Goal: Task Accomplishment & Management: Manage account settings

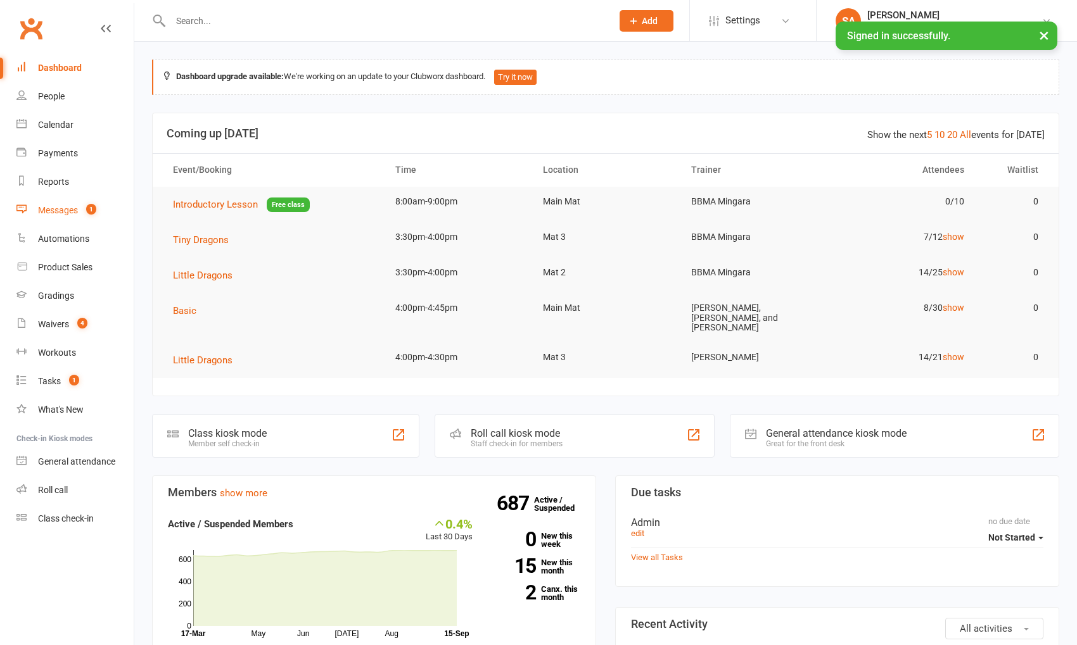
click at [57, 206] on div "Messages" at bounding box center [58, 210] width 40 height 10
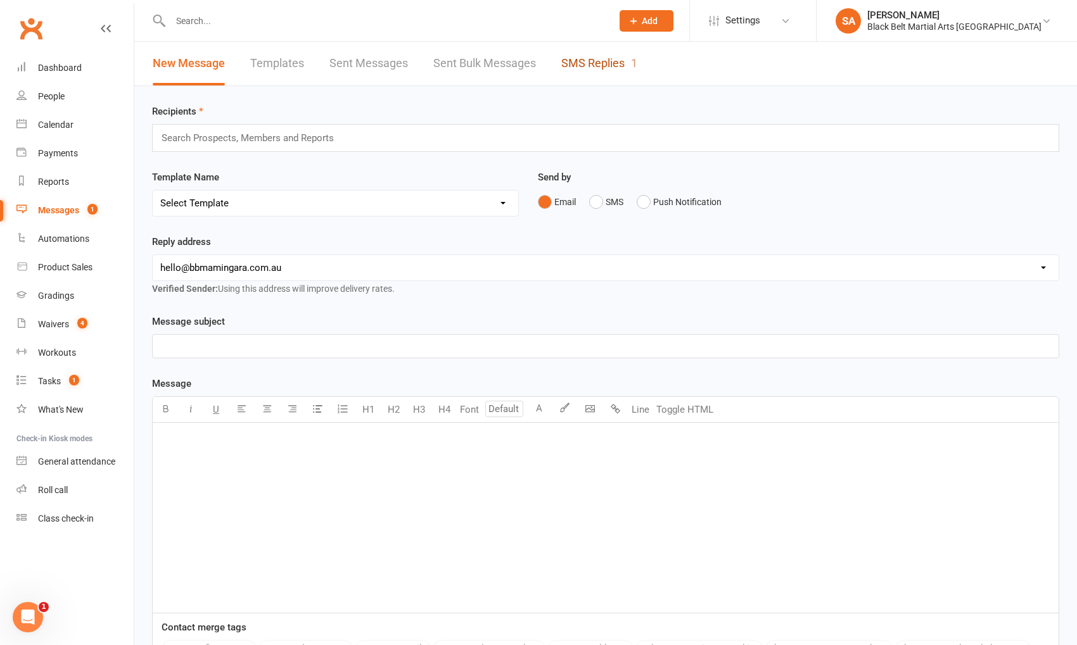
click at [589, 68] on link "SMS Replies 1" at bounding box center [599, 64] width 76 height 44
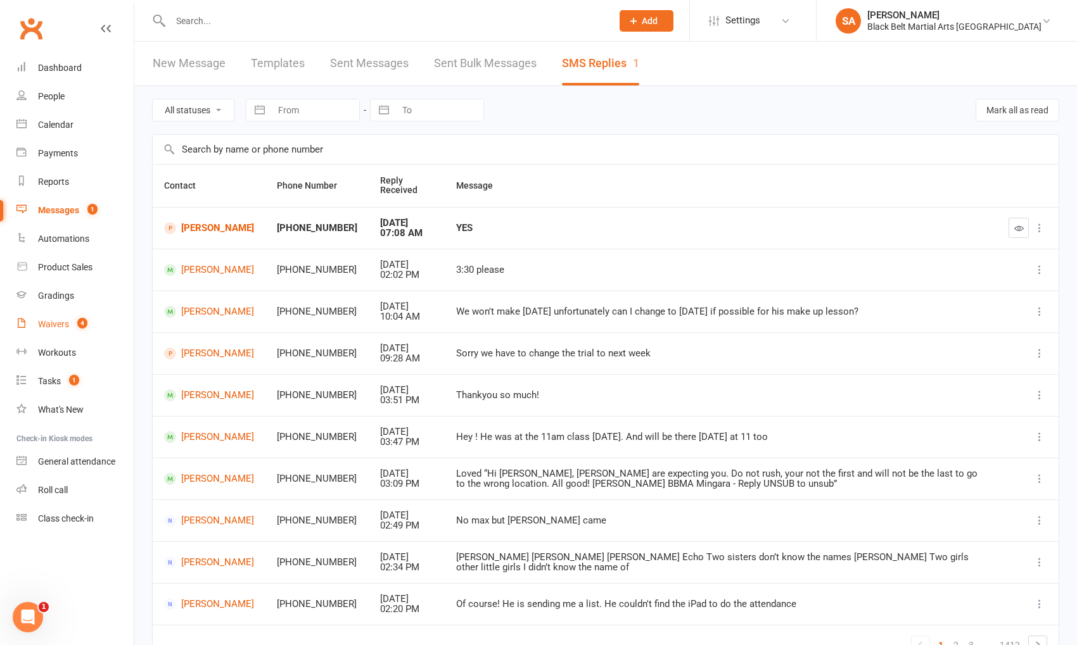
click at [61, 331] on link "Waivers 4" at bounding box center [74, 324] width 117 height 29
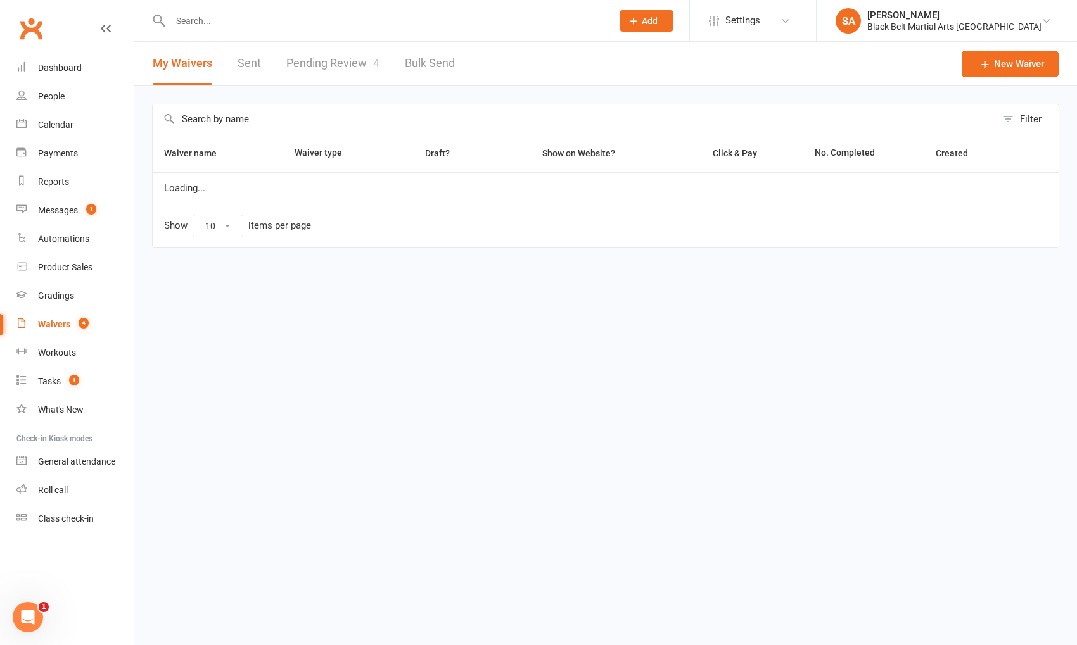
select select "100"
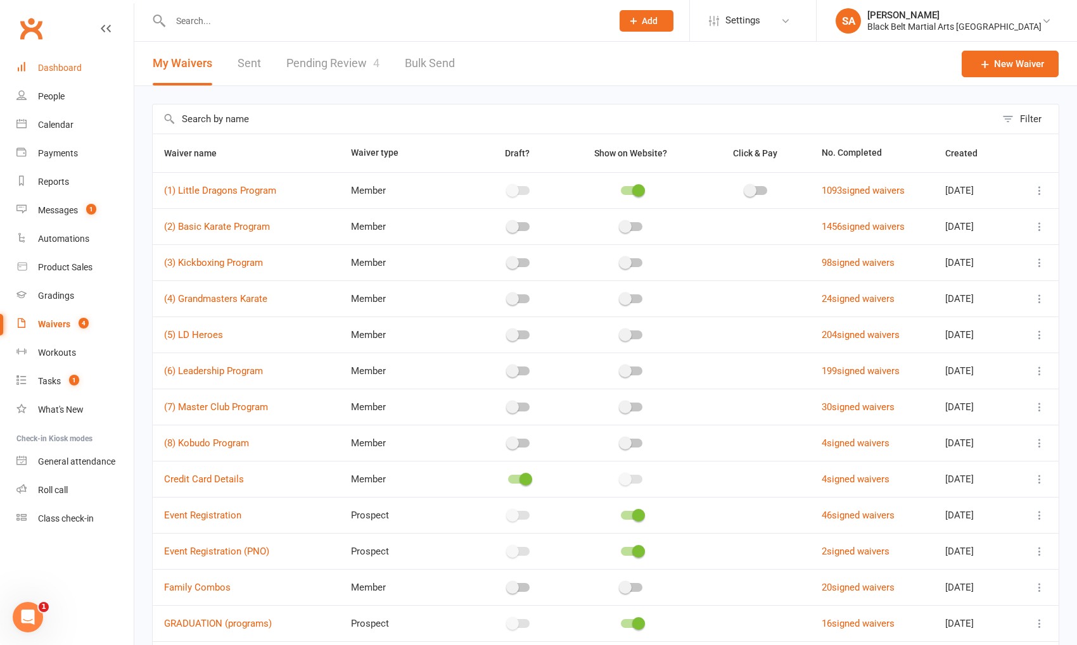
click at [66, 67] on div "Dashboard" at bounding box center [60, 68] width 44 height 10
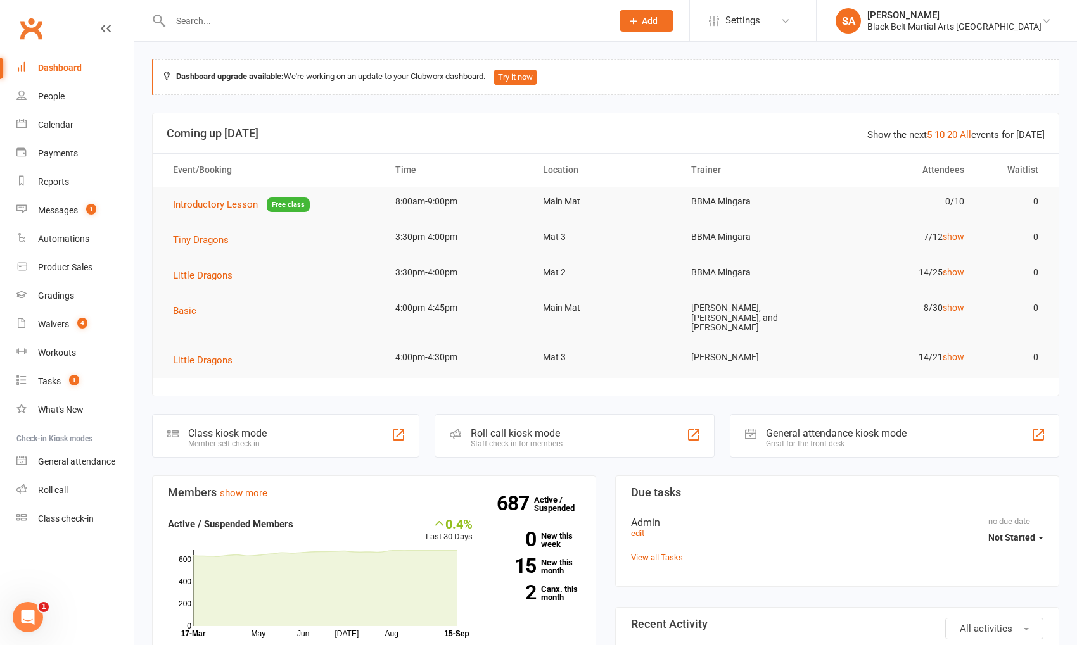
click at [639, 22] on icon at bounding box center [633, 20] width 11 height 11
click at [685, 118] on link "Non-attending contact" at bounding box center [632, 116] width 113 height 29
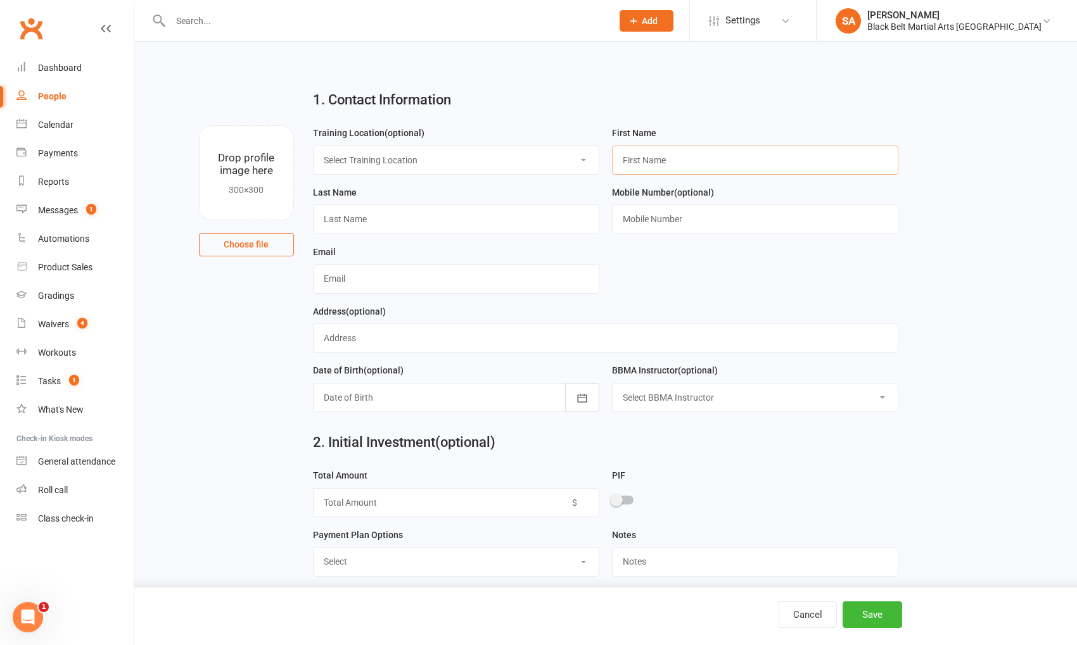
click at [683, 150] on input "text" at bounding box center [755, 160] width 286 height 29
type input "[PERSON_NAME]"
click at [443, 217] on input "text" at bounding box center [456, 219] width 286 height 29
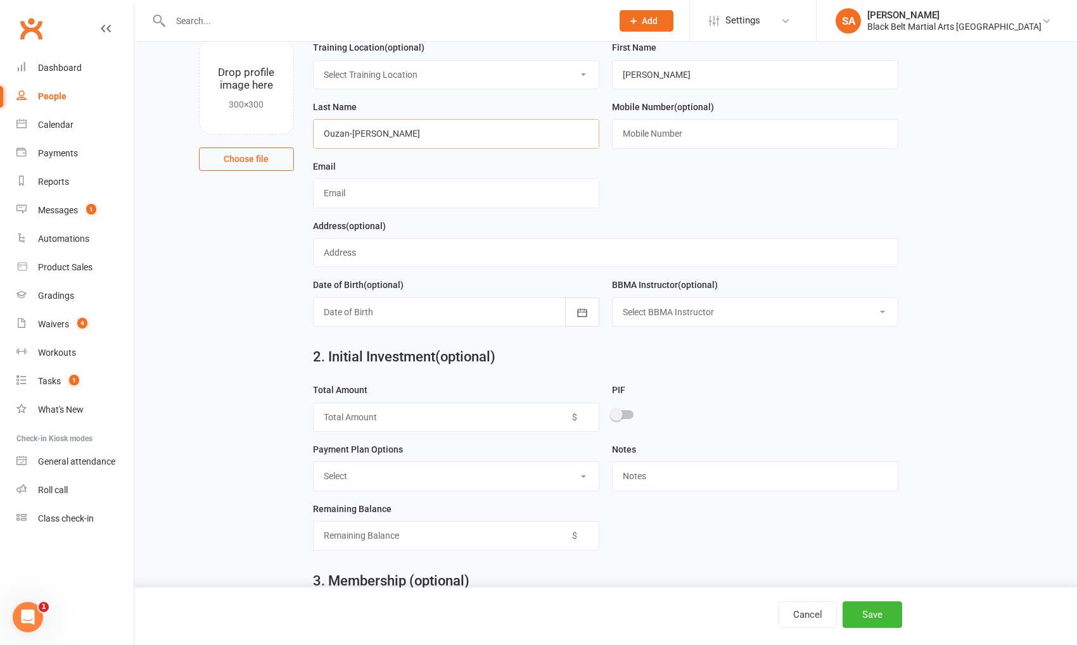
scroll to position [91, 0]
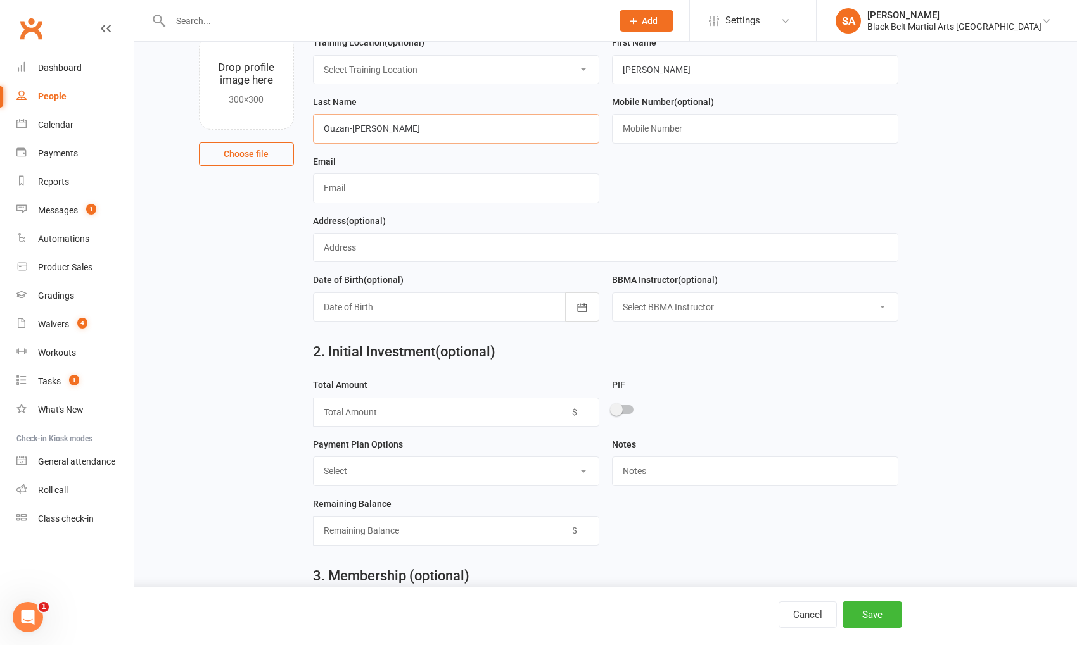
type input "Ouzan-[PERSON_NAME]"
click at [717, 131] on input "text" at bounding box center [755, 128] width 286 height 29
type input "0433 728 084"
click at [391, 184] on input "text" at bounding box center [456, 188] width 286 height 29
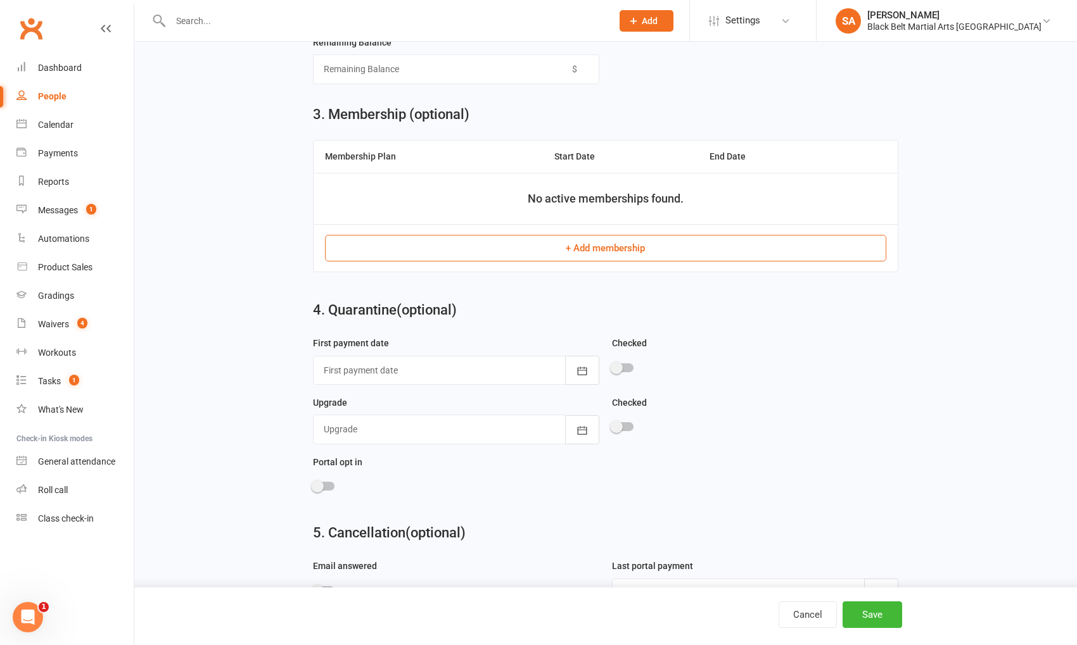
scroll to position [765, 0]
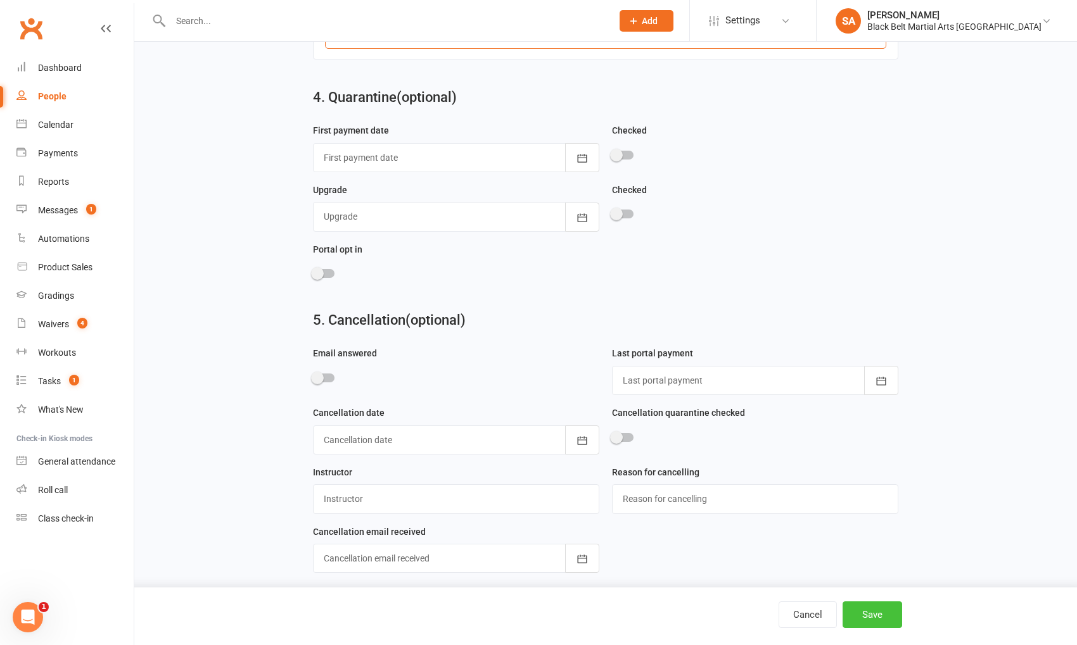
type input "[EMAIL_ADDRESS][DOMAIN_NAME]"
click at [877, 606] on button "Save" at bounding box center [872, 615] width 60 height 27
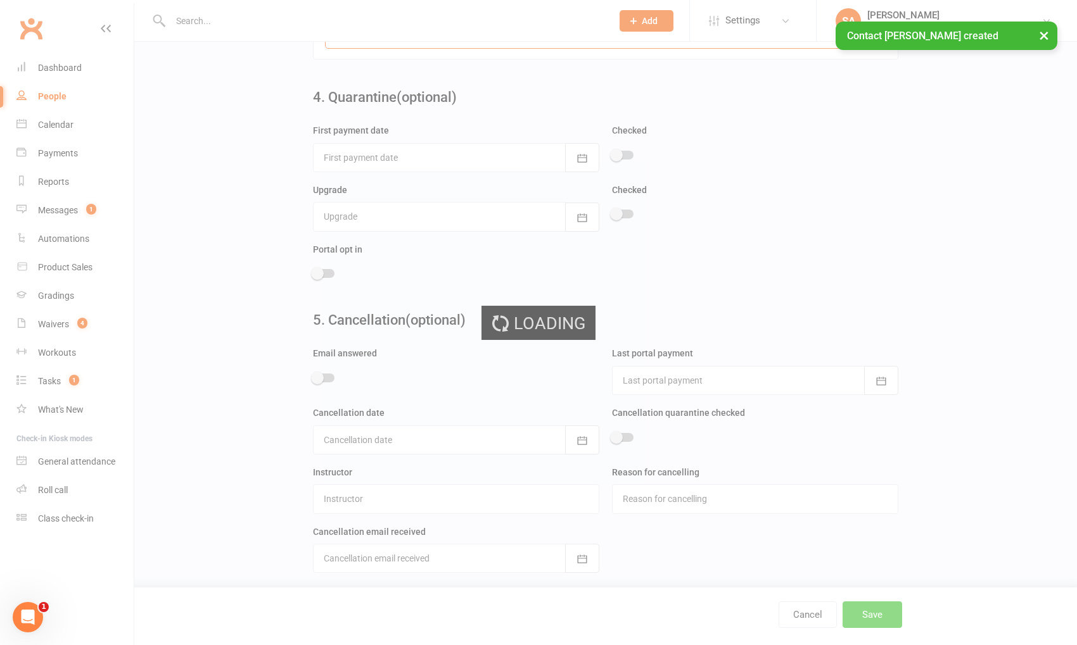
scroll to position [0, 0]
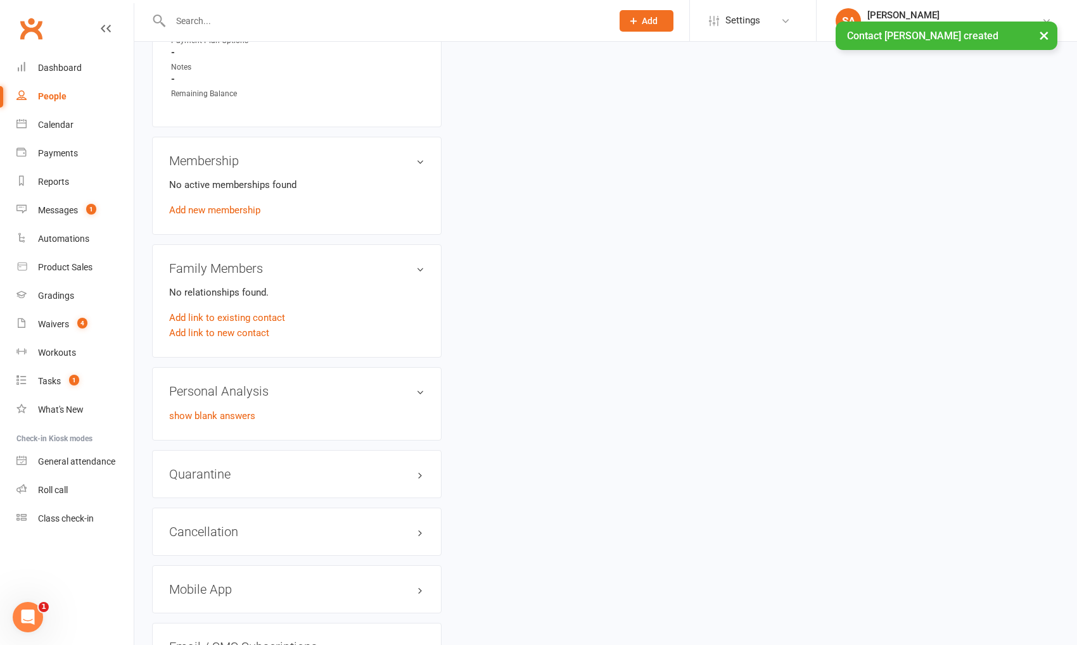
scroll to position [666, 0]
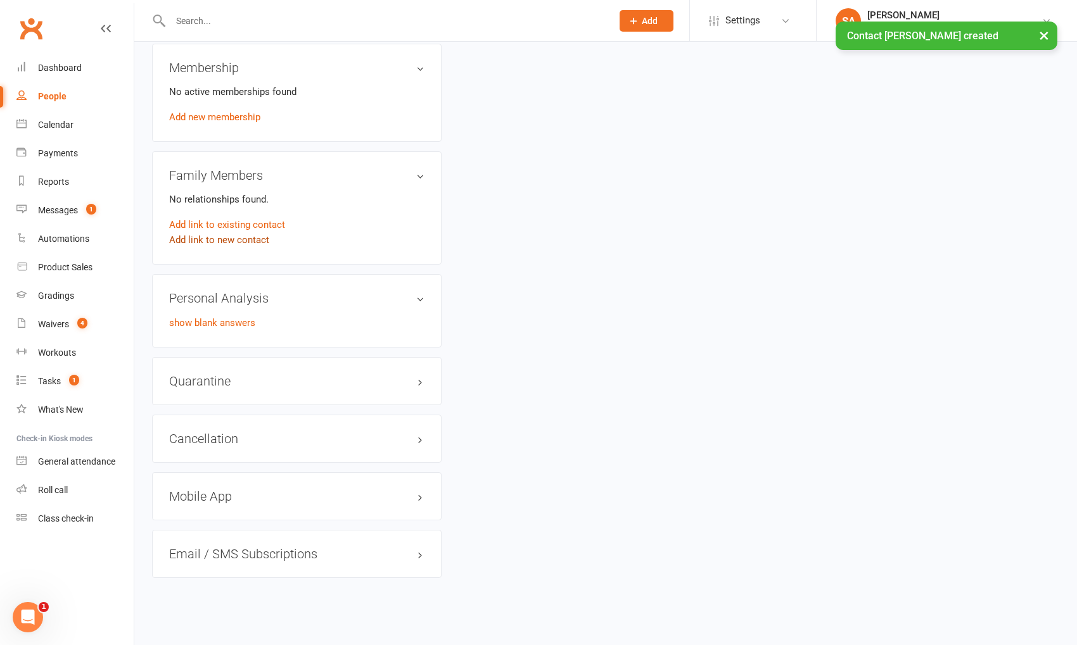
click at [232, 238] on link "Add link to new contact" at bounding box center [219, 239] width 100 height 15
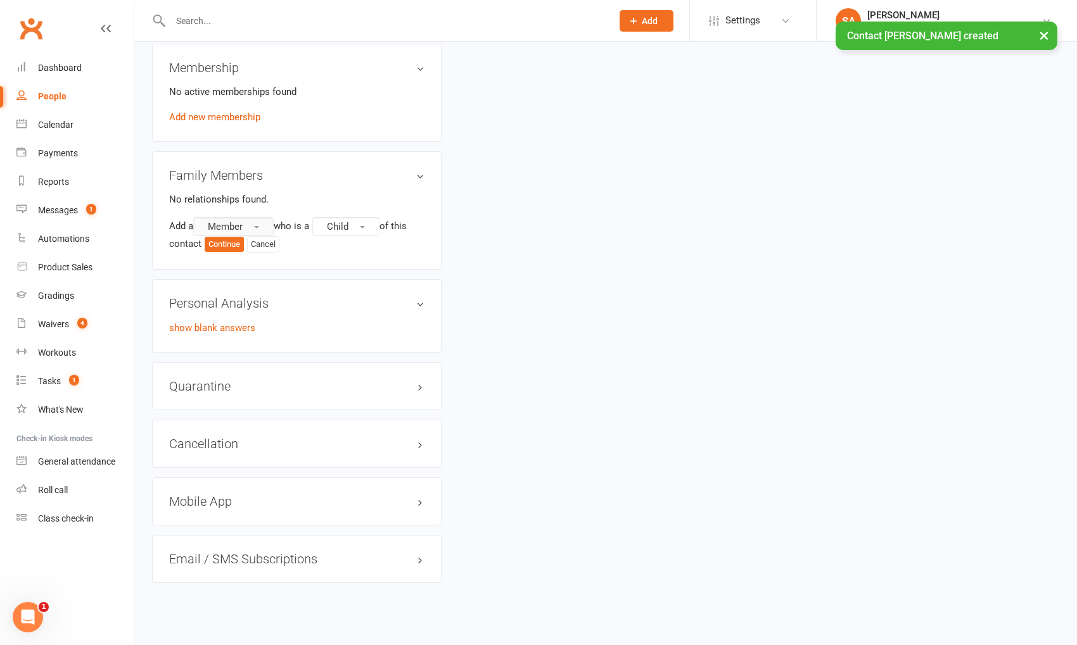
click at [245, 217] on button "Member" at bounding box center [233, 226] width 80 height 19
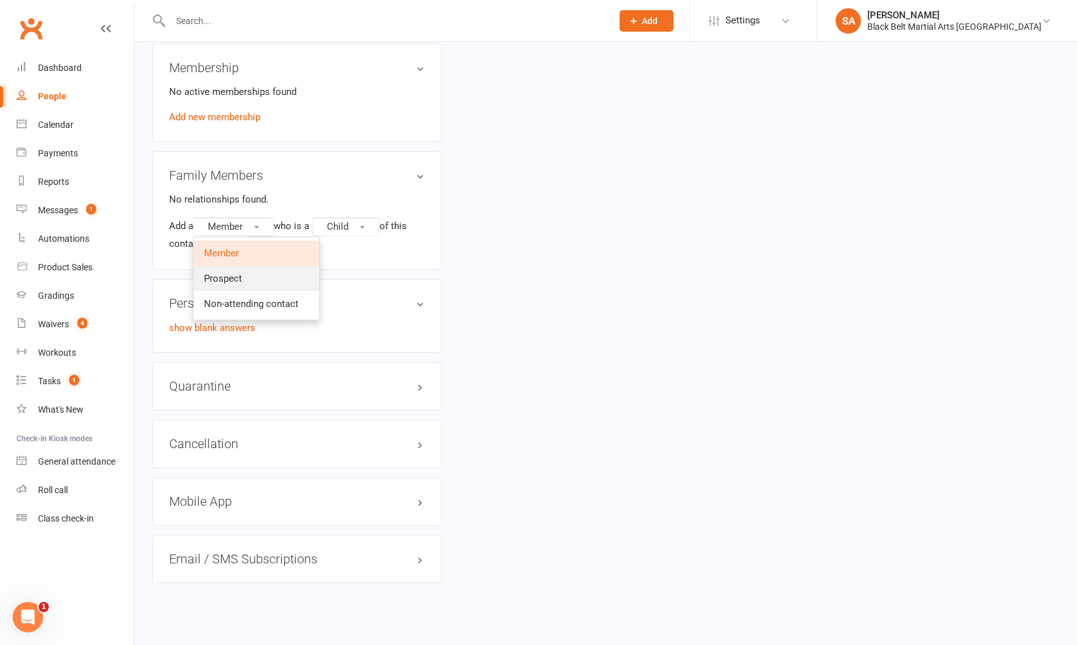
click at [254, 278] on link "Prospect" at bounding box center [256, 278] width 125 height 25
click at [228, 237] on button "Continue" at bounding box center [224, 244] width 39 height 15
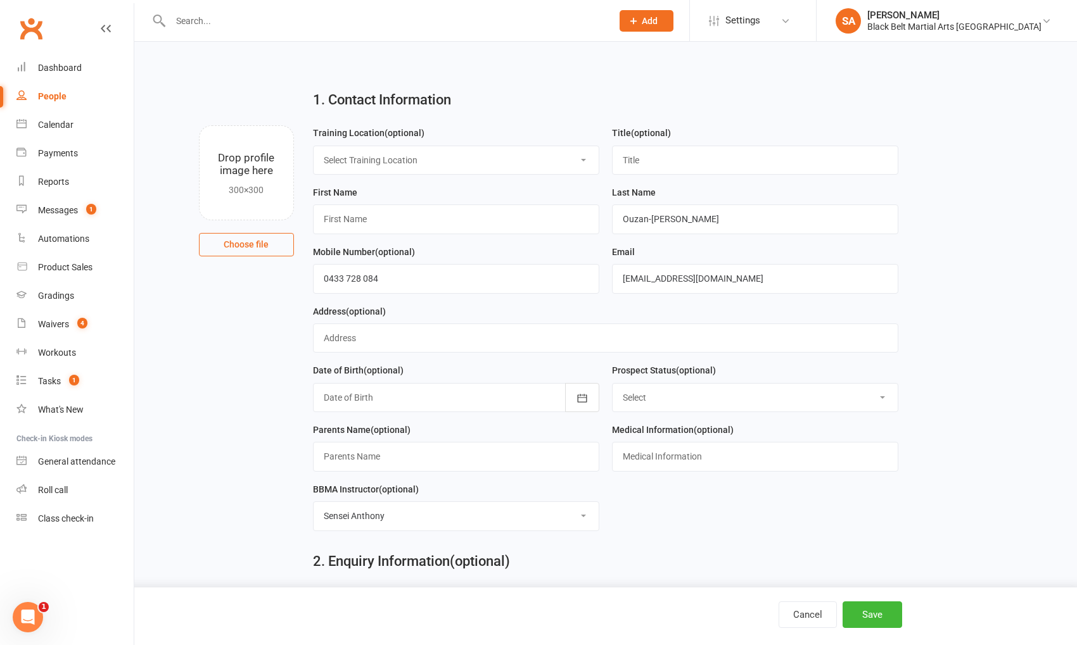
click at [402, 161] on select "Select Training Location Main Mat Mat 2 Mat 3" at bounding box center [456, 160] width 285 height 28
click at [744, 155] on input "text" at bounding box center [755, 160] width 286 height 29
type input "Mr"
click at [427, 212] on input "text" at bounding box center [456, 219] width 286 height 29
type input "[PERSON_NAME]"
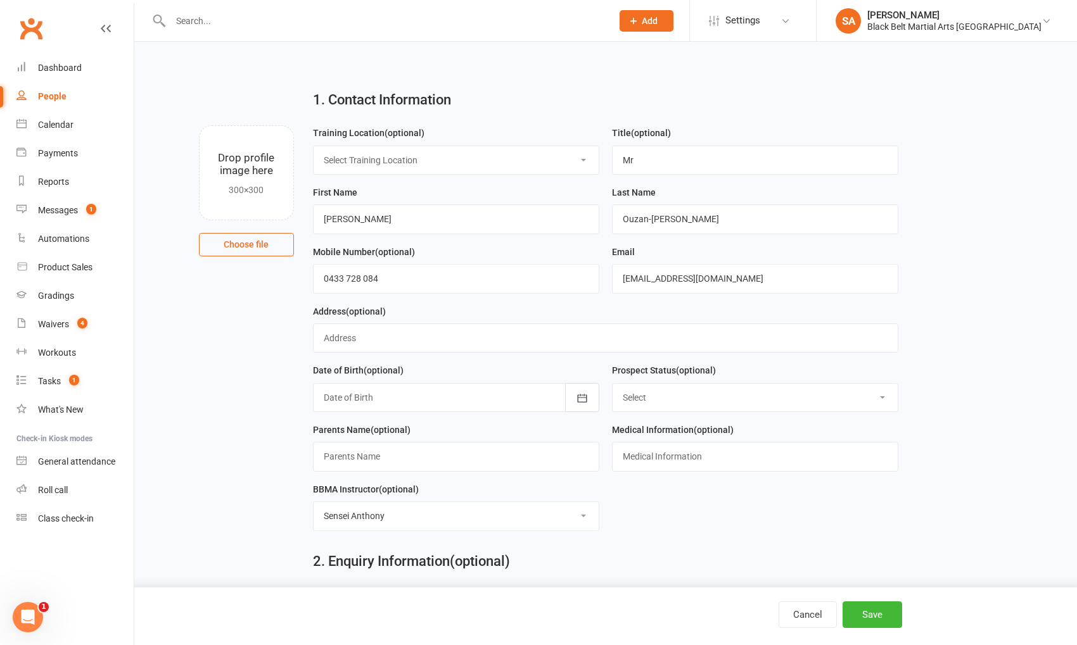
drag, startPoint x: 527, startPoint y: 309, endPoint x: 530, endPoint y: 319, distance: 10.0
click at [527, 309] on div "Address (optional)" at bounding box center [606, 328] width 586 height 49
click at [696, 402] on select "Select Enquiry (Booked) Enquiry (Not Booked) Pending (enrolment pack sent) DNS …" at bounding box center [754, 398] width 285 height 28
select select "Enquiry (Booked)"
click at [612, 384] on select "Select Enquiry (Booked) Enquiry (Not Booked) Pending (enrolment pack sent) DNS …" at bounding box center [754, 398] width 285 height 28
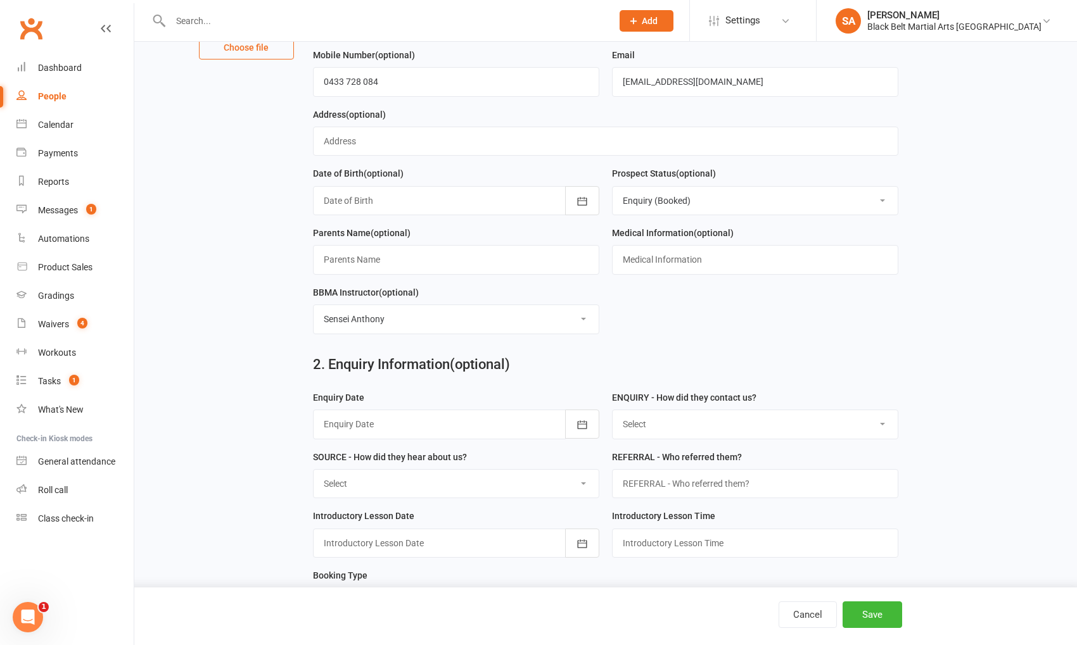
scroll to position [201, 0]
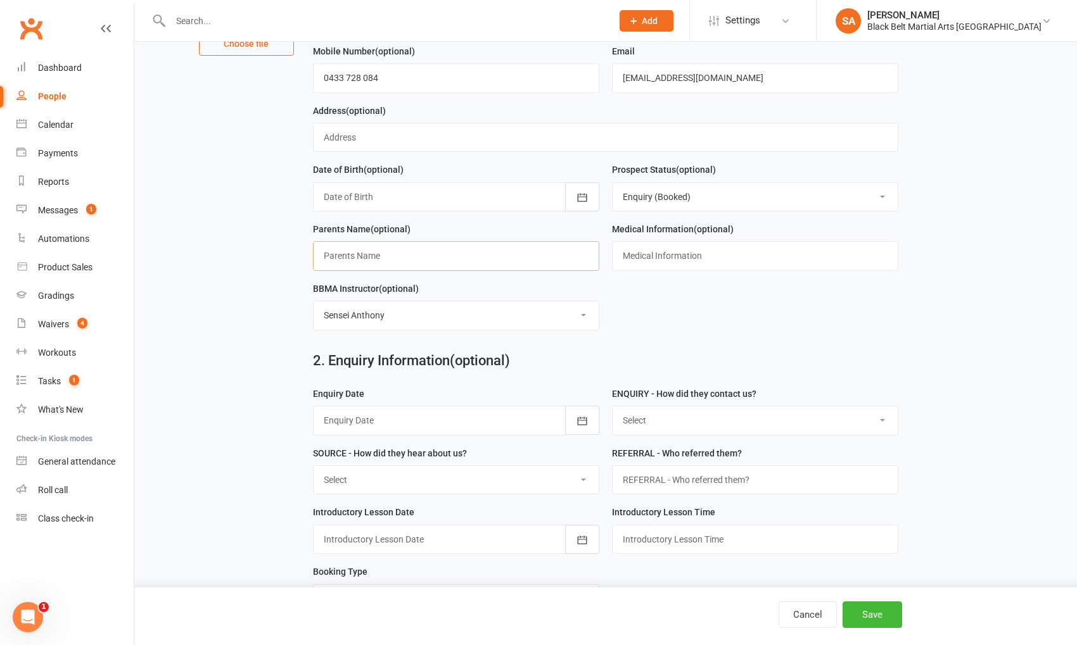
click at [458, 258] on input "text" at bounding box center [456, 255] width 286 height 29
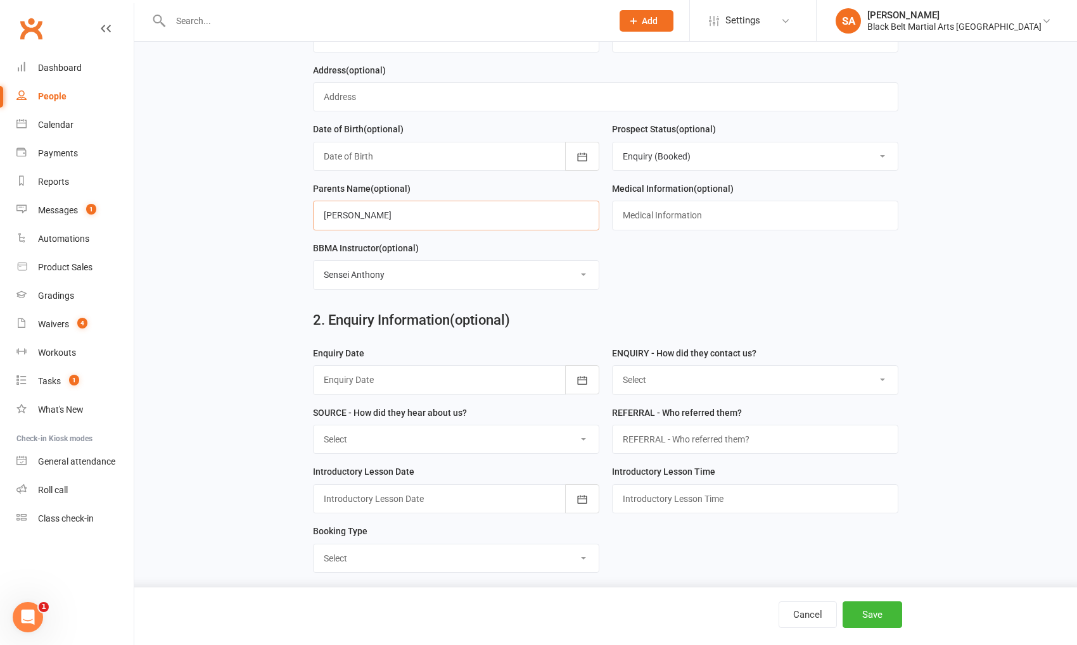
type input "[PERSON_NAME]"
click at [481, 372] on div at bounding box center [456, 379] width 286 height 29
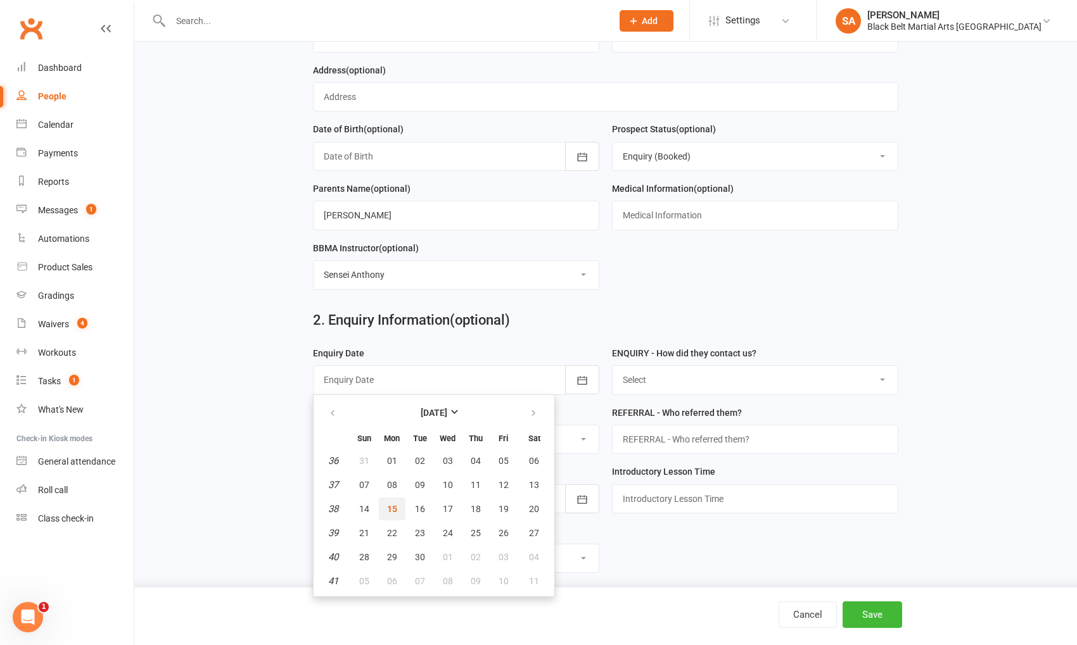
click at [390, 504] on span "15" at bounding box center [392, 509] width 10 height 10
type input "[DATE]"
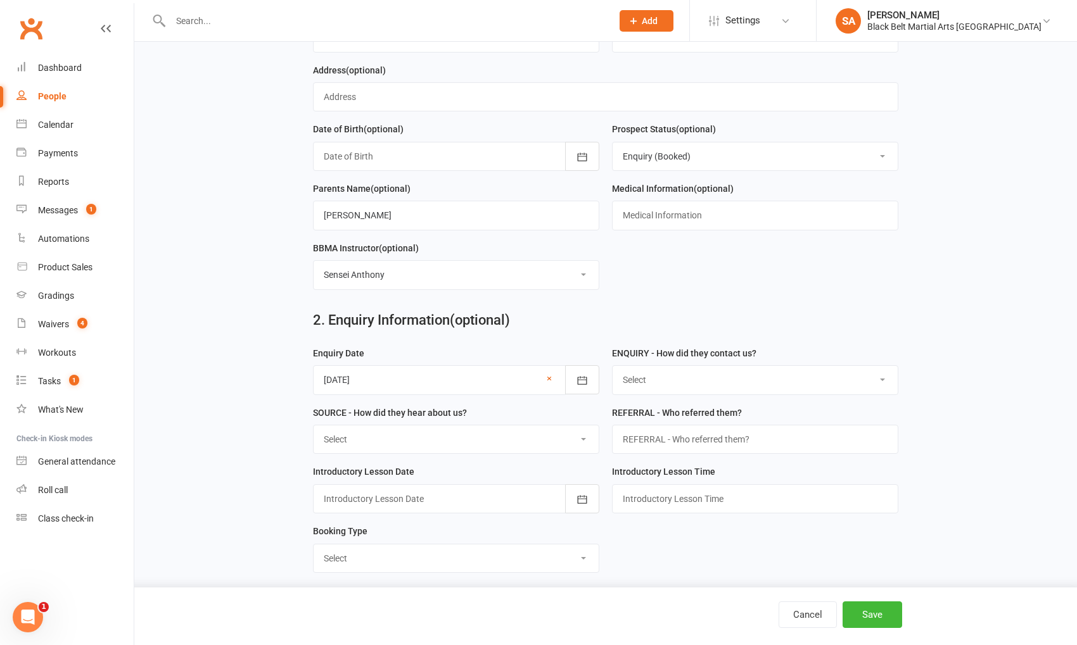
click at [639, 377] on select "Select (W) - Walk In (T) - Telephone (I) - Internet / Email (S) - Studio Initia…" at bounding box center [754, 380] width 285 height 28
select select "(T) - Telephone"
click at [612, 366] on select "Select (W) - Walk In (T) - Telephone (I) - Internet / Email (S) - Studio Initia…" at bounding box center [754, 380] width 285 height 28
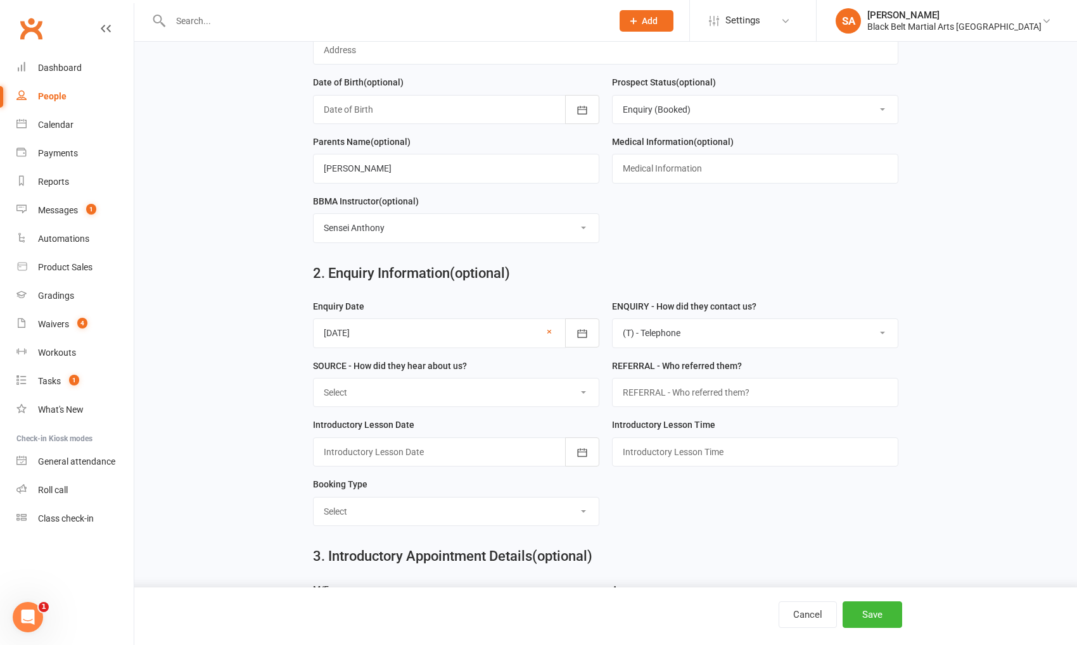
scroll to position [293, 0]
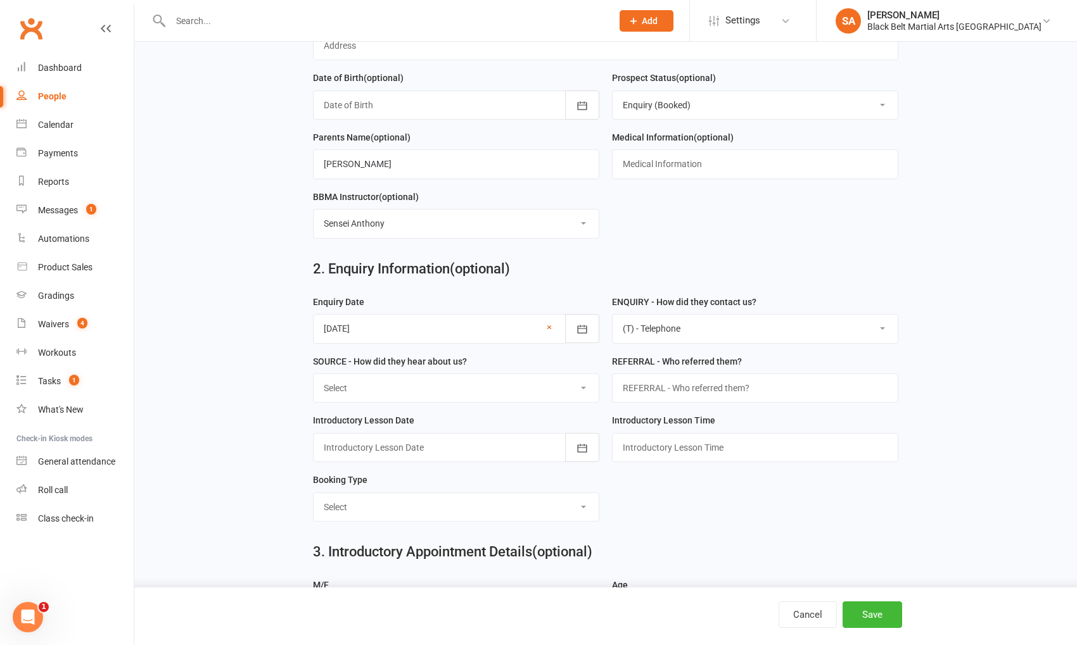
click at [420, 378] on select "Select A1 Direct mail A2 Print Media A3 Flyer A5 Radio A6 Sign A7 Televison A8 …" at bounding box center [456, 388] width 285 height 28
select select "S4 Search Engine"
click at [314, 374] on select "Select A1 Direct mail A2 Print Media A3 Flyer A5 Radio A6 Sign A7 Televison A8 …" at bounding box center [456, 388] width 285 height 28
click at [751, 381] on input "text" at bounding box center [755, 388] width 286 height 29
type input "ChatGPT"
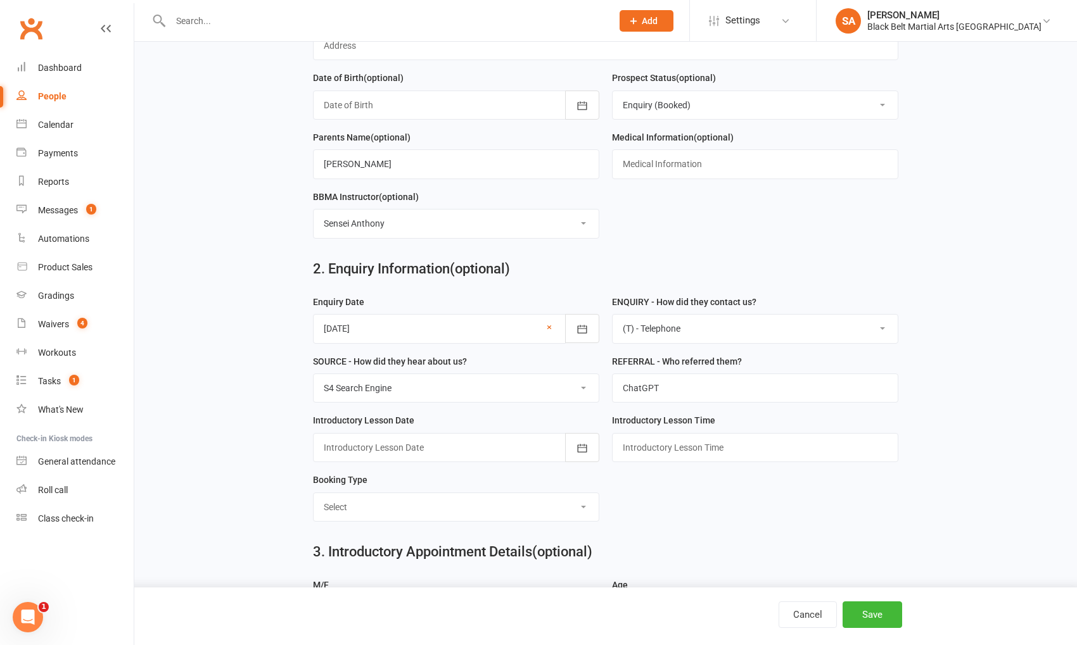
click at [426, 458] on div "Introductory Lesson Date [DATE] Sun Mon Tue Wed Thu Fri Sat 36 31 01 02 03 04 0…" at bounding box center [456, 443] width 299 height 60
click at [429, 447] on div at bounding box center [456, 447] width 286 height 29
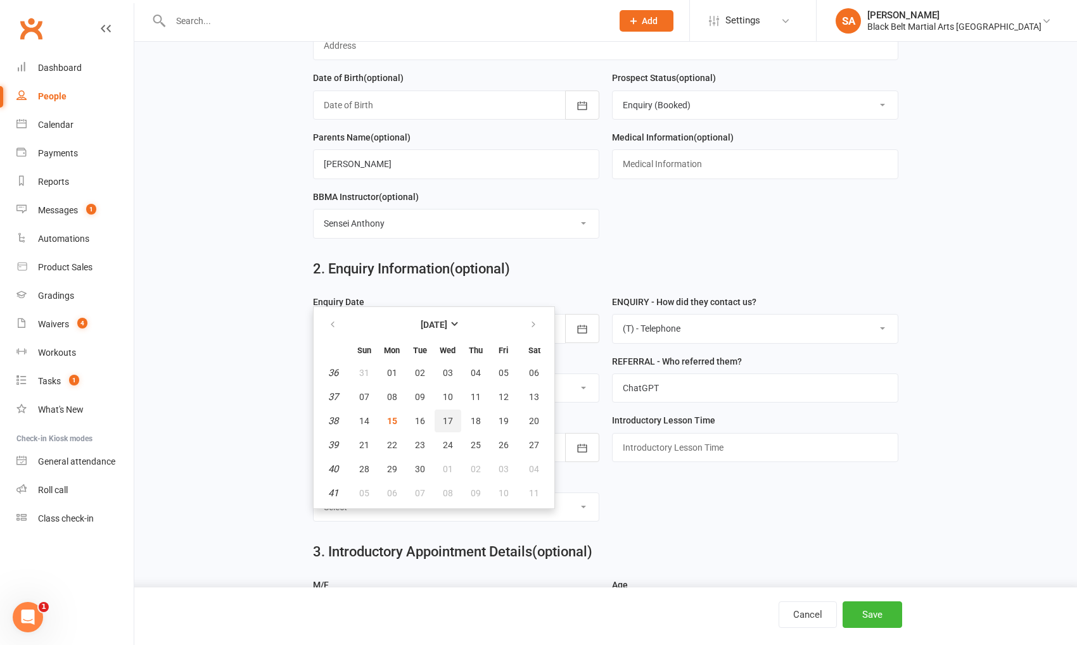
click at [440, 414] on button "17" at bounding box center [447, 421] width 27 height 23
type input "[DATE]"
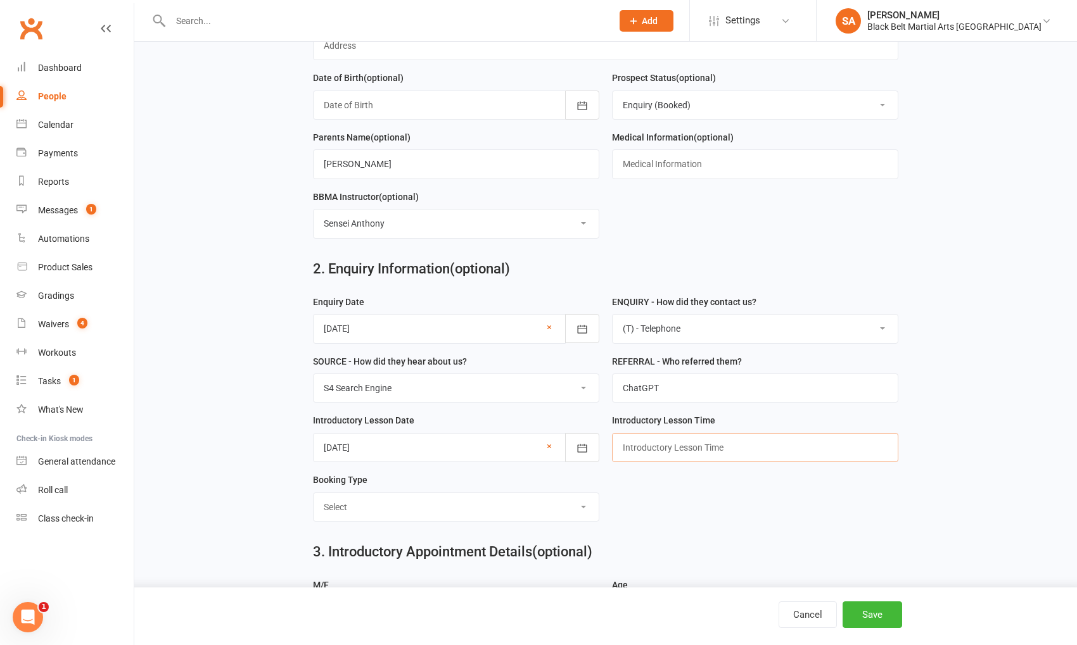
click at [691, 445] on input "text" at bounding box center [755, 447] width 286 height 29
type input "4pm"
click at [420, 504] on select "Select Mini Dragons Intro Tiny Dragons Intro Little Dragons Intro Child Karate …" at bounding box center [456, 507] width 285 height 28
select select "Child Karate Intro"
click at [314, 493] on select "Select Mini Dragons Intro Tiny Dragons Intro Little Dragons Intro Child Karate …" at bounding box center [456, 507] width 285 height 28
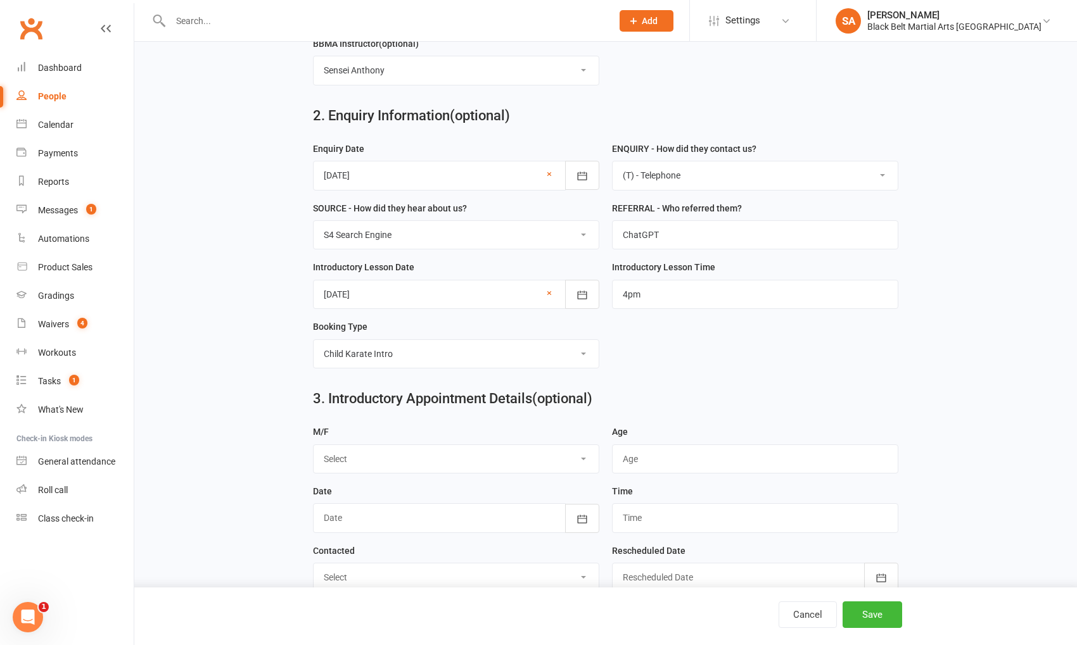
scroll to position [453, 0]
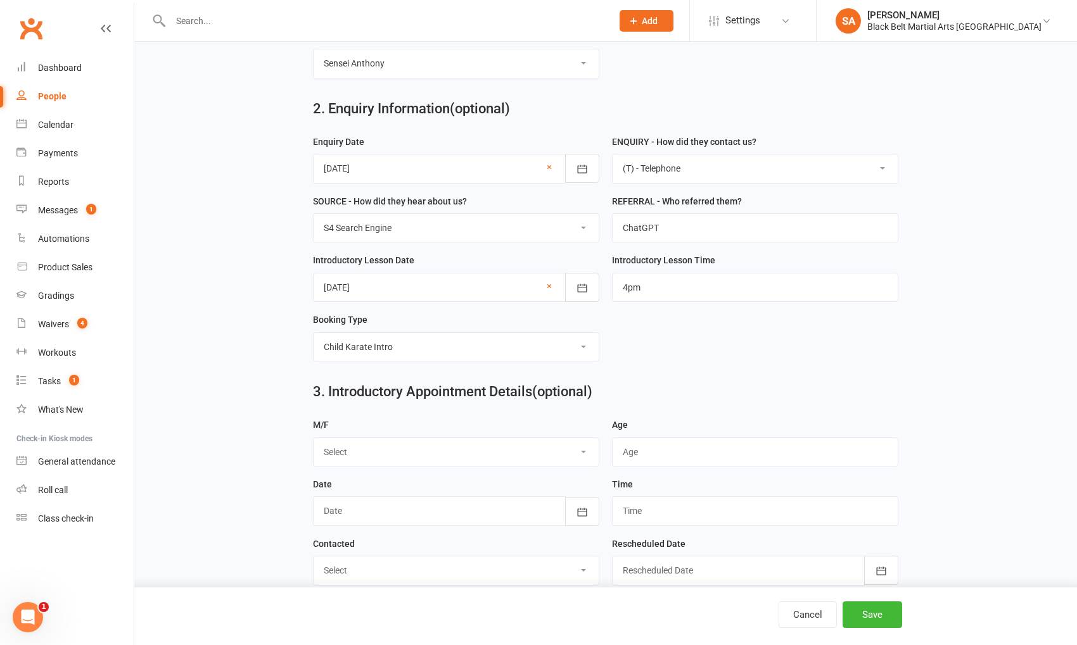
click at [363, 438] on select "Select M F" at bounding box center [456, 452] width 285 height 28
select select "M"
click at [314, 438] on select "Select M F" at bounding box center [456, 452] width 285 height 28
click at [656, 444] on input "string" at bounding box center [755, 452] width 286 height 29
type input "8"
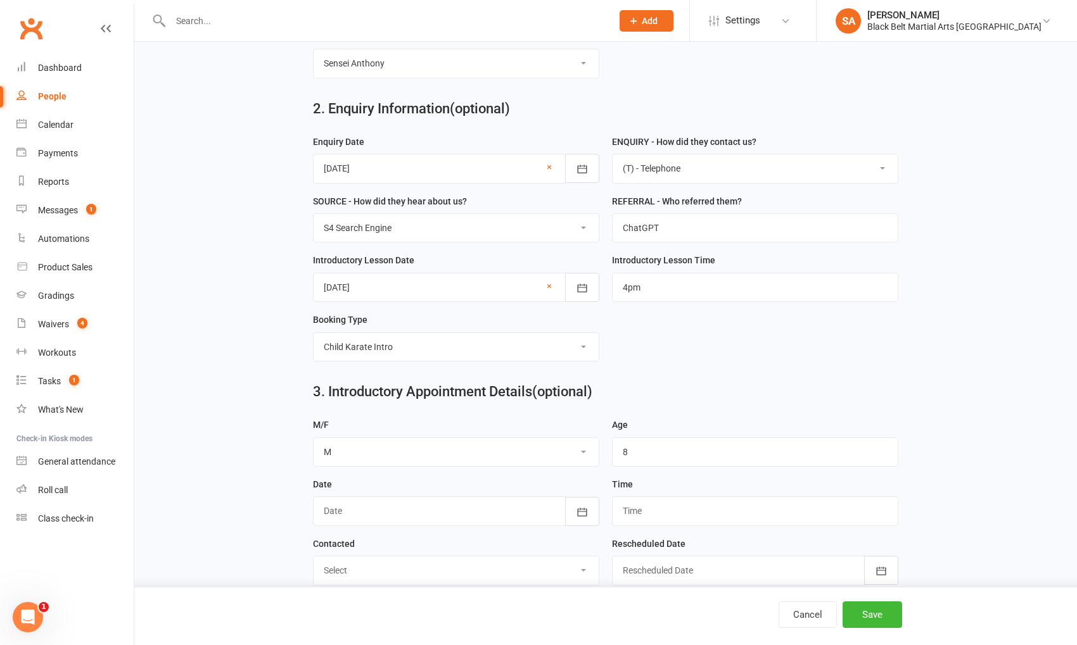
click at [429, 516] on div at bounding box center [456, 511] width 286 height 29
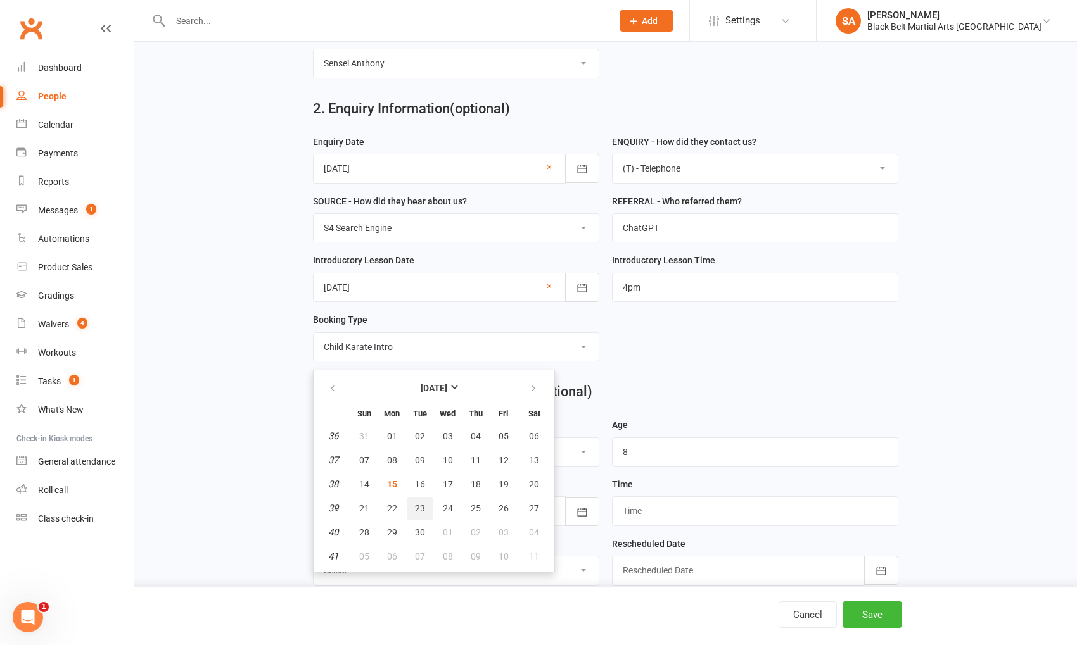
scroll to position [452, 0]
drag, startPoint x: 445, startPoint y: 479, endPoint x: 472, endPoint y: 481, distance: 27.3
click at [445, 480] on span "17" at bounding box center [448, 485] width 10 height 10
type input "[DATE]"
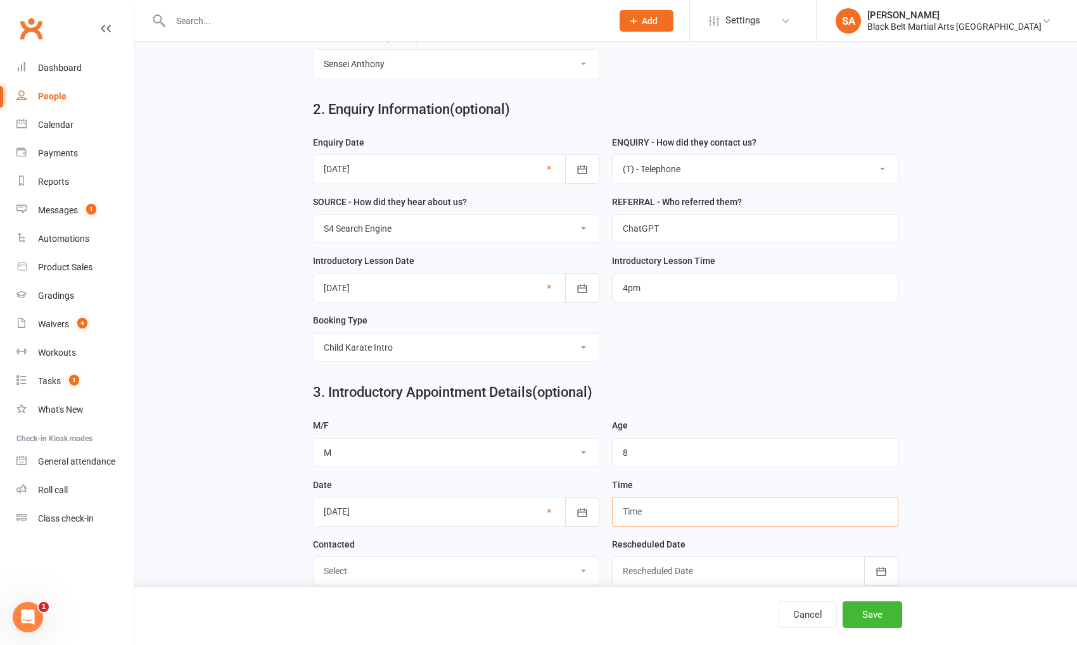
click at [649, 500] on input "text" at bounding box center [755, 511] width 286 height 29
type input "4pm"
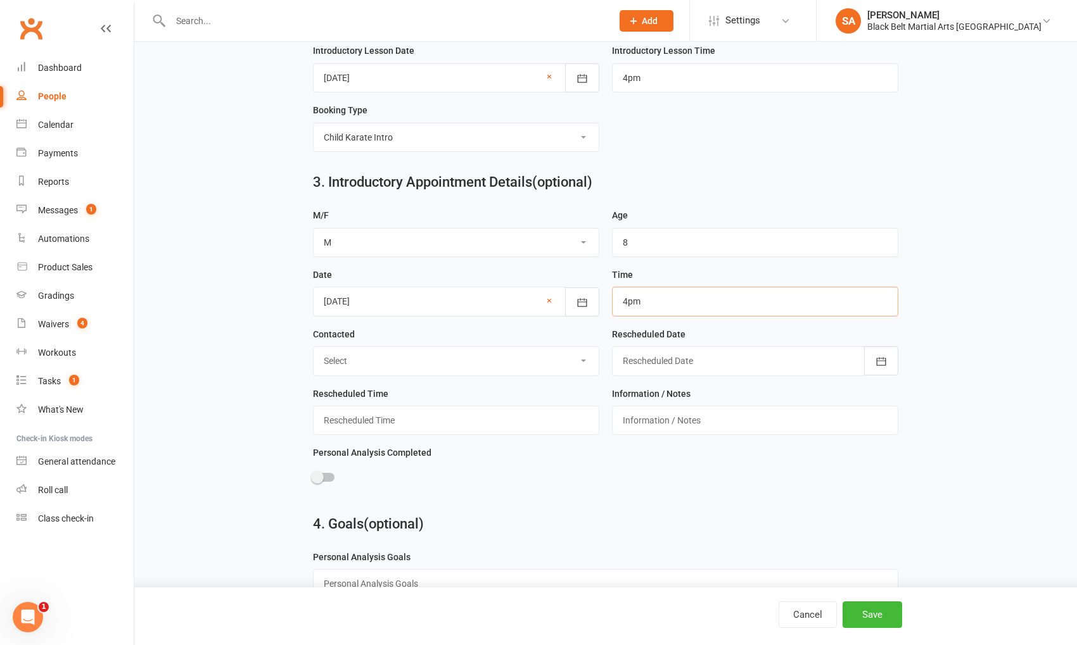
scroll to position [662, 0]
click at [891, 615] on button "Save" at bounding box center [872, 615] width 60 height 27
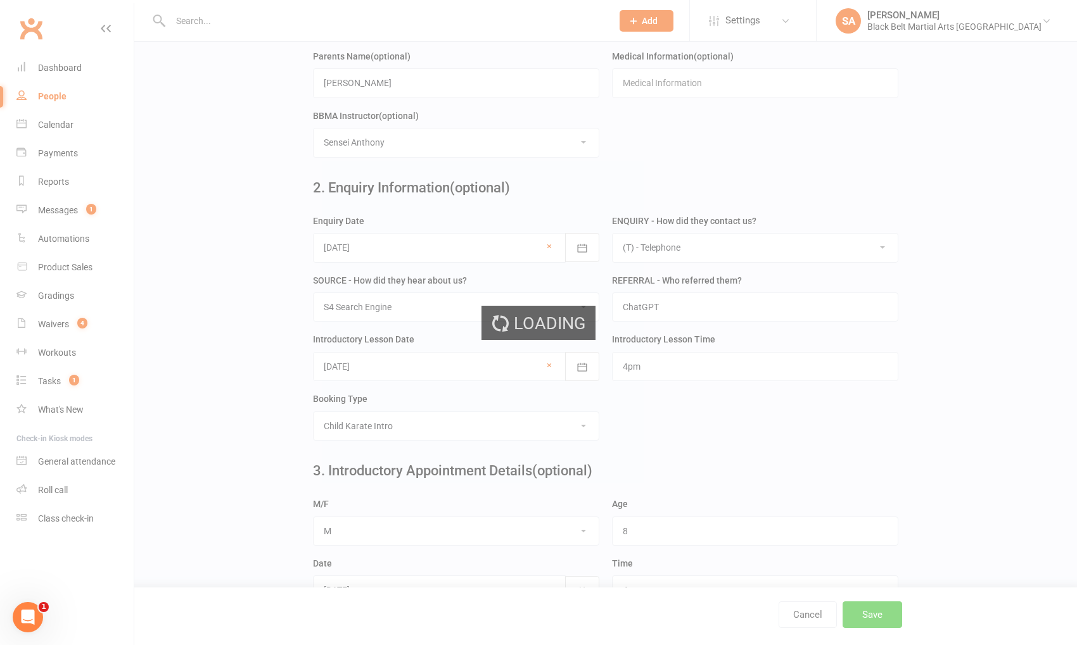
scroll to position [0, 0]
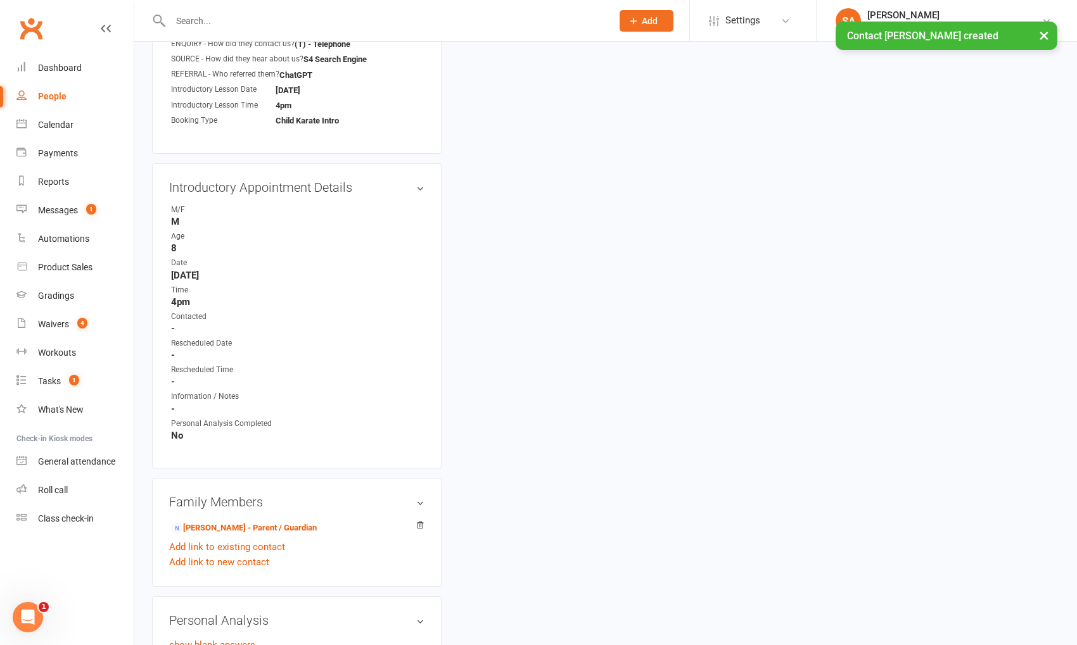
scroll to position [741, 0]
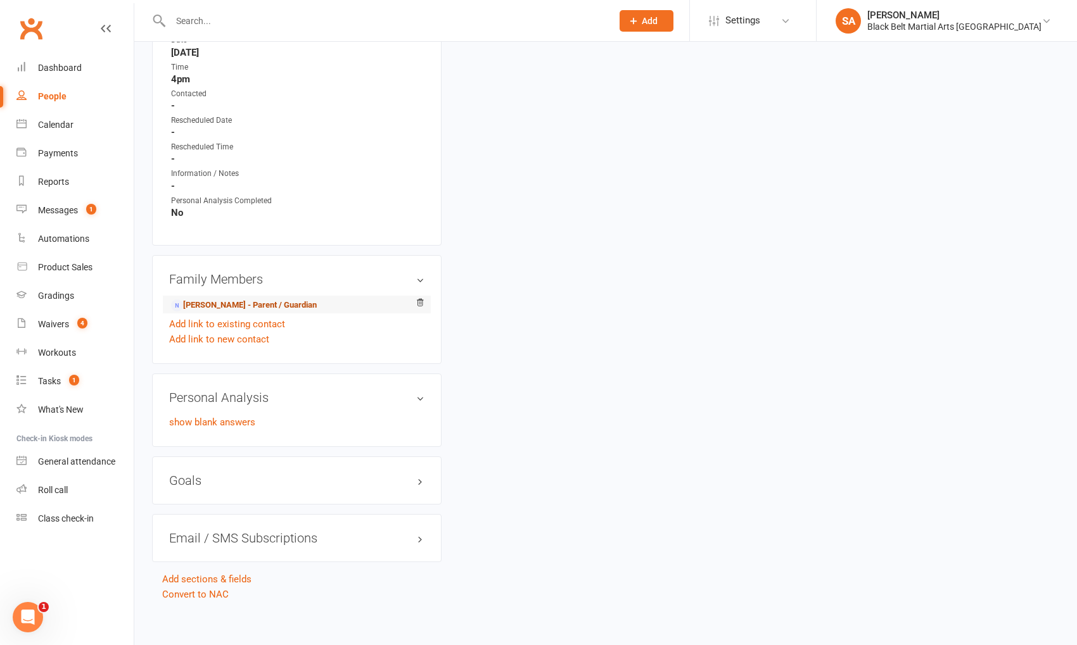
click at [245, 301] on link "[PERSON_NAME] - Parent / Guardian" at bounding box center [244, 305] width 146 height 13
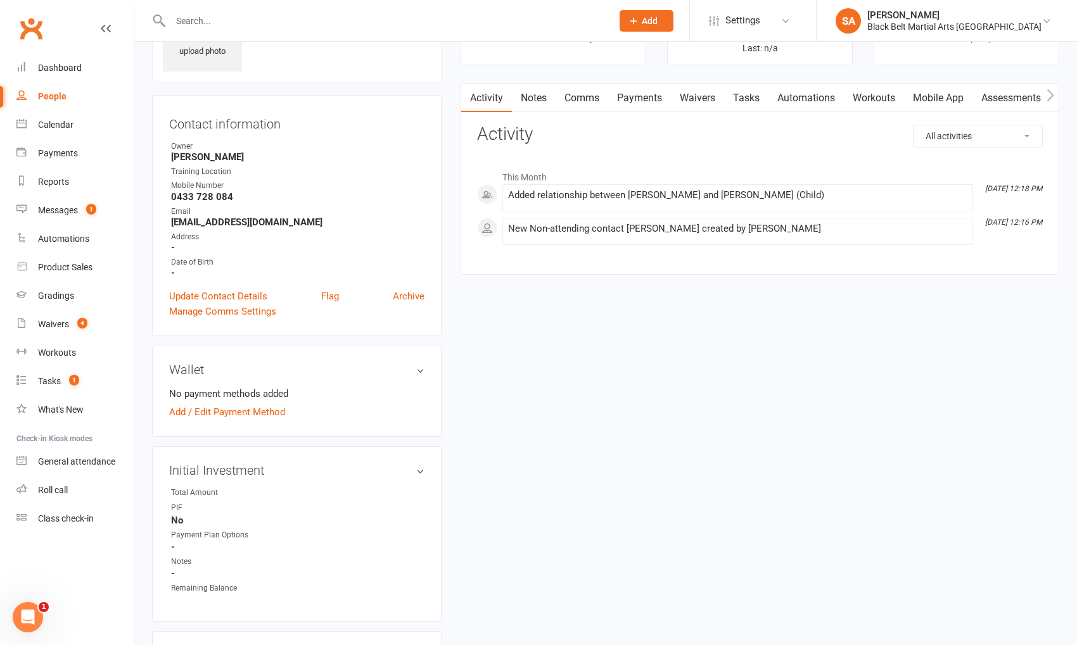
scroll to position [288, 0]
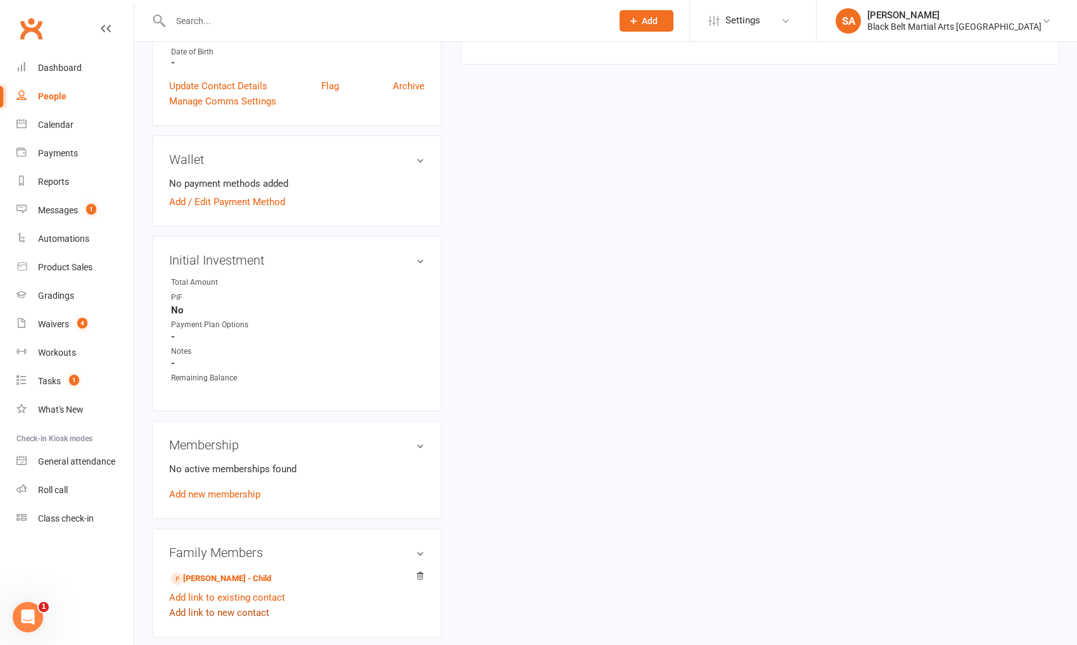
click at [225, 608] on link "Add link to new contact" at bounding box center [219, 613] width 100 height 15
click at [257, 599] on button "Member" at bounding box center [233, 601] width 80 height 19
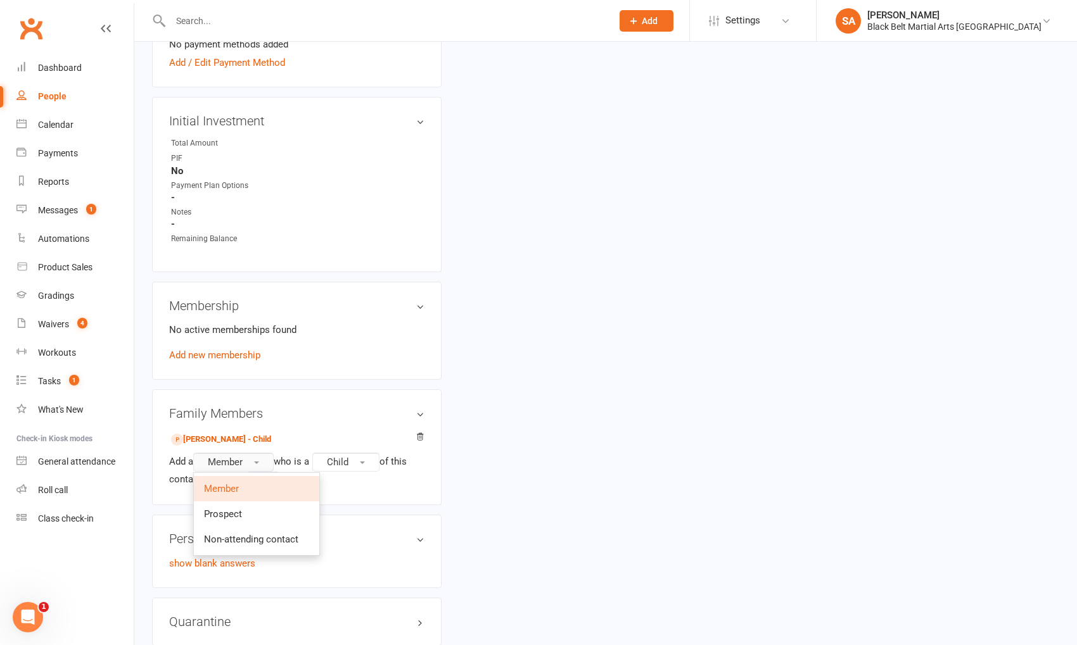
scroll to position [431, 0]
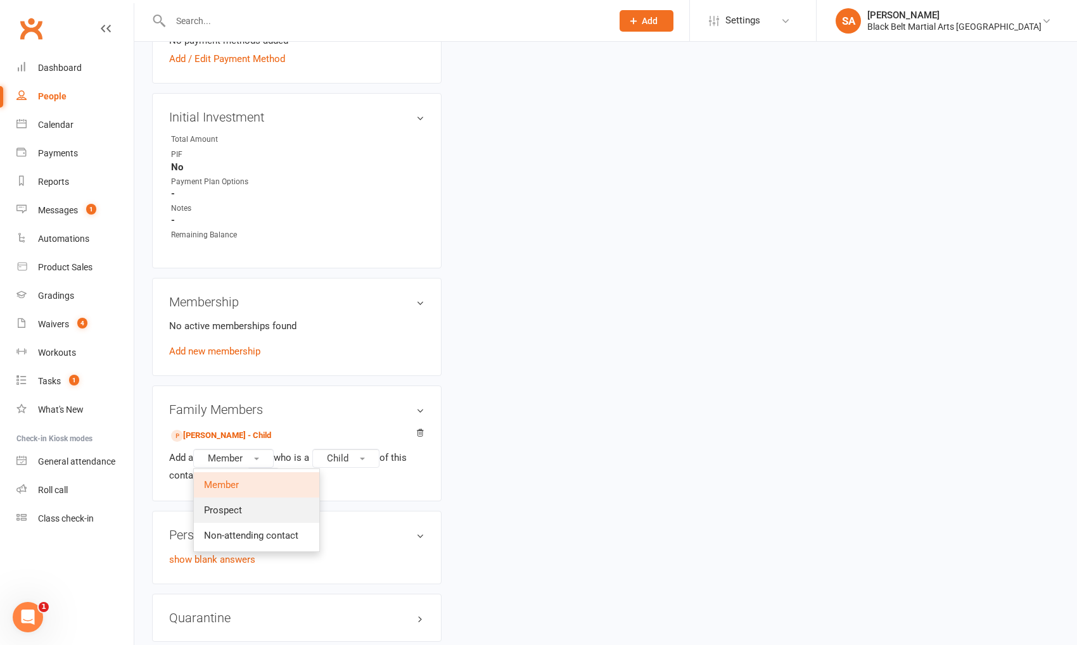
click at [261, 511] on link "Prospect" at bounding box center [256, 510] width 125 height 25
click at [229, 469] on button "Continue" at bounding box center [224, 476] width 39 height 15
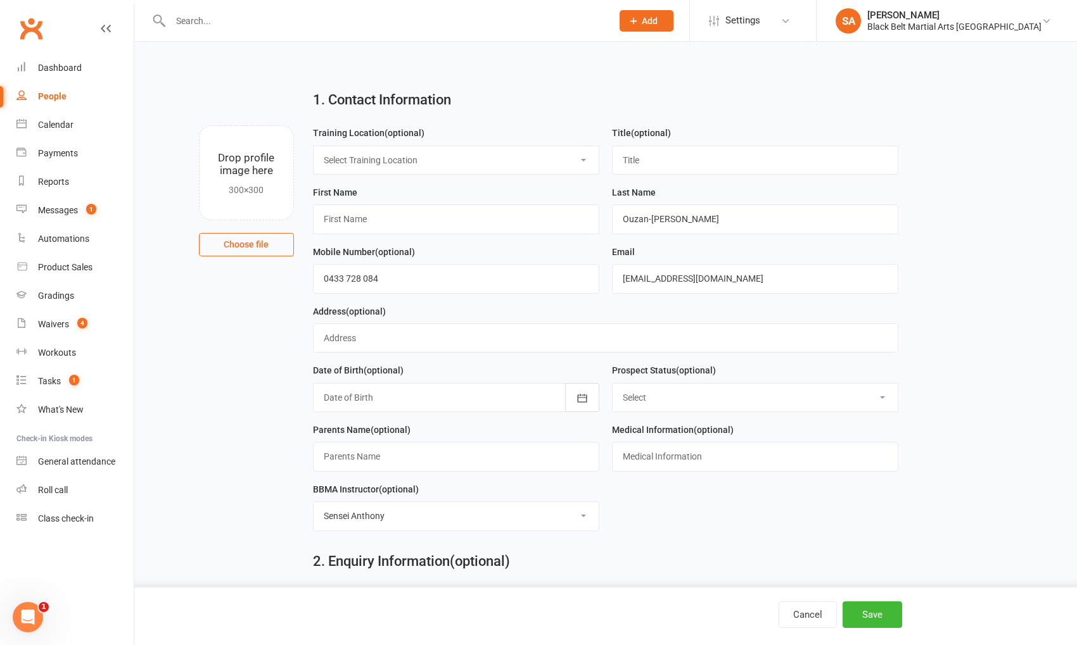
click at [452, 167] on select "Select Training Location Main Mat Mat 2 Mat 3" at bounding box center [456, 160] width 285 height 28
click at [675, 156] on input "text" at bounding box center [755, 160] width 286 height 29
type input "Miss"
click at [443, 231] on input "text" at bounding box center [456, 219] width 286 height 29
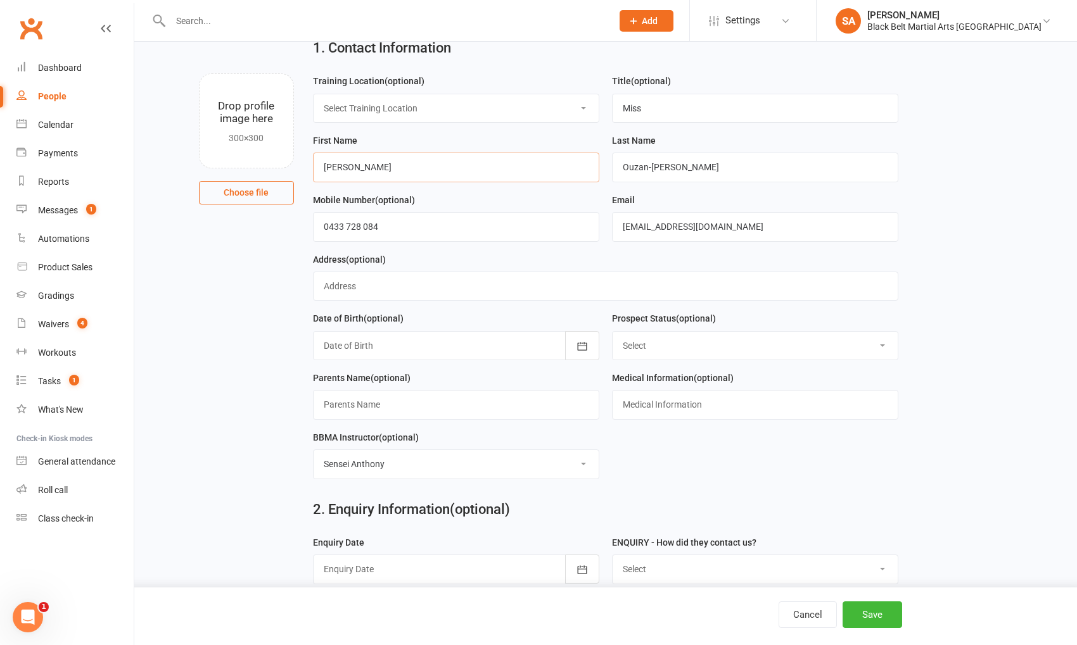
scroll to position [61, 0]
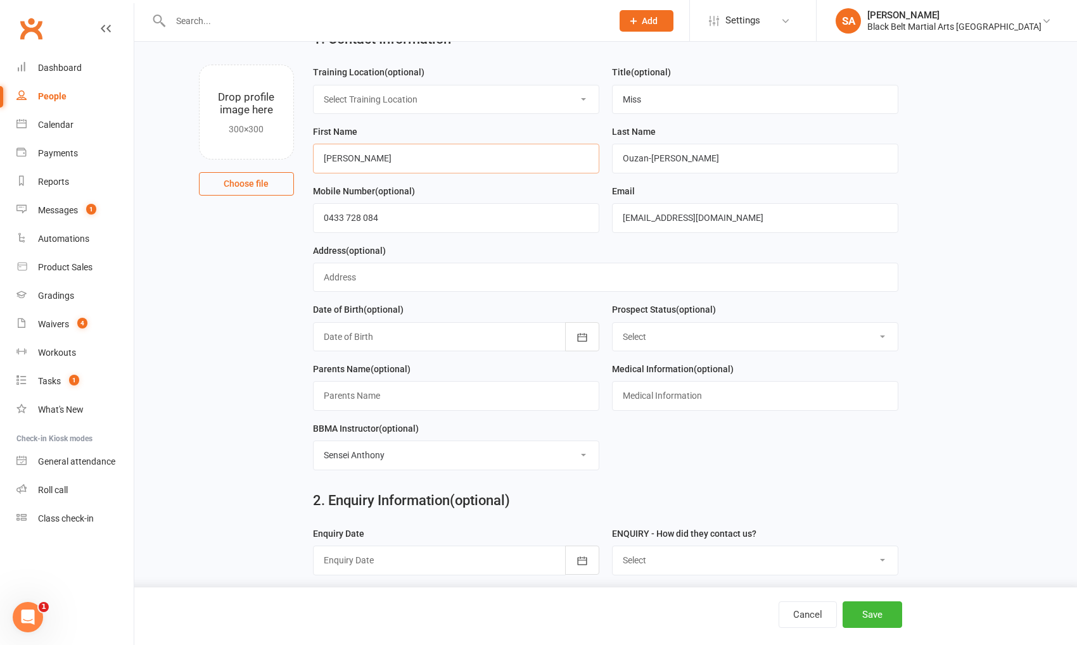
type input "[PERSON_NAME]"
click at [639, 317] on div "Prospect Status (optional) Select Enquiry (Booked) Enquiry (Not Booked) Pending…" at bounding box center [755, 326] width 286 height 49
click at [644, 331] on select "Select Enquiry (Booked) Enquiry (Not Booked) Pending (enrolment pack sent) DNS …" at bounding box center [754, 337] width 285 height 28
select select "Enquiry (Booked)"
click at [612, 323] on select "Select Enquiry (Booked) Enquiry (Not Booked) Pending (enrolment pack sent) DNS …" at bounding box center [754, 337] width 285 height 28
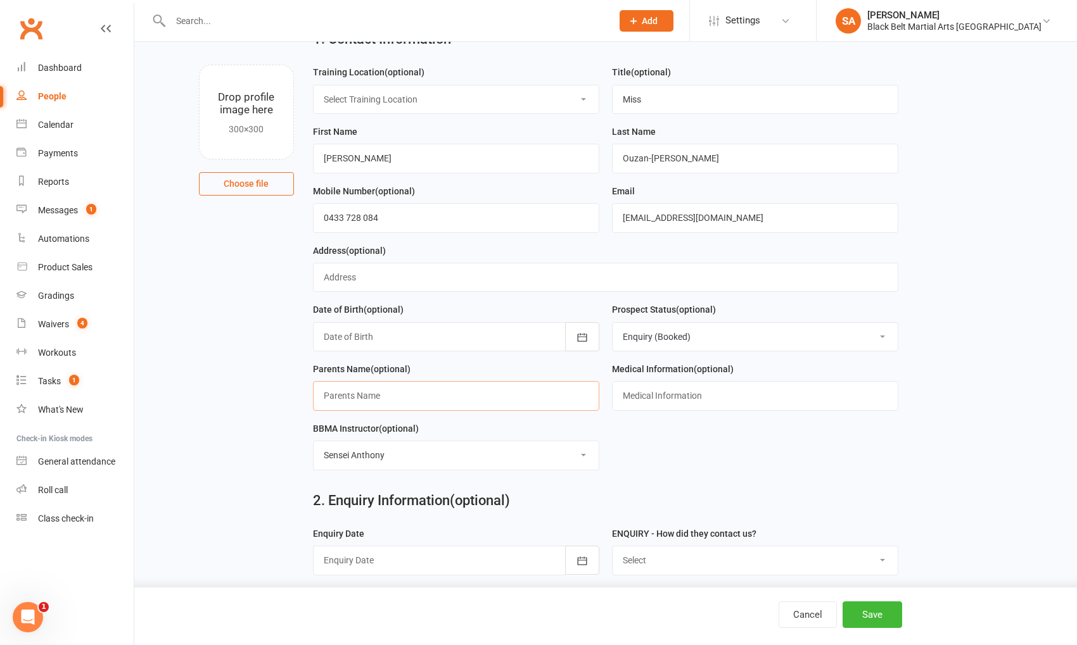
click at [505, 390] on input "text" at bounding box center [456, 395] width 286 height 29
type input "[PERSON_NAME]"
click at [766, 396] on input "text" at bounding box center [755, 395] width 286 height 29
drag, startPoint x: 1015, startPoint y: 376, endPoint x: 889, endPoint y: 402, distance: 128.7
click at [1015, 376] on main "1. Contact Information Drop profile image here 300×300 Choose file Training Loc…" at bounding box center [605, 585] width 907 height 1132
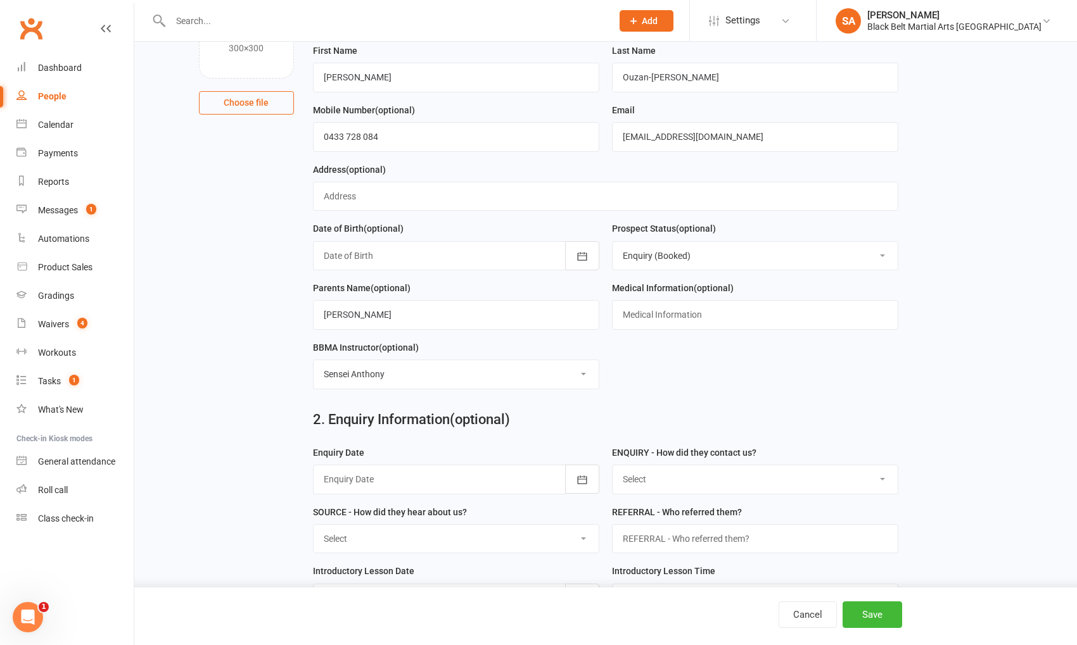
click at [441, 470] on div at bounding box center [456, 479] width 286 height 29
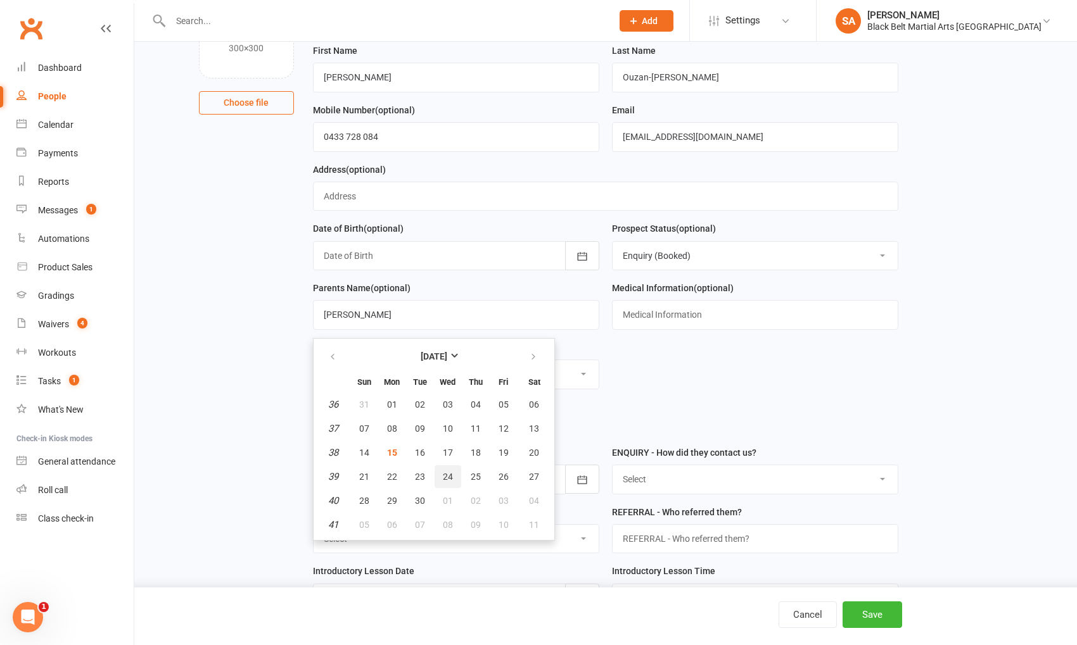
scroll to position [140, 0]
click at [457, 457] on button "17" at bounding box center [447, 454] width 27 height 23
type input "[DATE]"
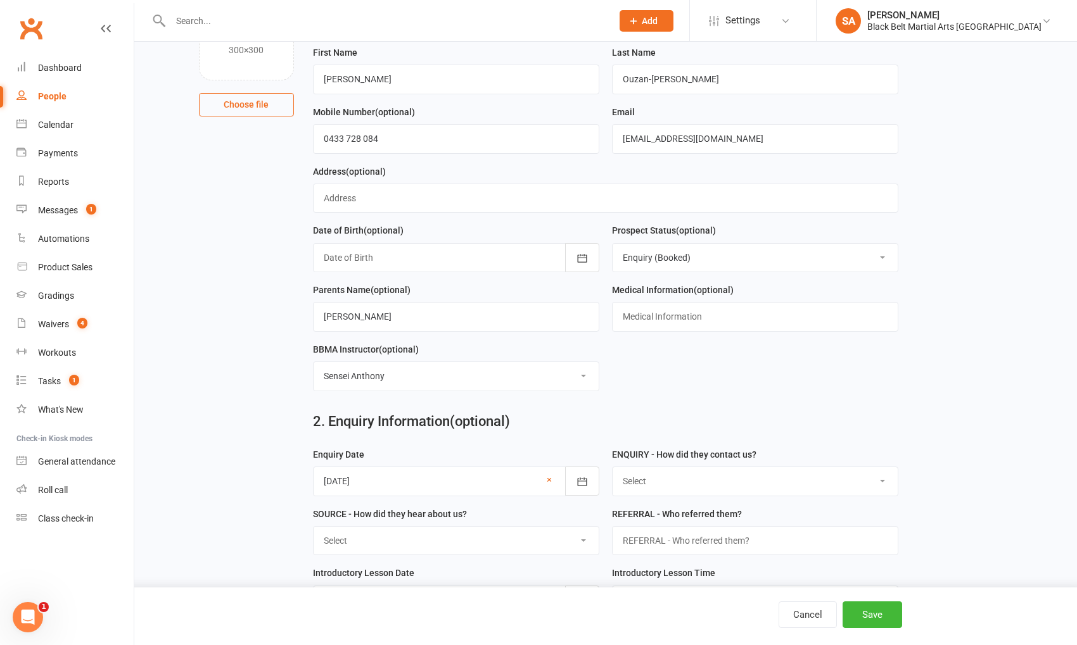
click at [711, 488] on select "Select (W) - Walk In (T) - Telephone (I) - Internet / Email (S) - Studio Initia…" at bounding box center [754, 481] width 285 height 28
select select "(T) - Telephone"
click at [612, 467] on select "Select (W) - Walk In (T) - Telephone (I) - Internet / Email (S) - Studio Initia…" at bounding box center [754, 481] width 285 height 28
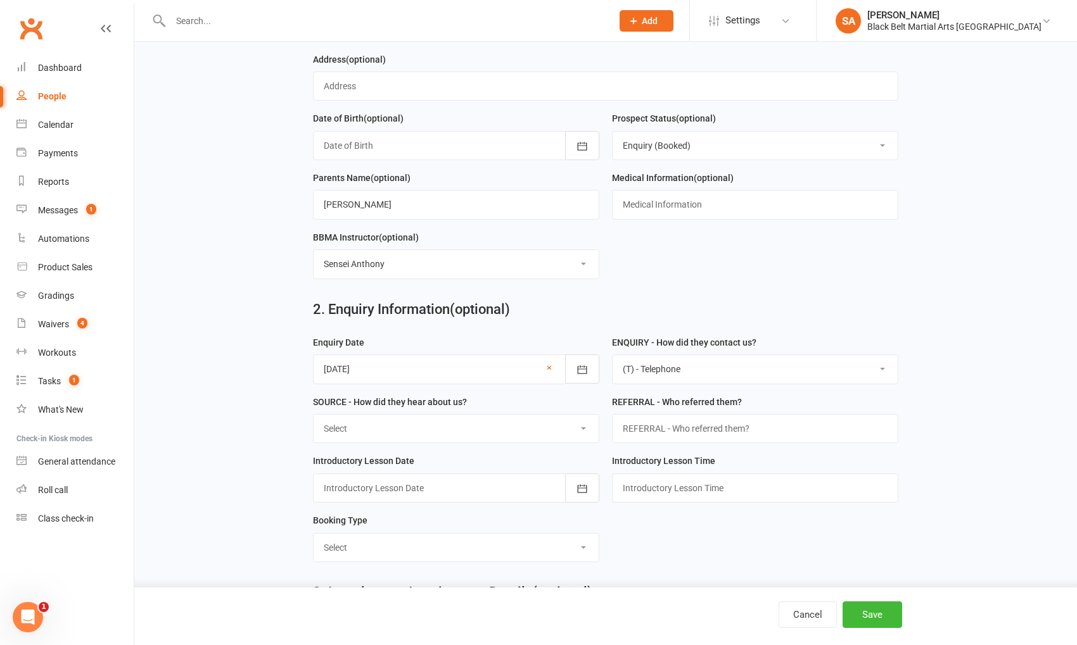
scroll to position [253, 0]
click at [467, 431] on select "Select A1 Direct mail A2 Print Media A3 Flyer A5 Radio A6 Sign A7 Televison A8 …" at bounding box center [456, 428] width 285 height 28
select select "S4 Search Engine"
click at [314, 414] on select "Select A1 Direct mail A2 Print Media A3 Flyer A5 Radio A6 Sign A7 Televison A8 …" at bounding box center [456, 428] width 285 height 28
click at [713, 430] on input "text" at bounding box center [755, 427] width 286 height 29
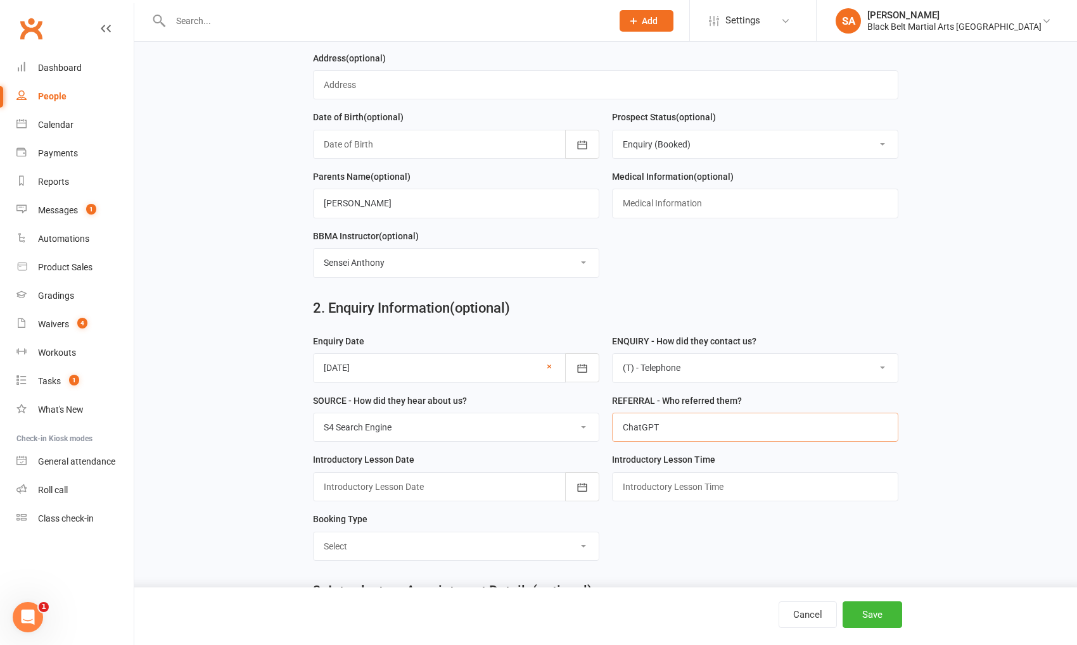
type input "ChatGPT"
click at [493, 487] on div at bounding box center [456, 487] width 286 height 29
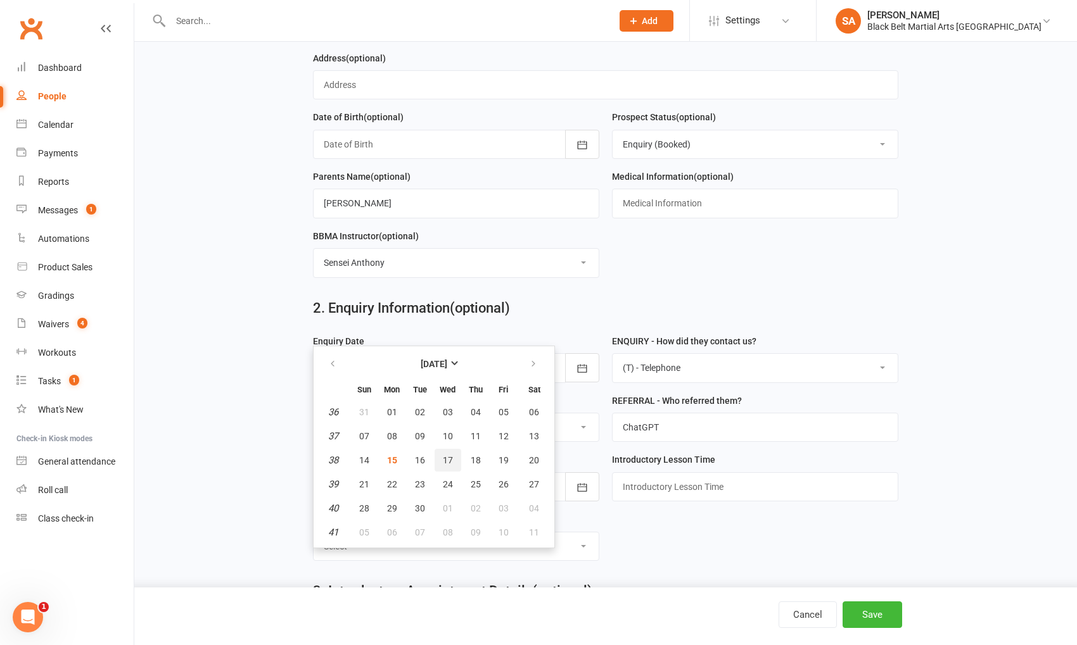
click at [434, 453] on button "17" at bounding box center [447, 460] width 27 height 23
type input "[DATE]"
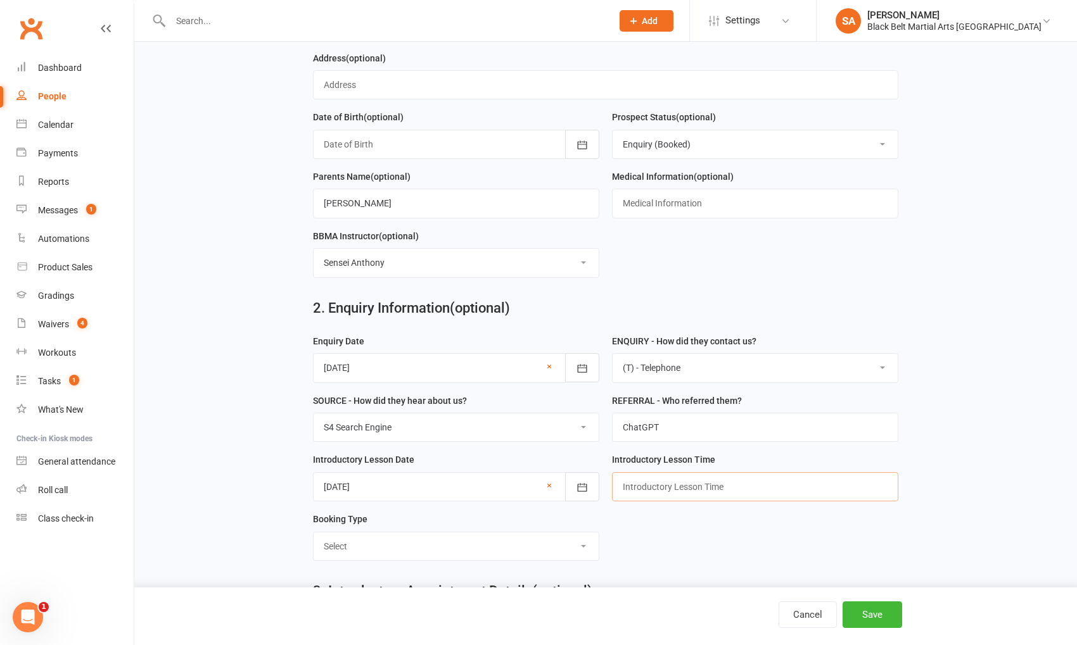
click at [697, 485] on input "text" at bounding box center [755, 487] width 286 height 29
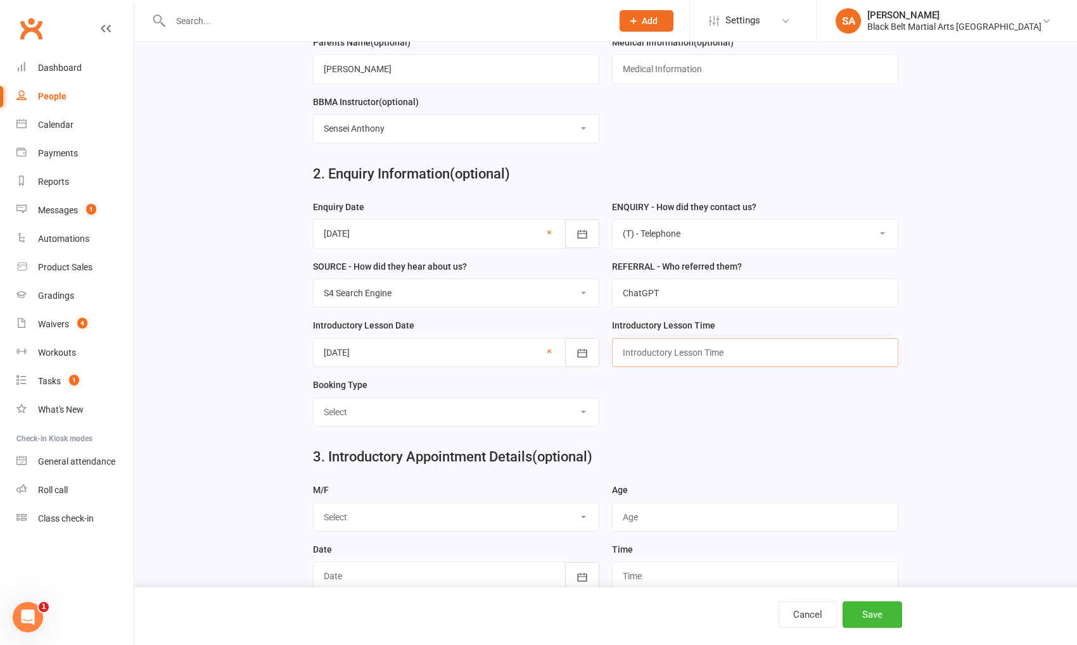
scroll to position [401, 0]
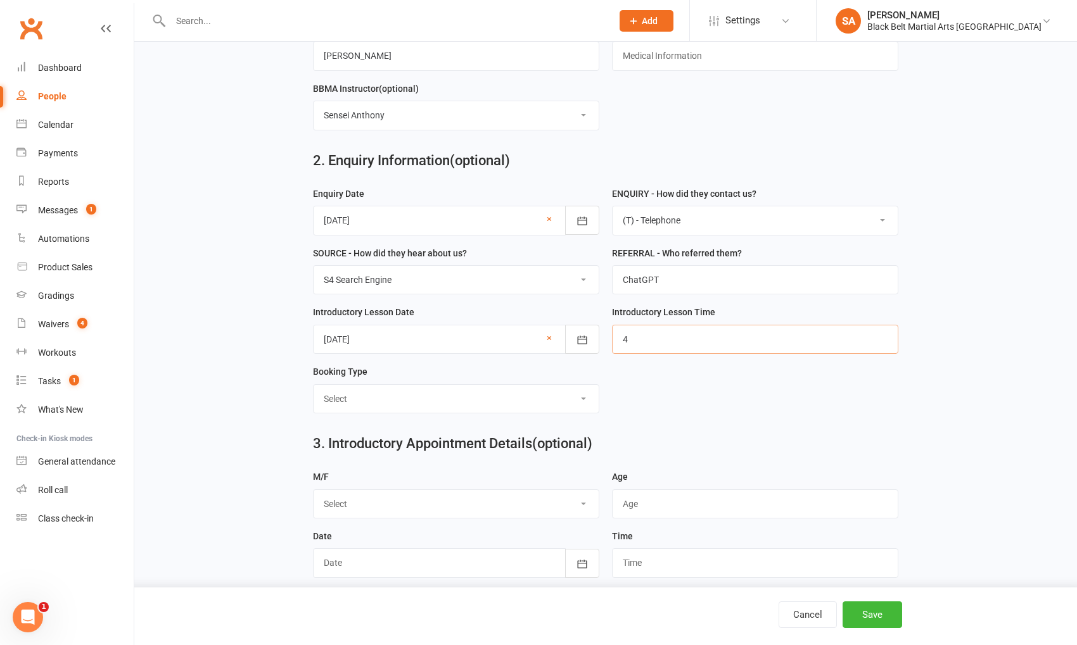
type input "4pm"
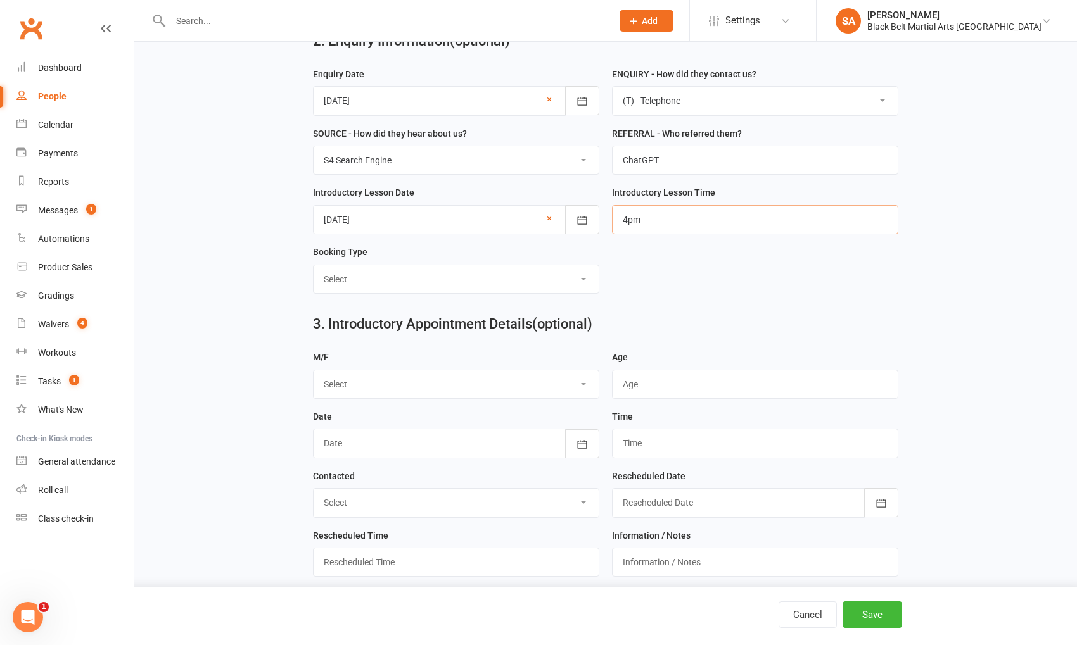
scroll to position [569, 0]
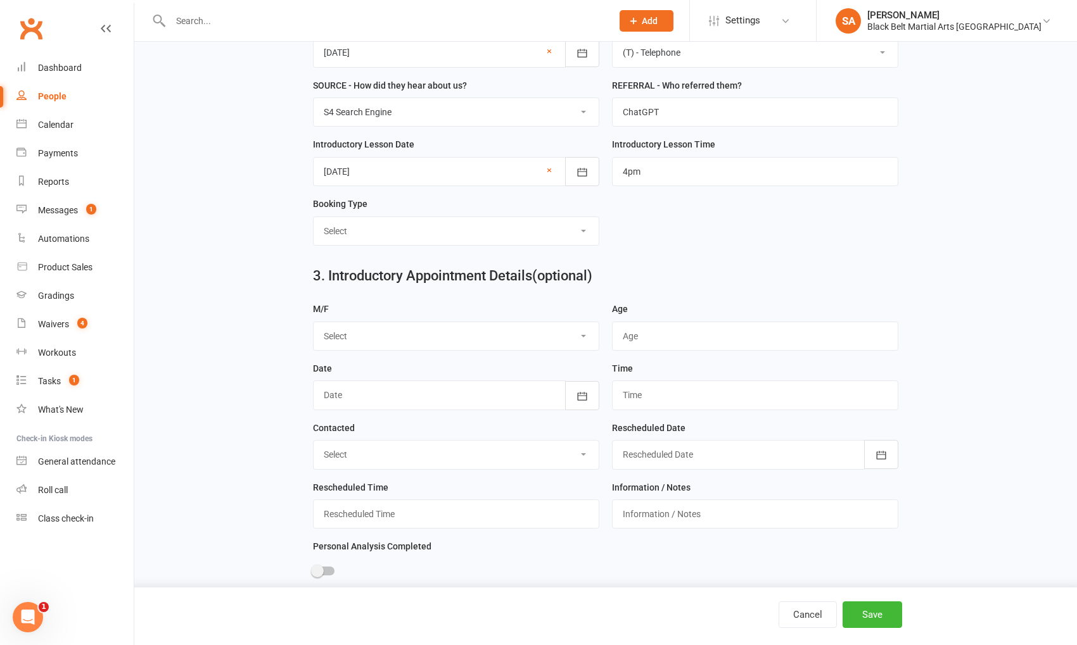
click at [477, 331] on select "Select M F" at bounding box center [456, 336] width 285 height 28
select select "F"
click at [314, 322] on select "Select M F" at bounding box center [456, 336] width 285 height 28
click at [645, 346] on div "Age" at bounding box center [755, 331] width 299 height 60
click at [650, 331] on input "string" at bounding box center [755, 336] width 286 height 29
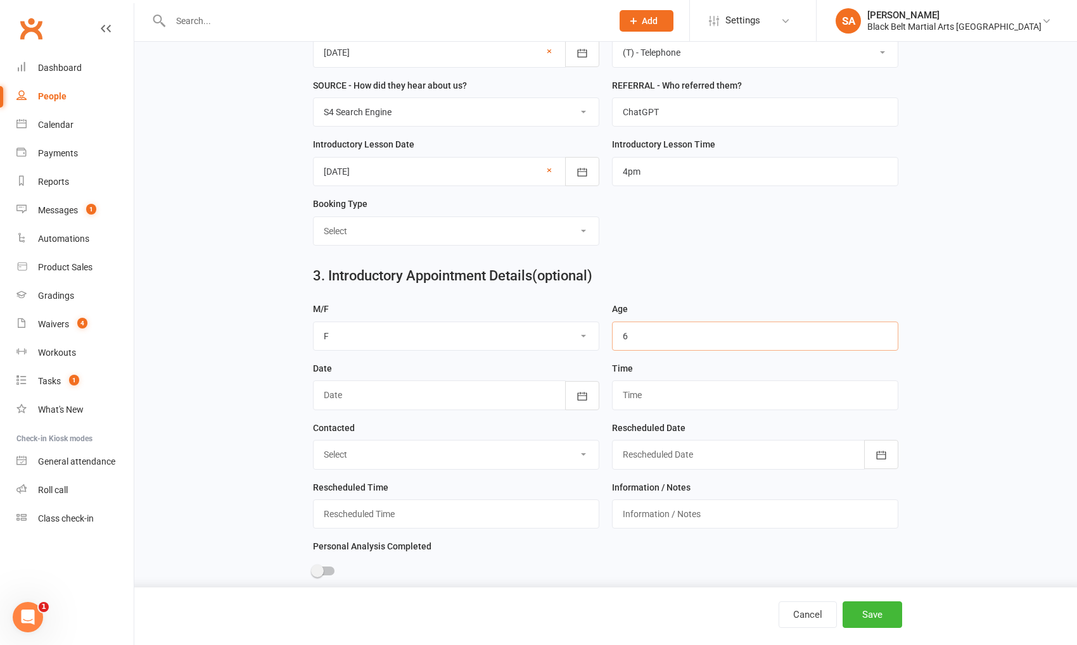
type input "6"
click at [433, 381] on div at bounding box center [456, 395] width 286 height 29
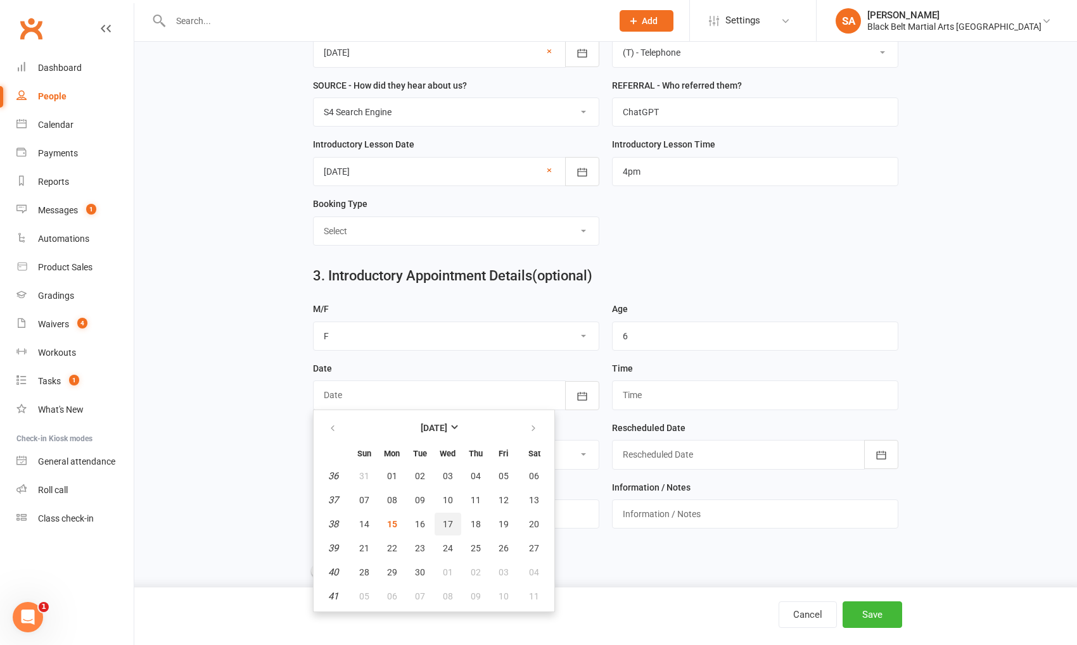
drag, startPoint x: 445, startPoint y: 522, endPoint x: 521, endPoint y: 516, distance: 76.3
click at [445, 522] on button "17" at bounding box center [447, 524] width 27 height 23
type input "[DATE]"
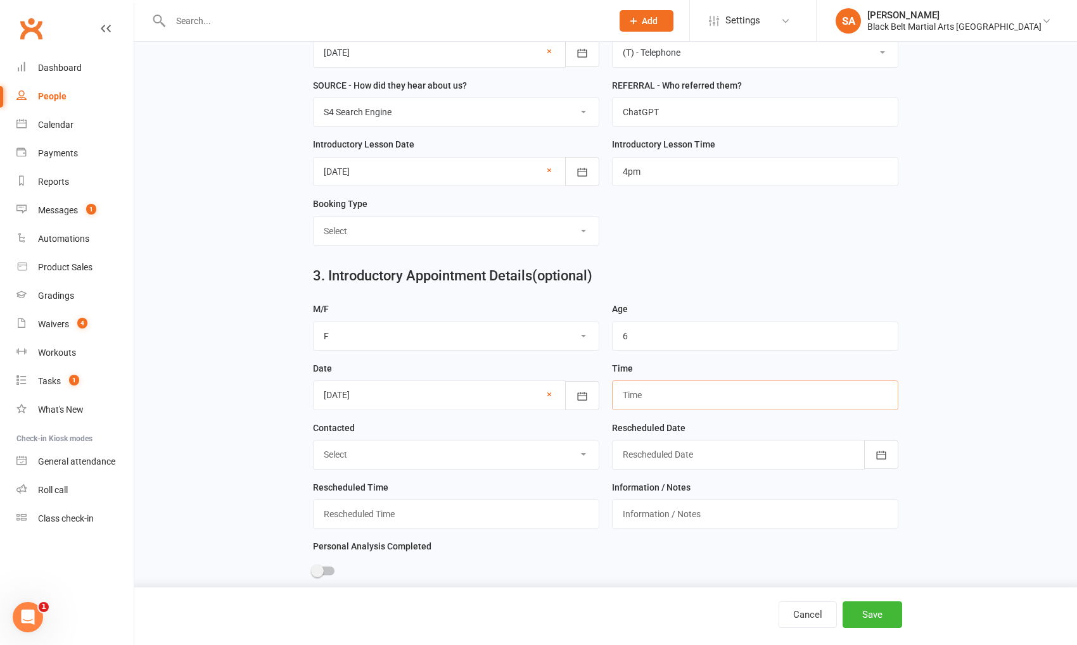
click at [672, 384] on input "text" at bounding box center [755, 395] width 286 height 29
type input "4pm"
click at [434, 465] on div "Contacted Select LMA / TXT Confirmed Rescheduled DNS" at bounding box center [456, 451] width 299 height 60
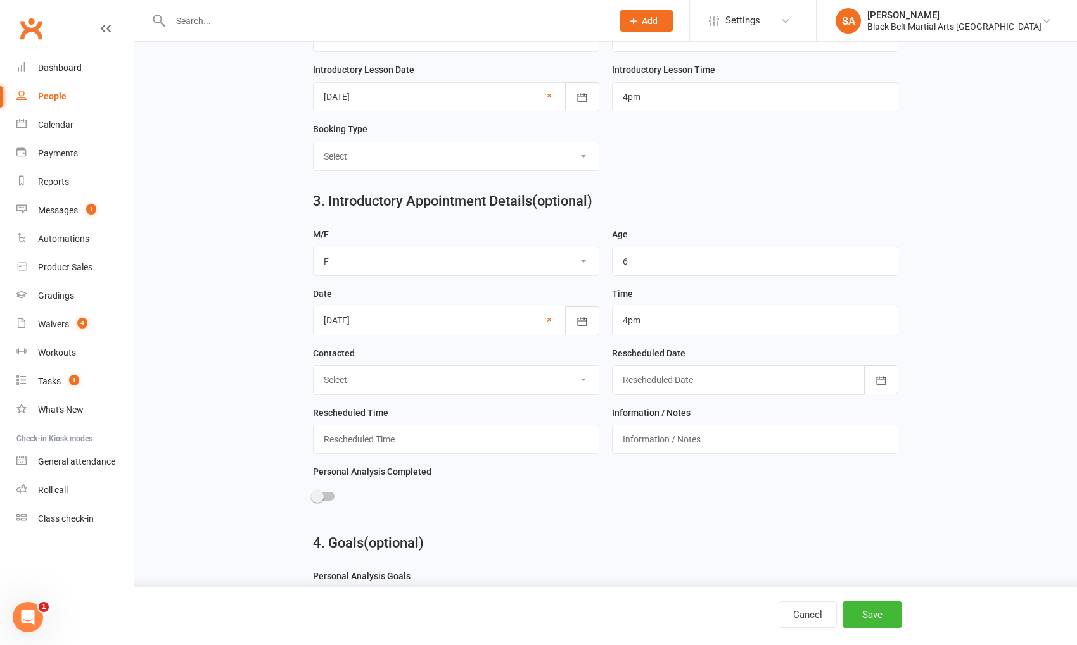
scroll to position [672, 0]
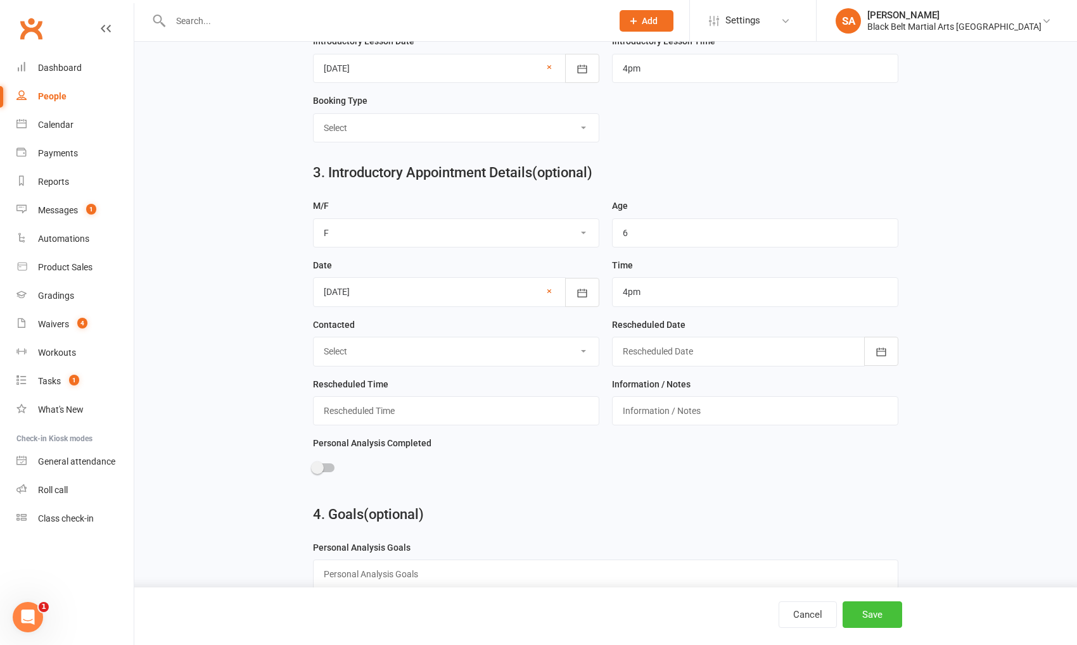
click at [870, 609] on button "Save" at bounding box center [872, 615] width 60 height 27
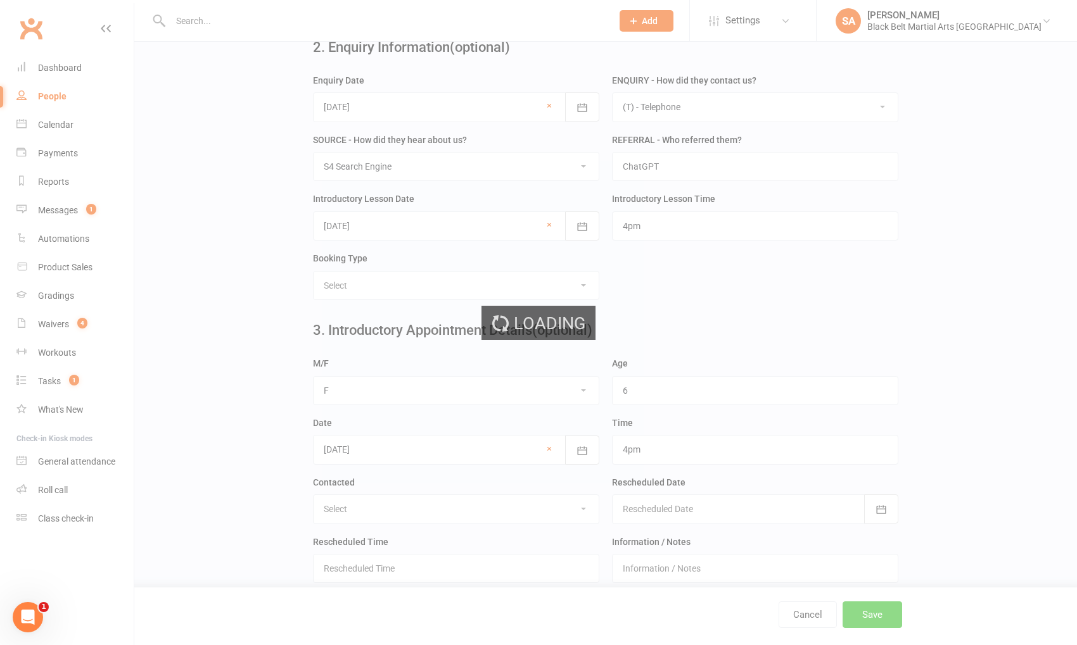
scroll to position [0, 0]
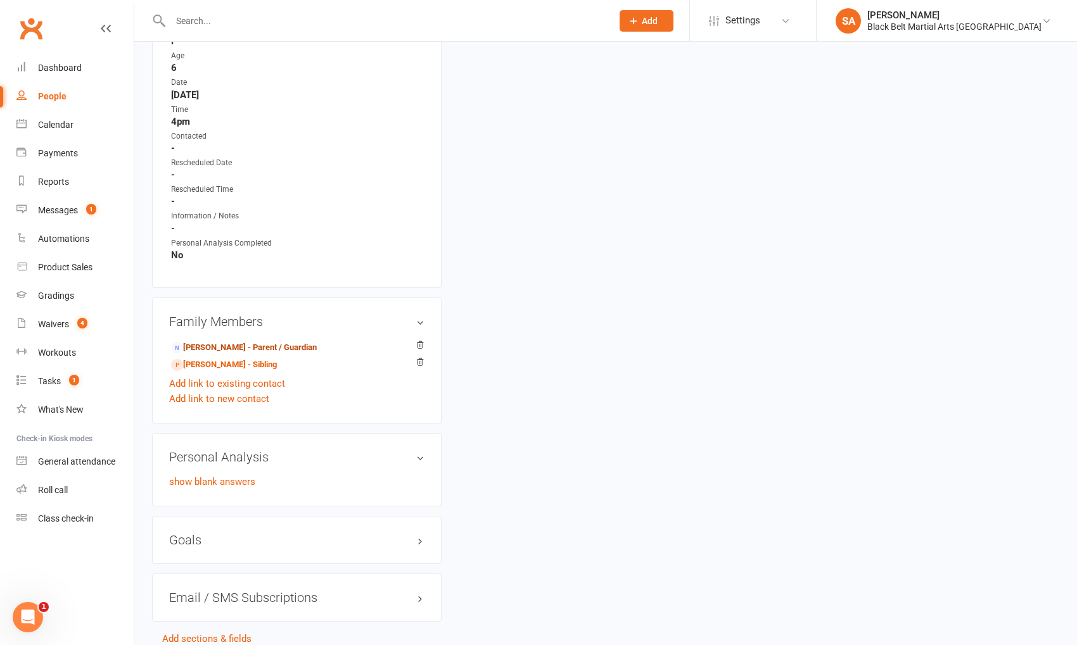
click at [270, 343] on link "[PERSON_NAME] - Parent / Guardian" at bounding box center [244, 347] width 146 height 13
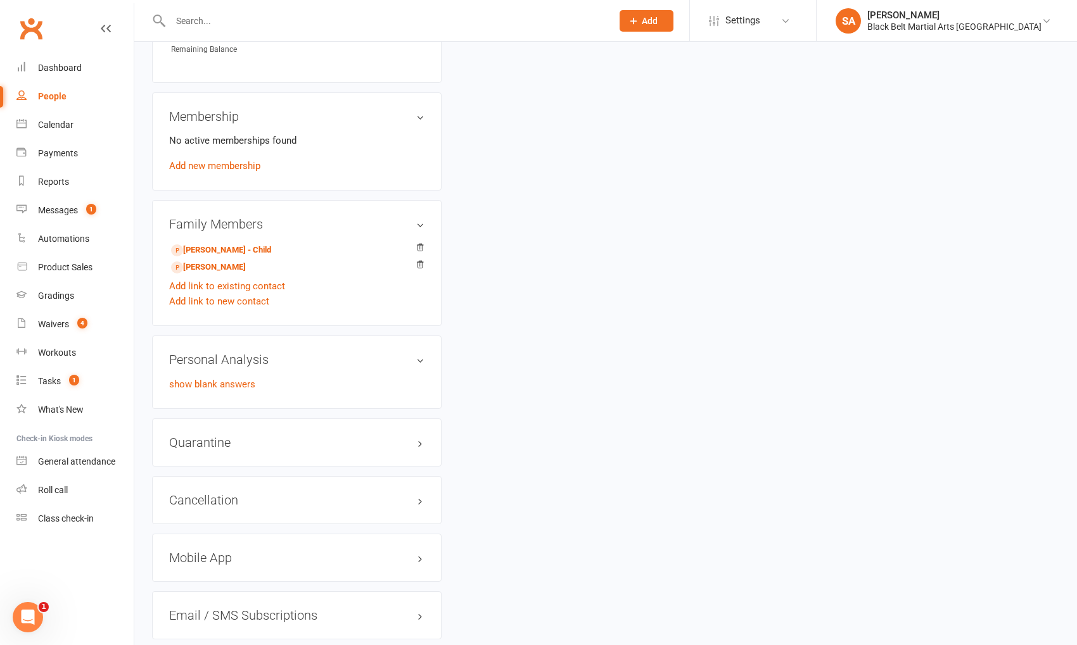
scroll to position [613, 0]
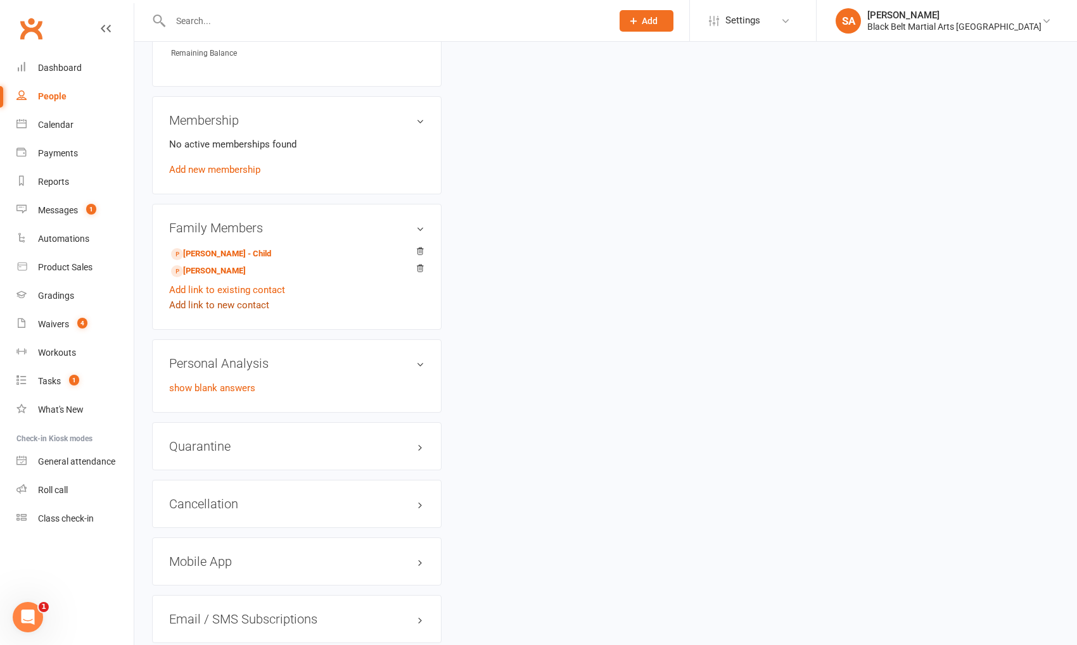
click at [227, 298] on link "Add link to new contact" at bounding box center [219, 305] width 100 height 15
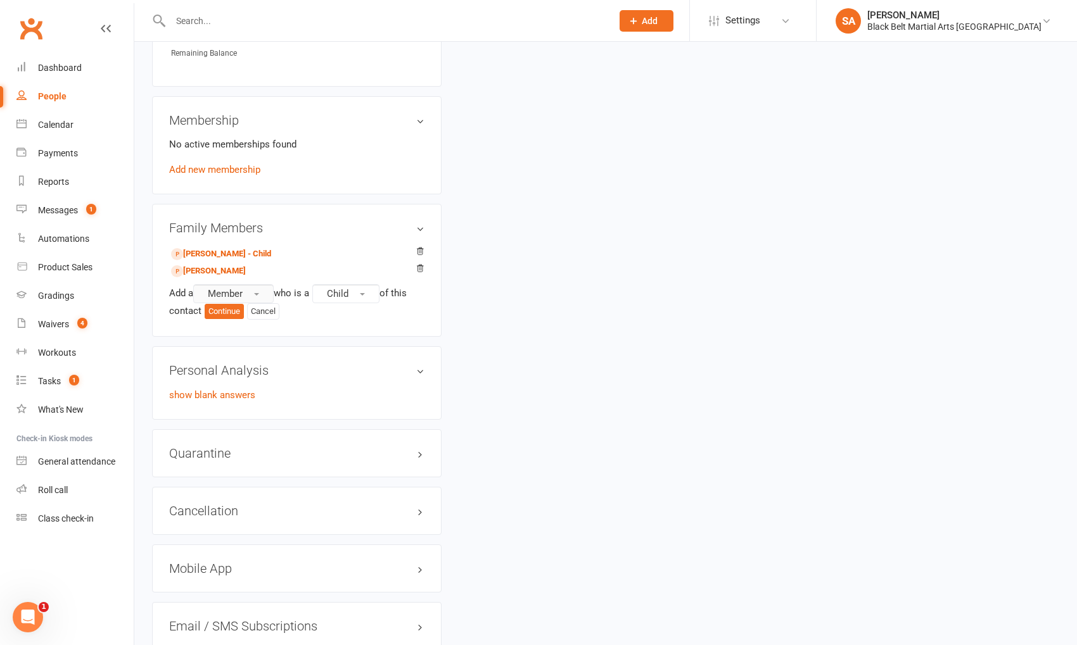
click at [239, 293] on span "Member" at bounding box center [225, 293] width 35 height 11
click at [243, 348] on link "Prospect" at bounding box center [256, 345] width 125 height 25
click at [226, 304] on button "Continue" at bounding box center [224, 311] width 39 height 15
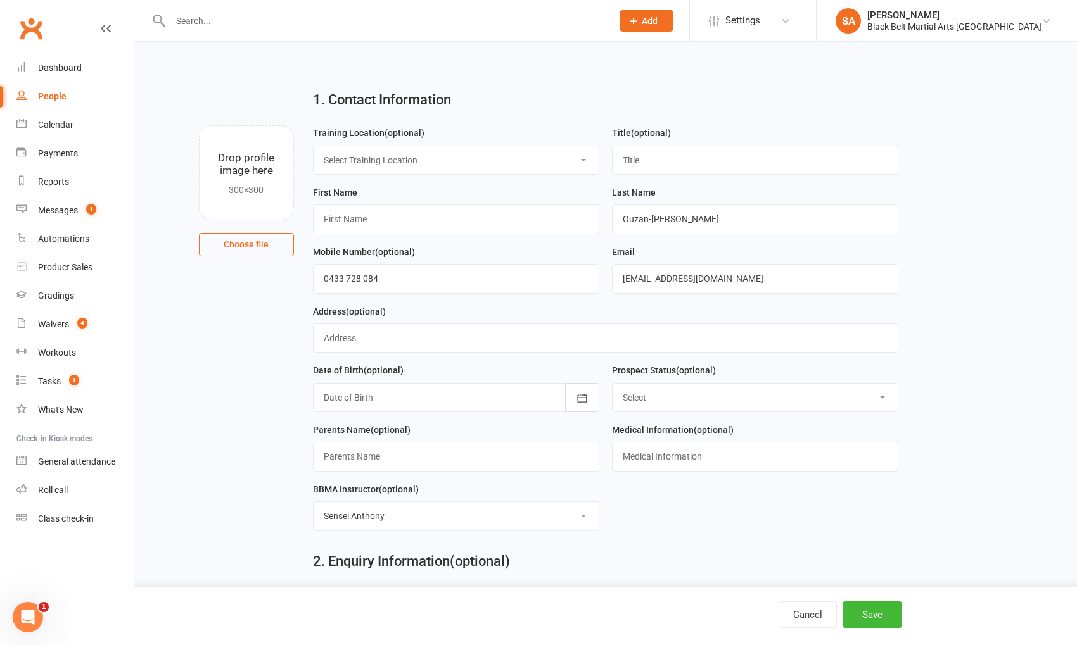
click at [531, 154] on select "Select Training Location Main Mat Mat 2 Mat 3" at bounding box center [456, 160] width 285 height 28
click at [666, 162] on input "text" at bounding box center [755, 160] width 286 height 29
type input "Miss"
click at [454, 219] on input "text" at bounding box center [456, 219] width 286 height 29
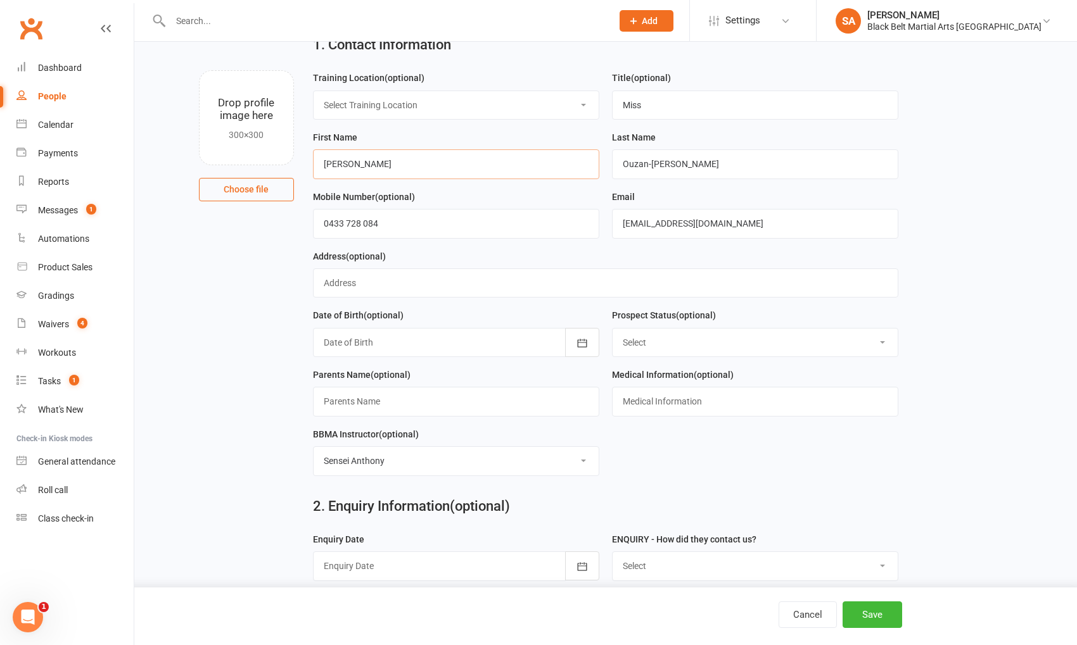
scroll to position [77, 0]
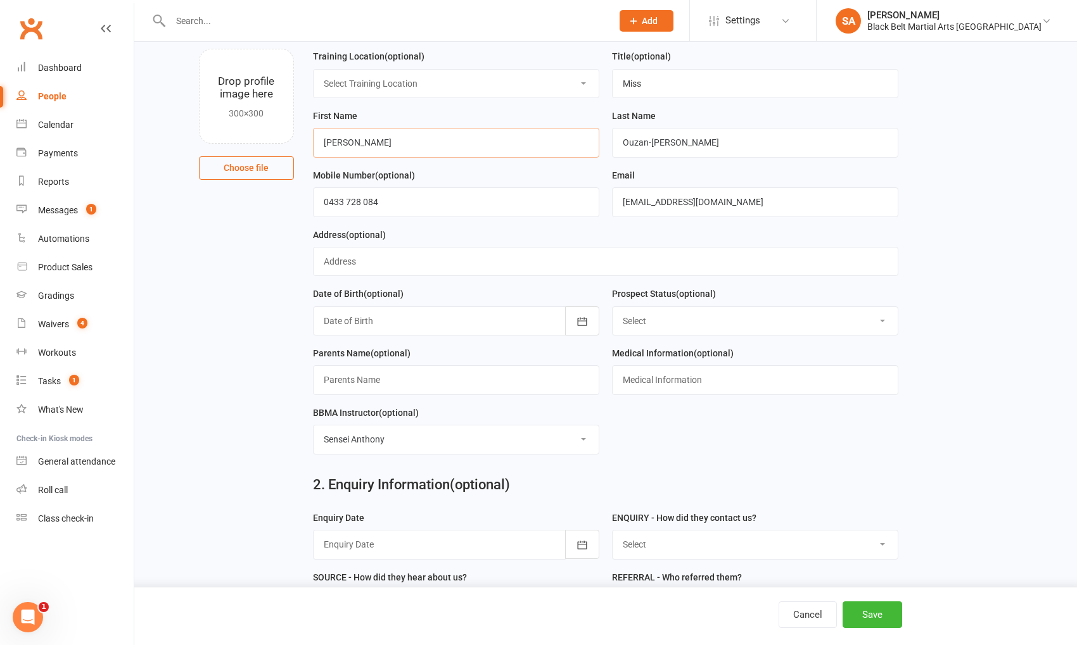
type input "[PERSON_NAME]"
click at [656, 335] on div "Prospect Status (optional) Select Enquiry (Booked) Enquiry (Not Booked) Pending…" at bounding box center [755, 316] width 299 height 60
click at [658, 324] on select "Select Enquiry (Booked) Enquiry (Not Booked) Pending (enrolment pack sent) DNS …" at bounding box center [754, 321] width 285 height 28
select select "Enquiry (Booked)"
click at [612, 307] on select "Select Enquiry (Booked) Enquiry (Not Booked) Pending (enrolment pack sent) DNS …" at bounding box center [754, 321] width 285 height 28
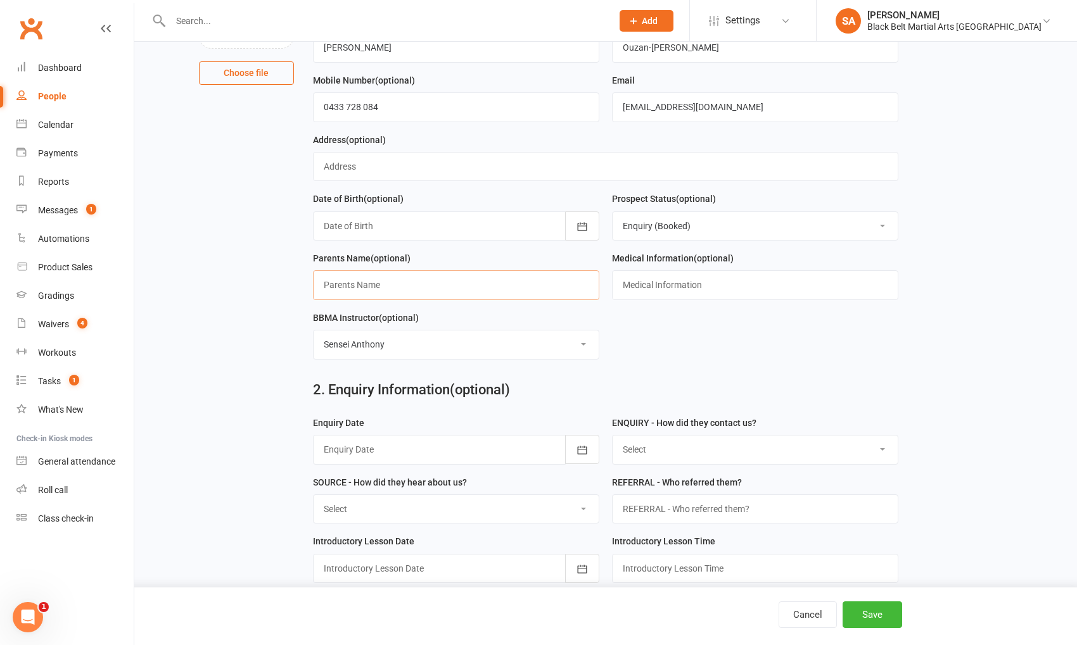
click at [431, 273] on input "text" at bounding box center [456, 284] width 286 height 29
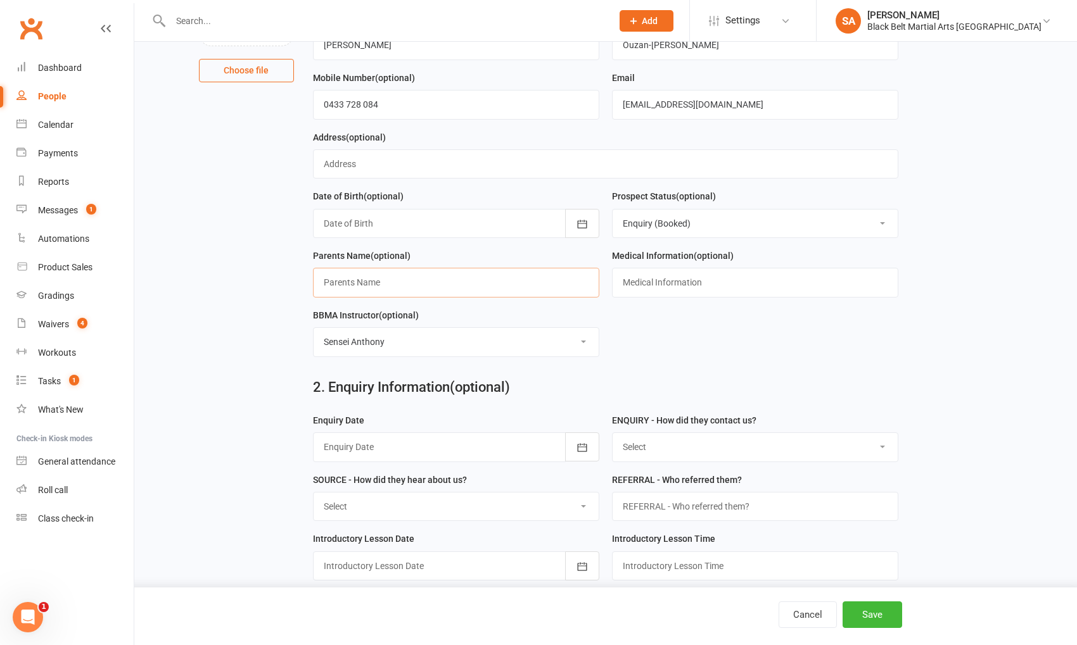
click at [429, 275] on input "text" at bounding box center [456, 282] width 286 height 29
click at [432, 280] on input "text" at bounding box center [456, 281] width 286 height 29
type input "[PERSON_NAME]"
click at [687, 348] on form "Training Location (optional) Select Training Location Main Mat Mat 2 Mat 3 Titl…" at bounding box center [606, 158] width 599 height 415
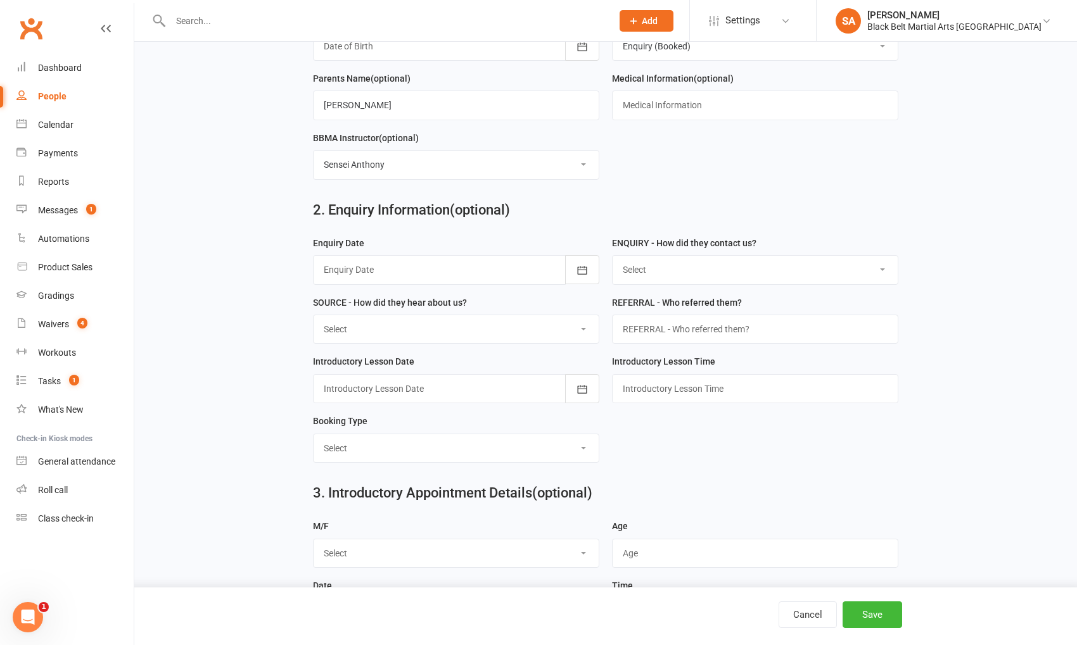
scroll to position [353, 0]
click at [425, 263] on div at bounding box center [456, 267] width 286 height 29
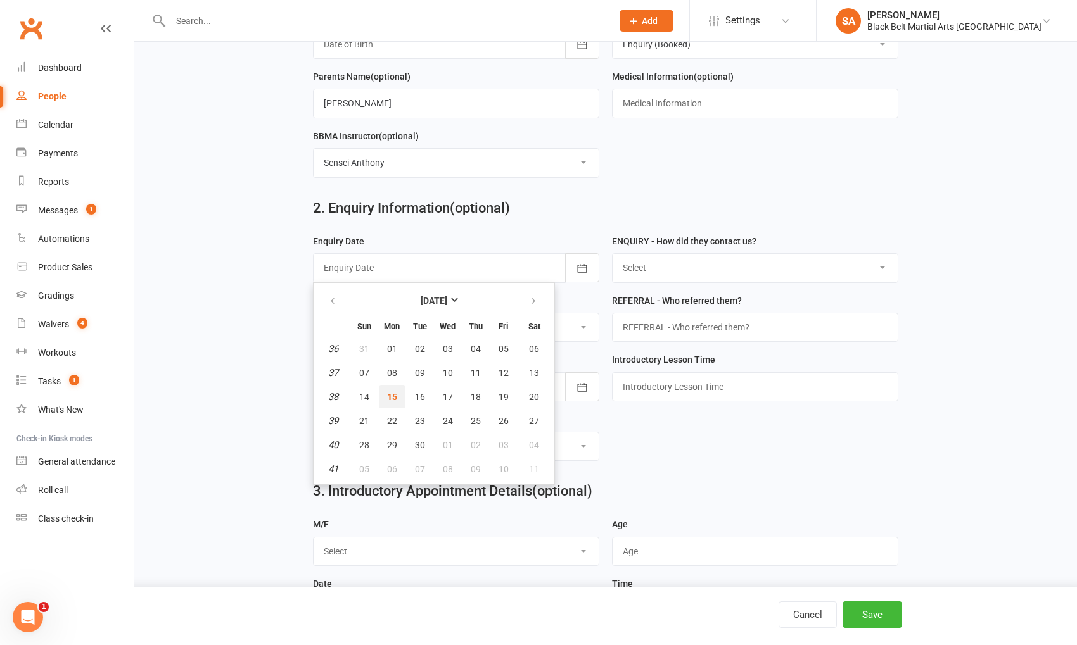
drag, startPoint x: 392, startPoint y: 393, endPoint x: 536, endPoint y: 371, distance: 145.4
click at [393, 393] on span "15" at bounding box center [392, 397] width 10 height 10
type input "[DATE]"
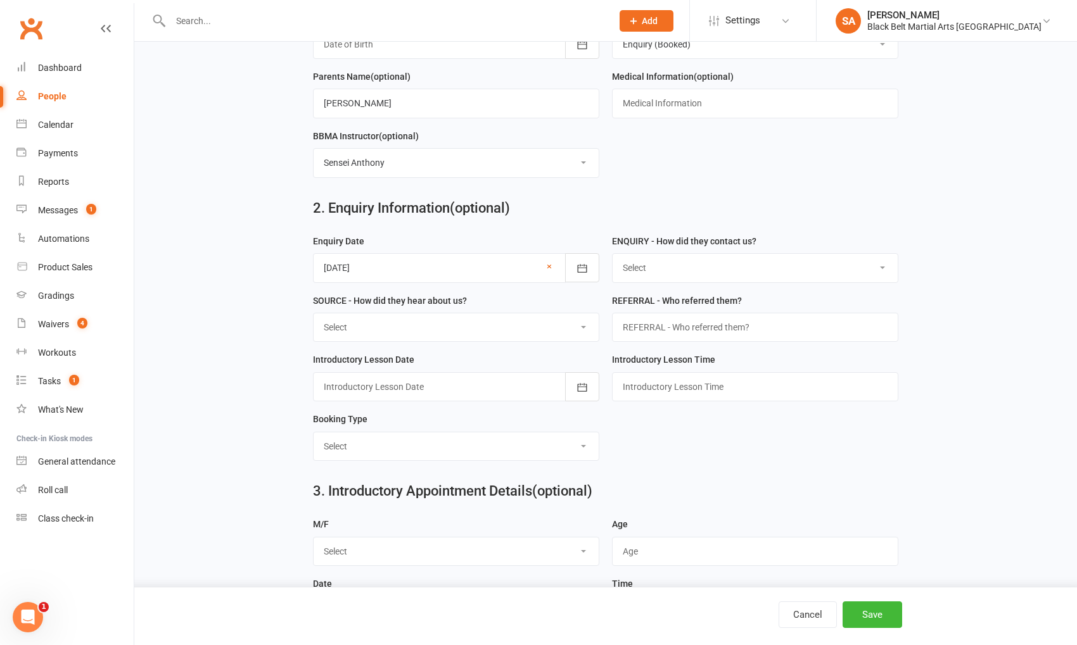
click at [701, 269] on select "Select (W) - Walk In (T) - Telephone (I) - Internet / Email (S) - Studio Initia…" at bounding box center [754, 268] width 285 height 28
select select "(T) - Telephone"
click at [612, 254] on select "Select (W) - Walk In (T) - Telephone (I) - Internet / Email (S) - Studio Initia…" at bounding box center [754, 268] width 285 height 28
click at [447, 324] on select "Select A1 Direct mail A2 Print Media A3 Flyer A5 Radio A6 Sign A7 Televison A8 …" at bounding box center [456, 328] width 285 height 28
select select "S4 Search Engine"
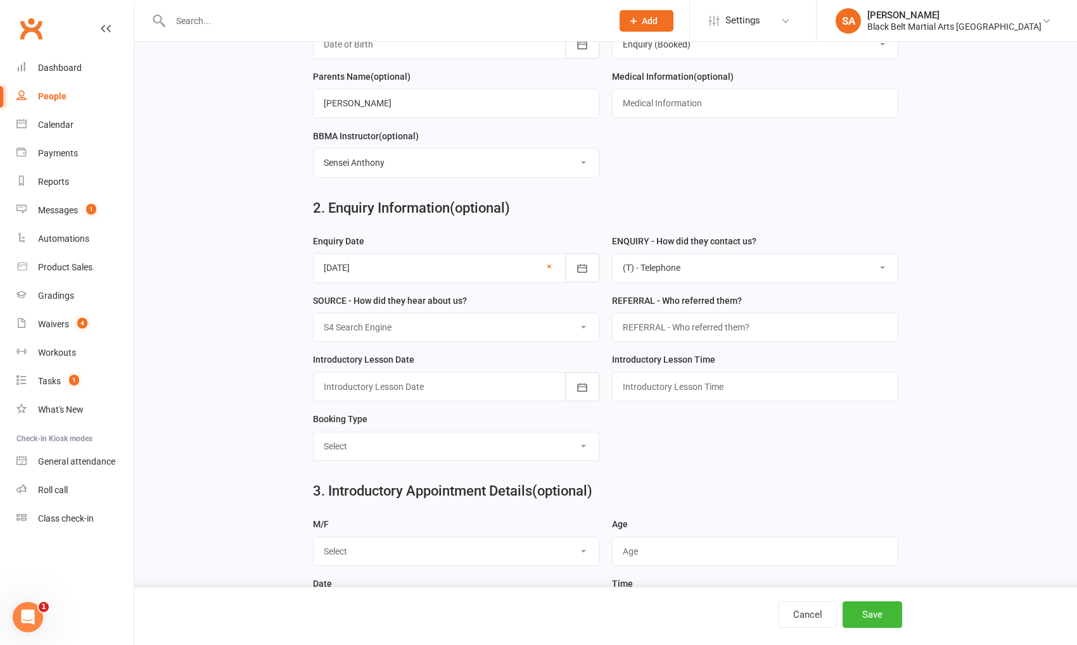
click at [314, 314] on select "Select A1 Direct mail A2 Print Media A3 Flyer A5 Radio A6 Sign A7 Televison A8 …" at bounding box center [456, 328] width 285 height 28
click at [694, 322] on input "text" at bounding box center [755, 327] width 286 height 29
type input "ChatGPT"
click at [364, 381] on div at bounding box center [456, 386] width 286 height 29
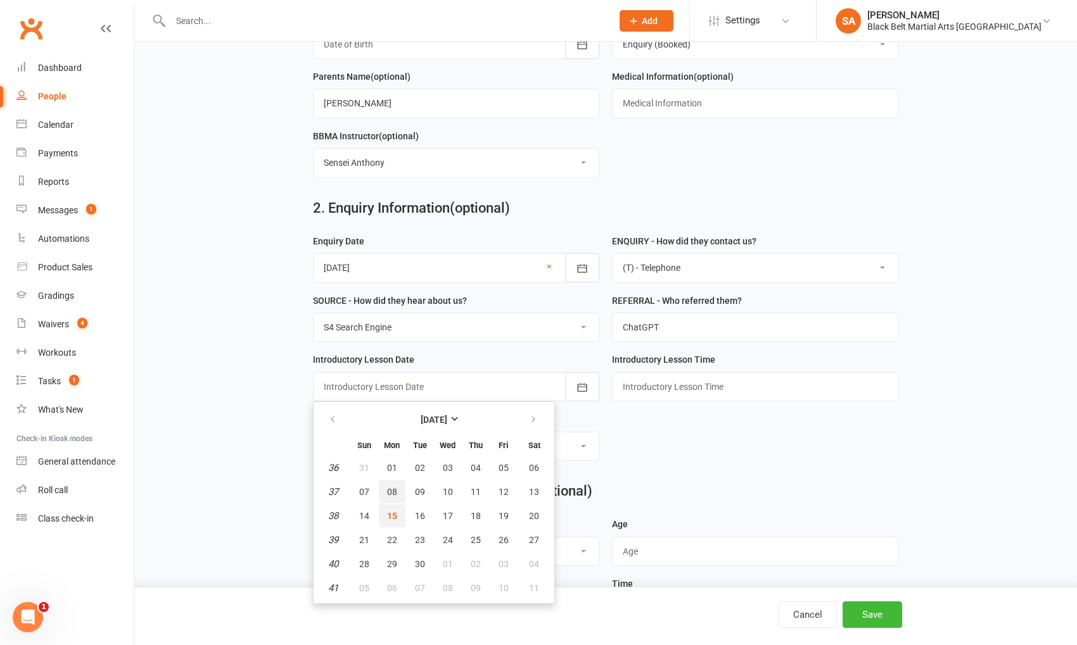
drag, startPoint x: 380, startPoint y: 498, endPoint x: 383, endPoint y: 511, distance: 13.1
click at [383, 510] on tbody "36 31 01 02 03 04 05 06 37 07 08 09 10 11 12 13 38 14 15 16 17 18 19 20 39 21 2…" at bounding box center [433, 528] width 233 height 143
click at [457, 514] on button "17" at bounding box center [447, 516] width 27 height 23
type input "[DATE]"
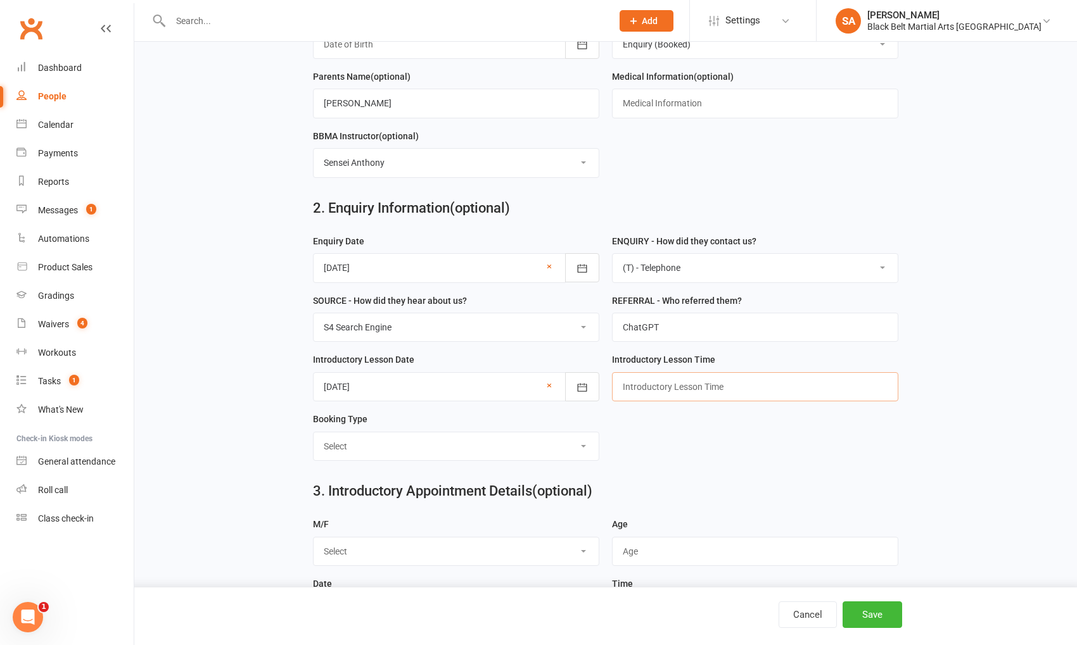
click at [684, 388] on input "text" at bounding box center [755, 386] width 286 height 29
type input "4pm"
click at [486, 438] on select "Select Mini Dragons Intro Tiny Dragons Intro Little Dragons Intro Child Karate …" at bounding box center [456, 447] width 285 height 28
select select "Little Dragons Intro"
click at [314, 433] on select "Select Mini Dragons Intro Tiny Dragons Intro Little Dragons Intro Child Karate …" at bounding box center [456, 447] width 285 height 28
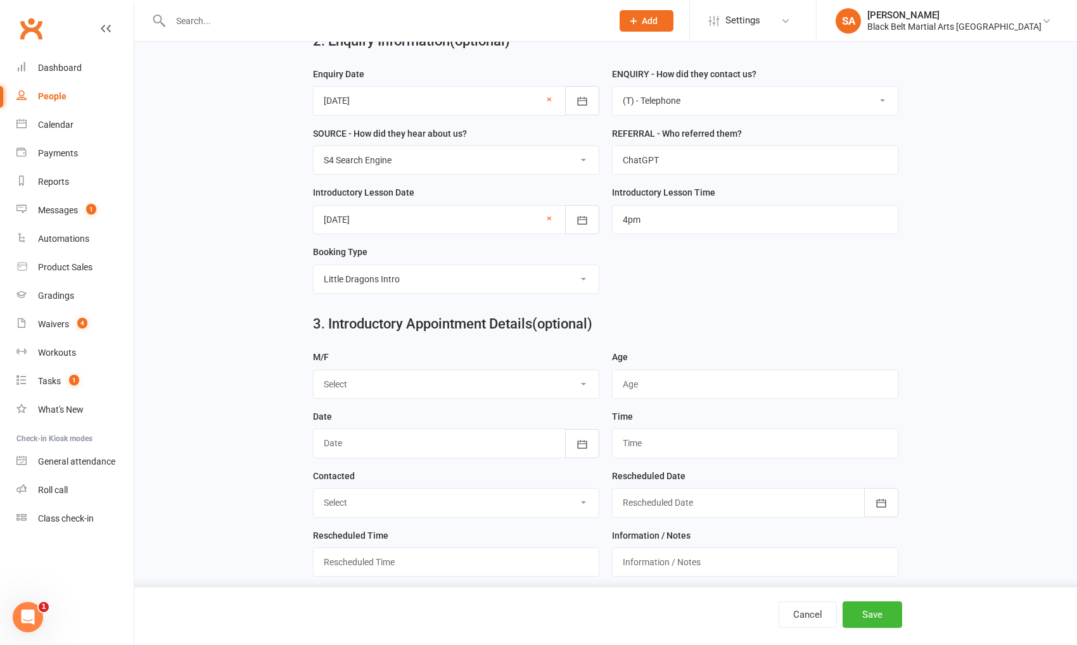
scroll to position [533, 0]
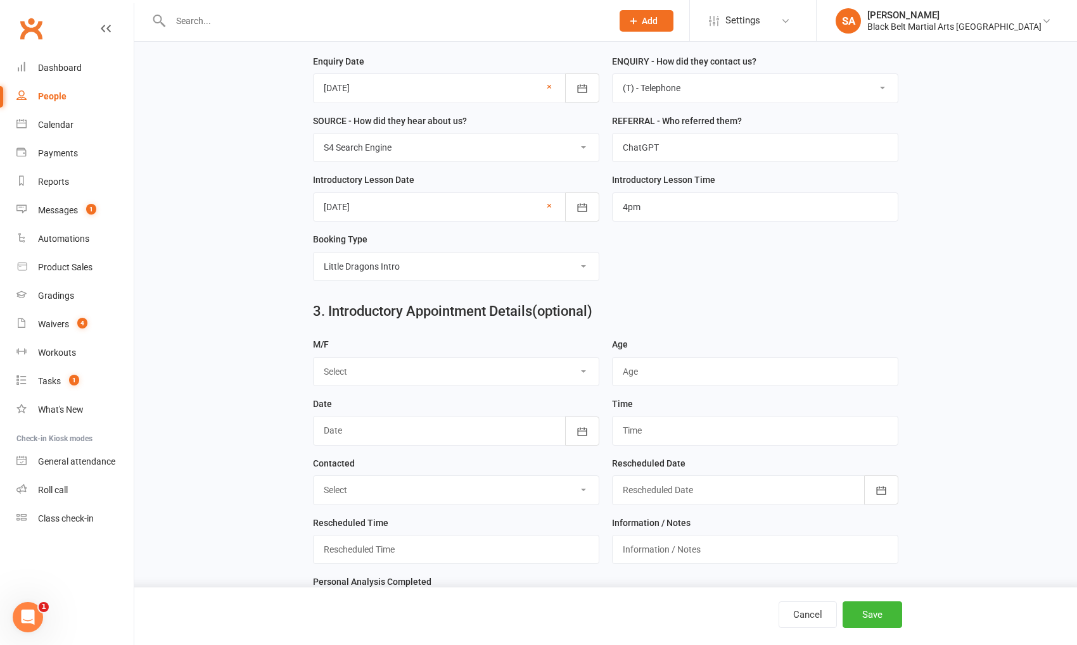
click at [379, 358] on select "Select M F" at bounding box center [456, 372] width 285 height 28
click at [314, 358] on select "Select M F" at bounding box center [456, 372] width 285 height 28
click at [379, 358] on select "Select M F" at bounding box center [456, 372] width 285 height 28
select select "F"
click at [314, 358] on select "Select M F" at bounding box center [456, 372] width 285 height 28
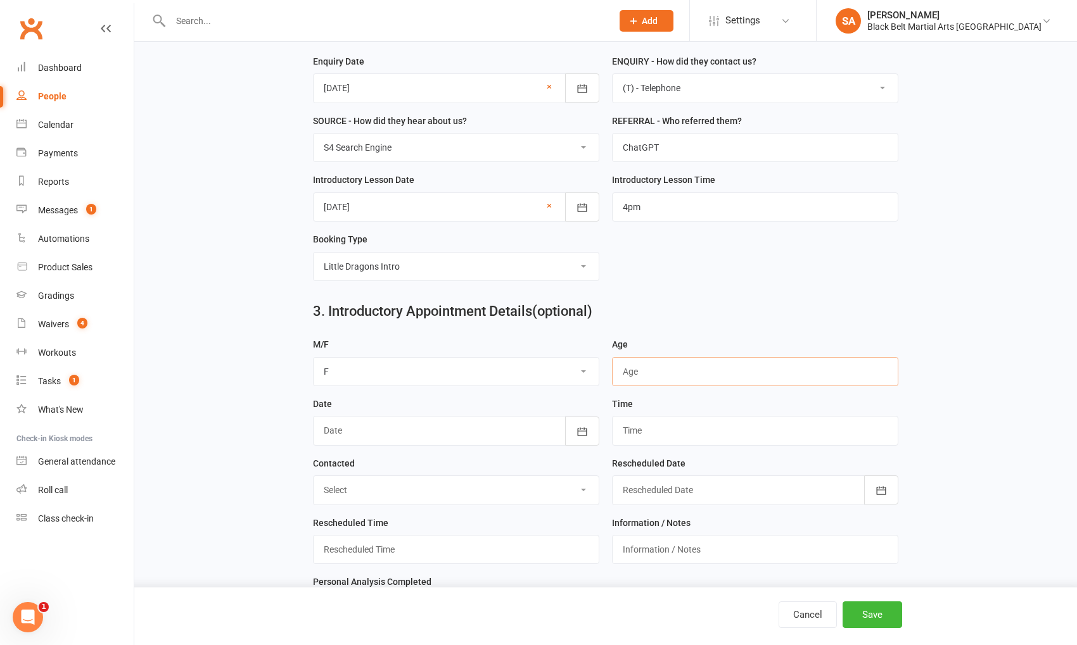
click at [683, 376] on input "string" at bounding box center [755, 371] width 286 height 29
type input "4"
drag, startPoint x: 463, startPoint y: 419, endPoint x: 469, endPoint y: 419, distance: 6.4
click at [464, 419] on div at bounding box center [456, 430] width 286 height 29
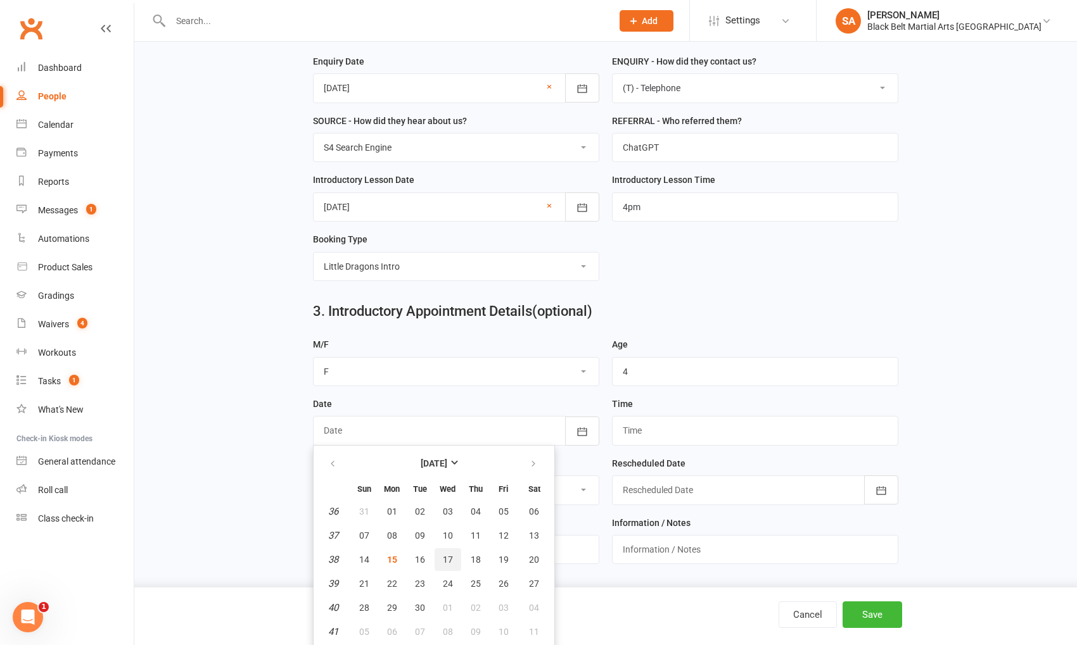
click at [443, 555] on span "17" at bounding box center [448, 560] width 10 height 10
type input "[DATE]"
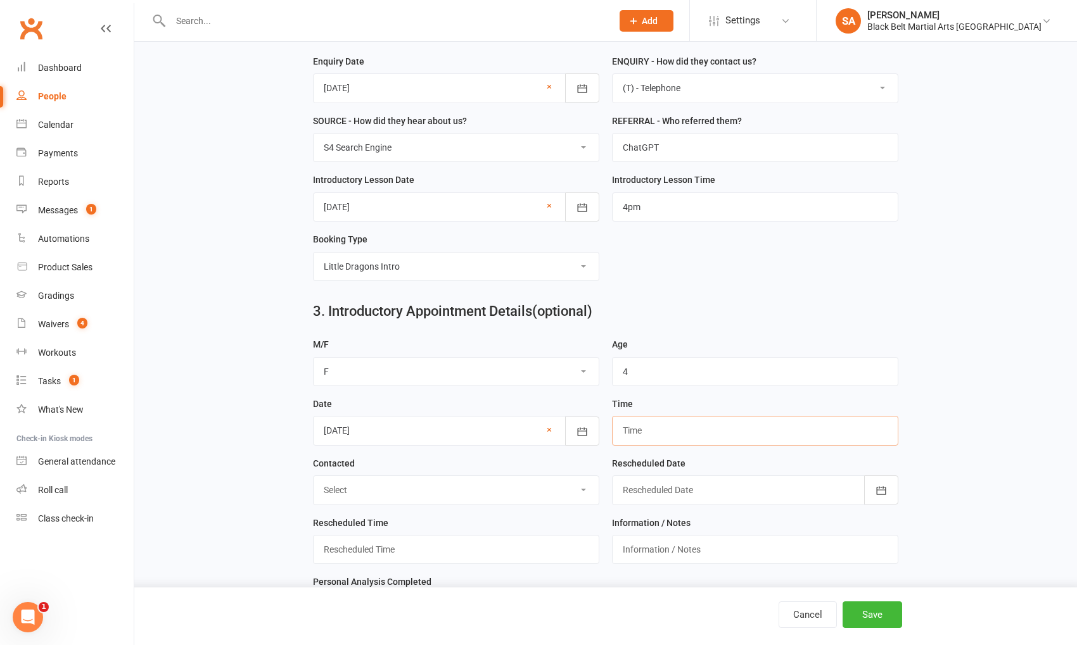
click at [712, 417] on input "text" at bounding box center [755, 430] width 286 height 29
type input "4pm"
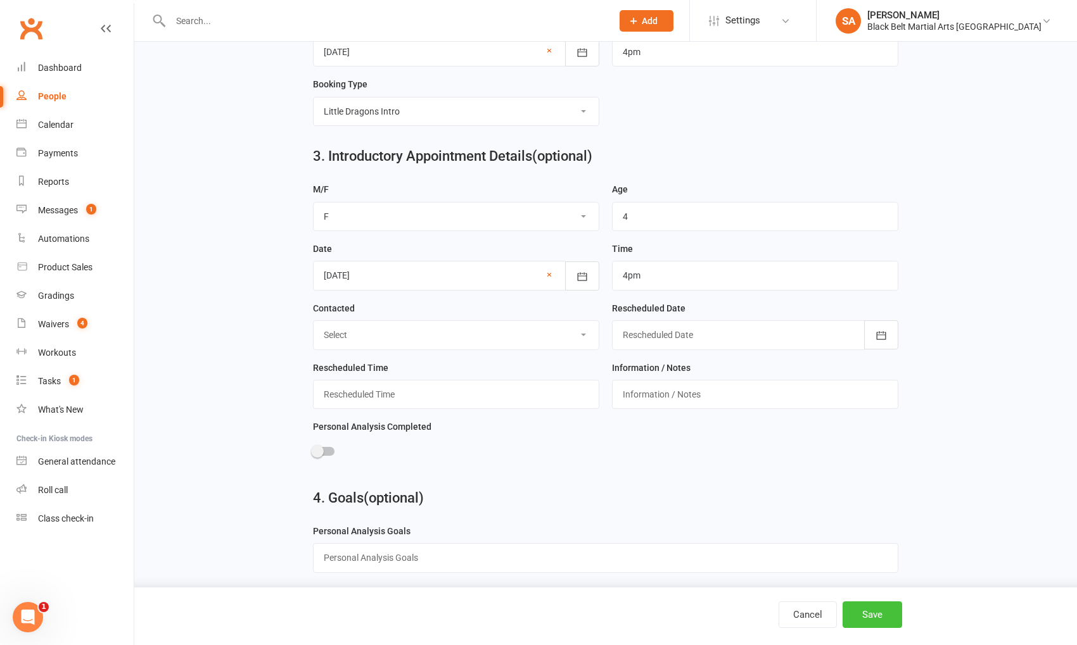
click at [873, 619] on button "Save" at bounding box center [872, 615] width 60 height 27
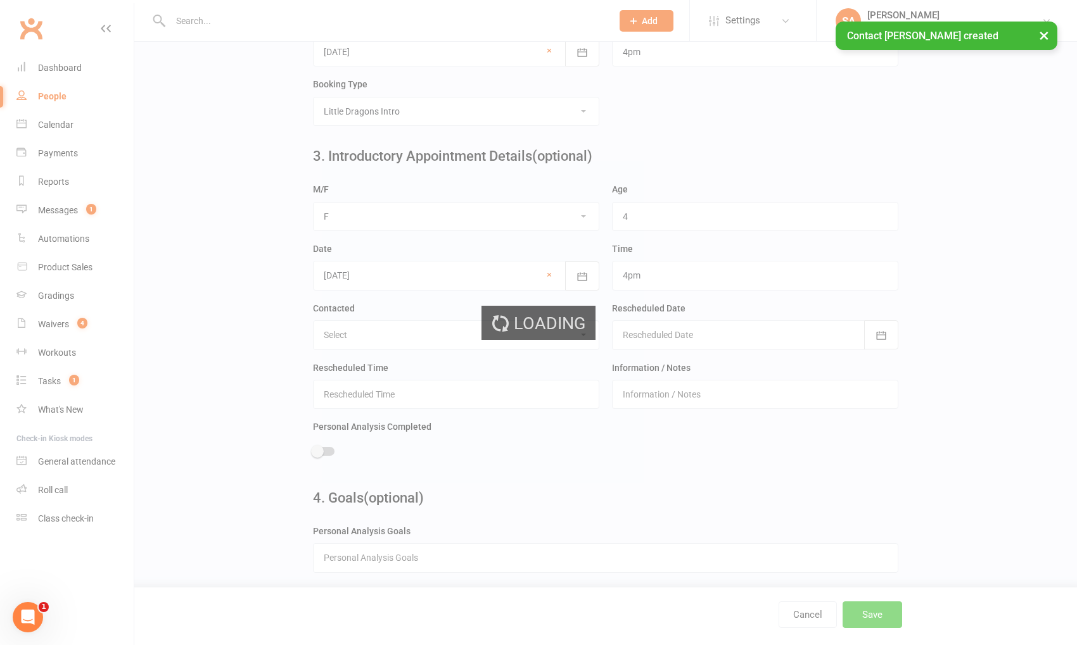
scroll to position [0, 0]
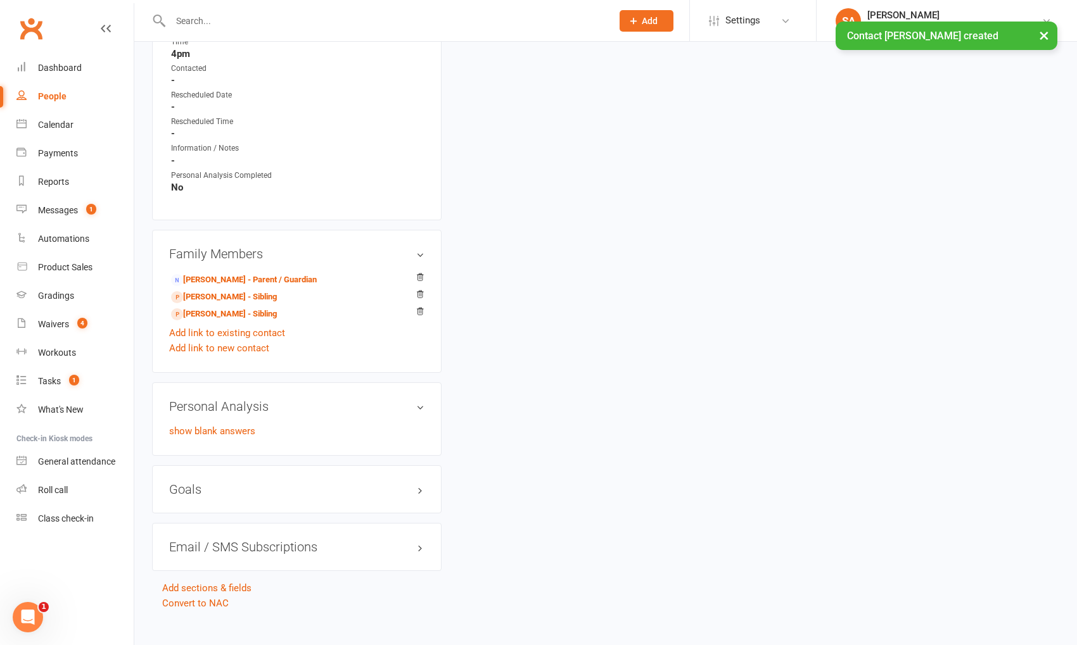
scroll to position [776, 0]
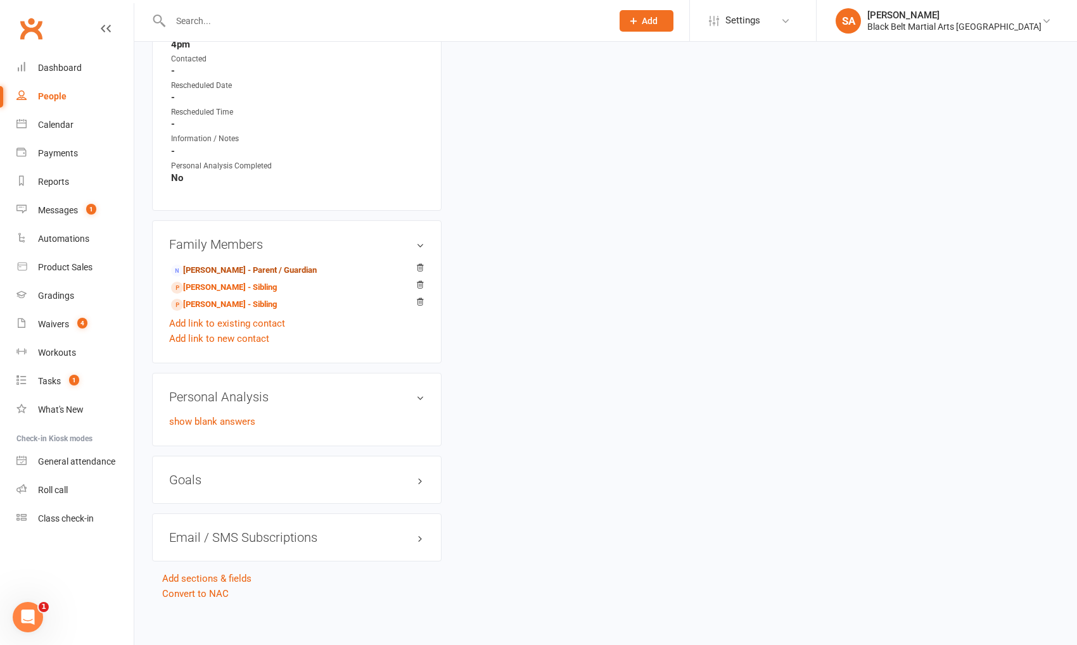
click at [260, 264] on link "[PERSON_NAME] - Parent / Guardian" at bounding box center [244, 270] width 146 height 13
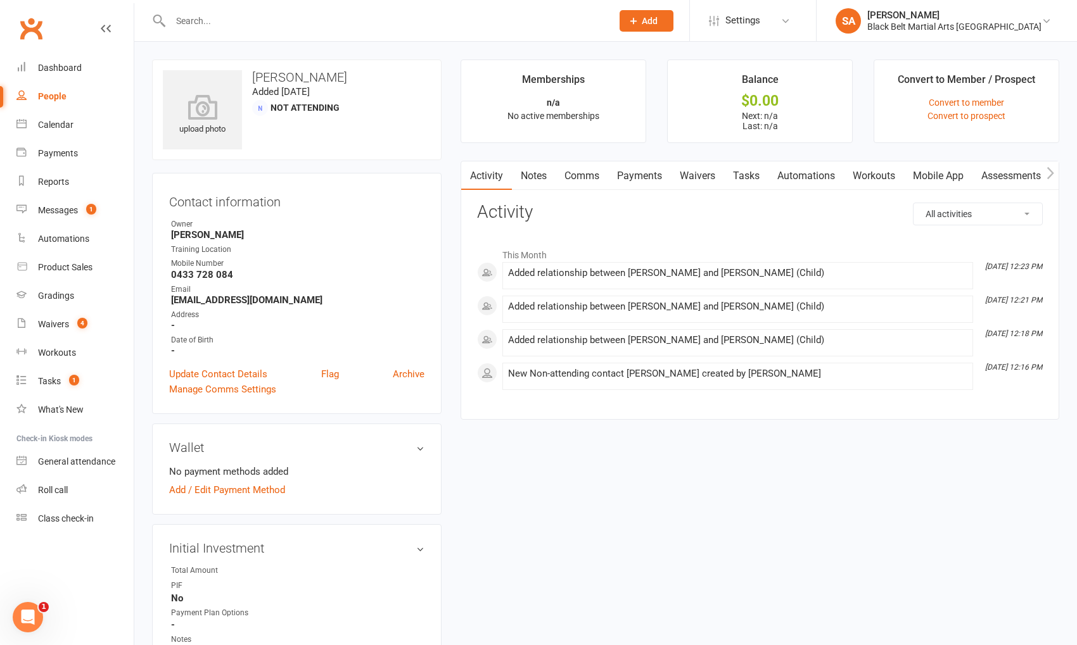
drag, startPoint x: 401, startPoint y: 72, endPoint x: 292, endPoint y: 80, distance: 109.3
click at [292, 80] on h3 "[PERSON_NAME]" at bounding box center [297, 77] width 268 height 14
copy h3 "Ouzan-[PERSON_NAME]"
drag, startPoint x: 583, startPoint y: 175, endPoint x: 595, endPoint y: 181, distance: 12.7
click at [584, 175] on link "Comms" at bounding box center [581, 176] width 53 height 29
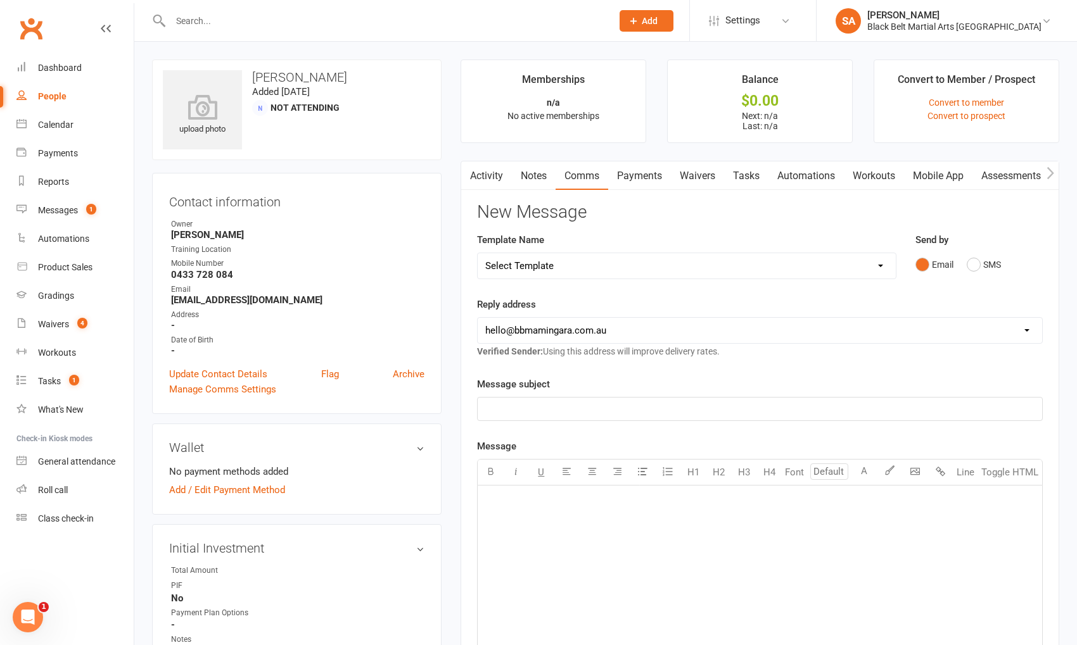
click at [794, 260] on select "Select Template [SMS] 14 Day Absentee AFU Lil Dragons [SMS] 14 day Absentee AFU…" at bounding box center [687, 265] width 418 height 25
select select "52"
click at [478, 253] on select "Select Template [SMS] 14 Day Absentee AFU Lil Dragons [SMS] 14 day Absentee AFU…" at bounding box center [687, 265] width 418 height 25
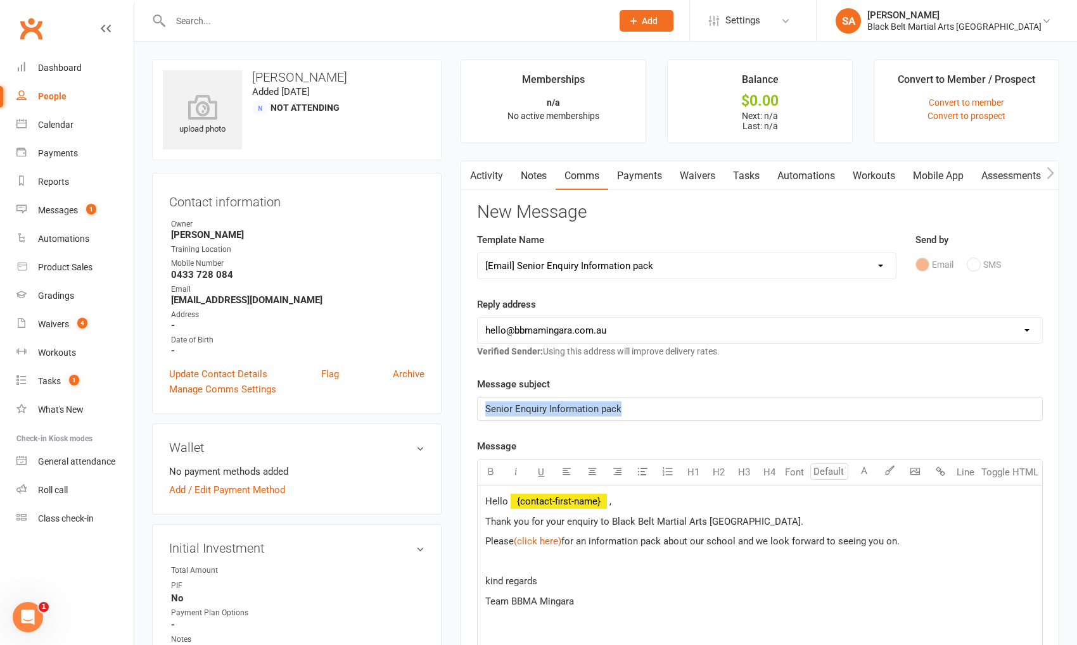
drag, startPoint x: 547, startPoint y: 407, endPoint x: 432, endPoint y: 406, distance: 114.6
click at [489, 530] on div "Hello ﻿ {contact-first-name} , Thank you for your enquiry to Black Belt Martial…" at bounding box center [760, 581] width 564 height 190
click at [609, 497] on span "," at bounding box center [610, 501] width 2 height 11
click at [563, 517] on span "Thank you for your enquiry to Black Belt Martial Arts [GEOGRAPHIC_DATA]." at bounding box center [644, 521] width 318 height 11
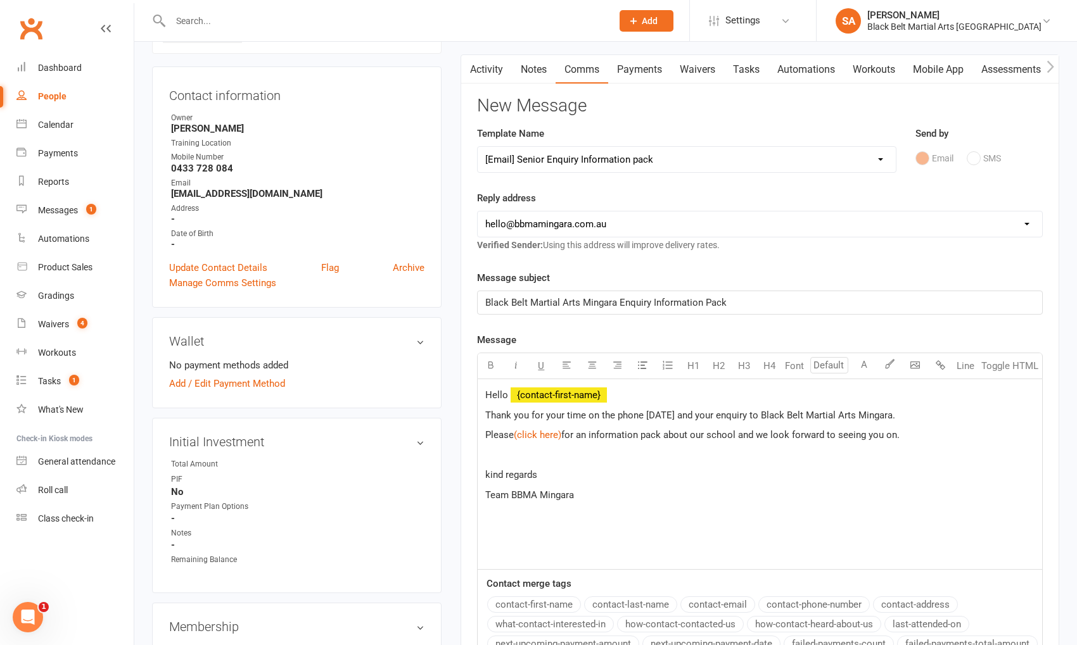
scroll to position [108, 0]
click at [851, 431] on span "for an information pack about our school and we look forward to seeing you on." at bounding box center [730, 433] width 338 height 11
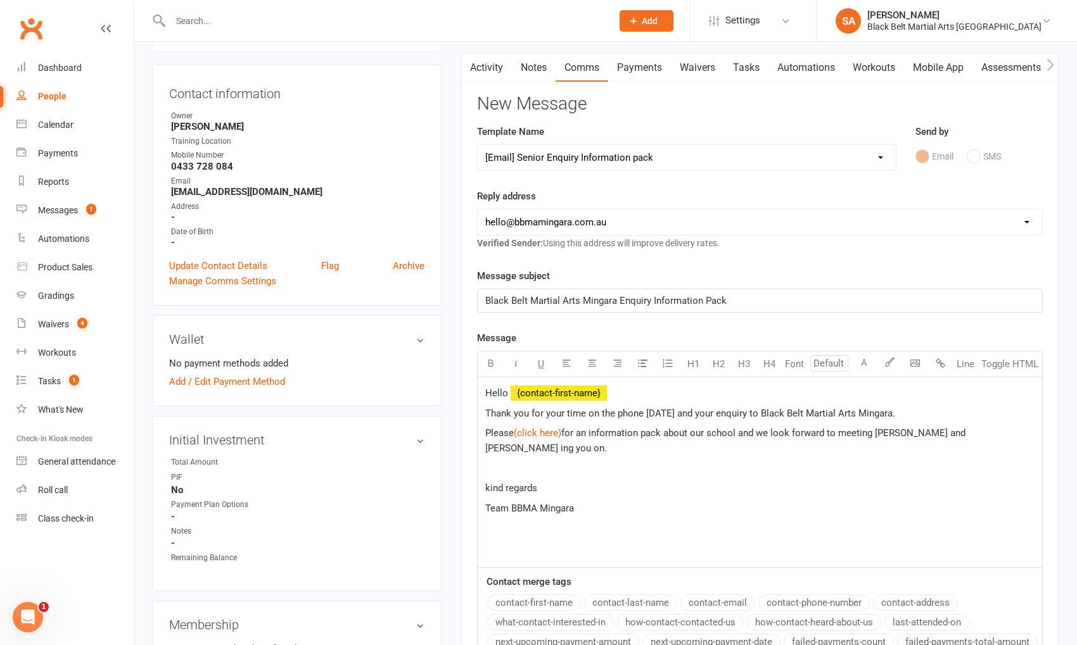
click at [942, 430] on span "for an information pack about our school and we look forward to meeting [PERSON…" at bounding box center [726, 441] width 483 height 27
drag, startPoint x: 975, startPoint y: 432, endPoint x: 877, endPoint y: 432, distance: 98.2
click at [877, 432] on span "for an information pack about our school and we look forward to meeting [PERSON…" at bounding box center [757, 441] width 544 height 27
click at [974, 431] on span "for an information pack about our school and we look forward to meeting your wo…" at bounding box center [780, 433] width 438 height 11
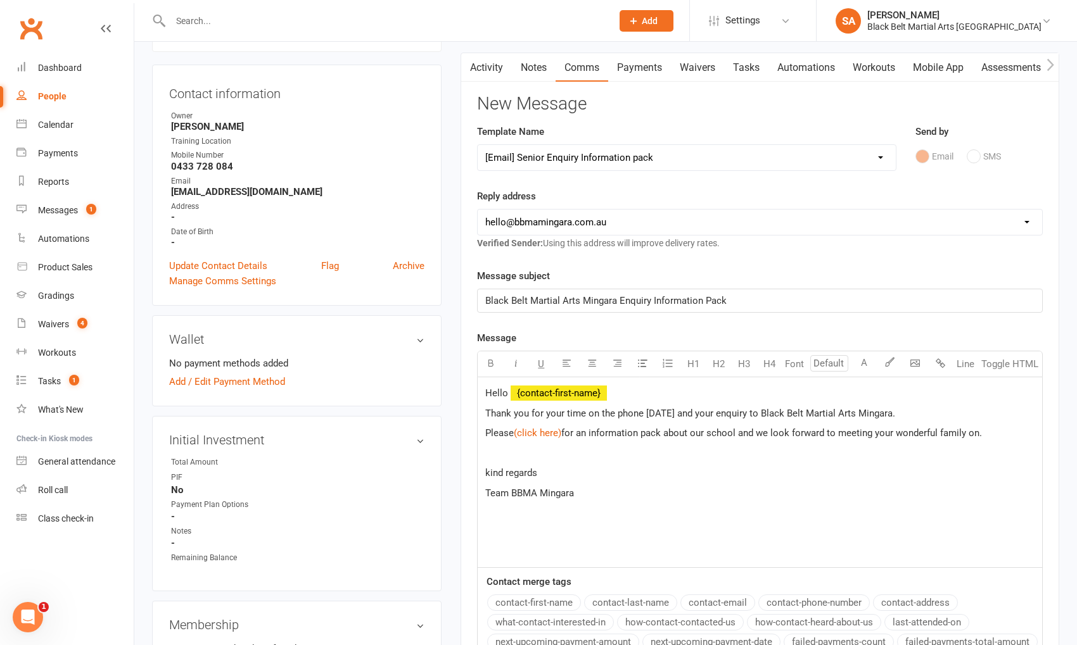
click at [979, 428] on span "for an information pack about our school and we look forward to meeting your wo…" at bounding box center [771, 433] width 421 height 11
click at [494, 464] on p at bounding box center [759, 468] width 549 height 15
click at [770, 431] on span "for an information pack about our school and we look forward to meeting your wo…" at bounding box center [756, 441] width 543 height 27
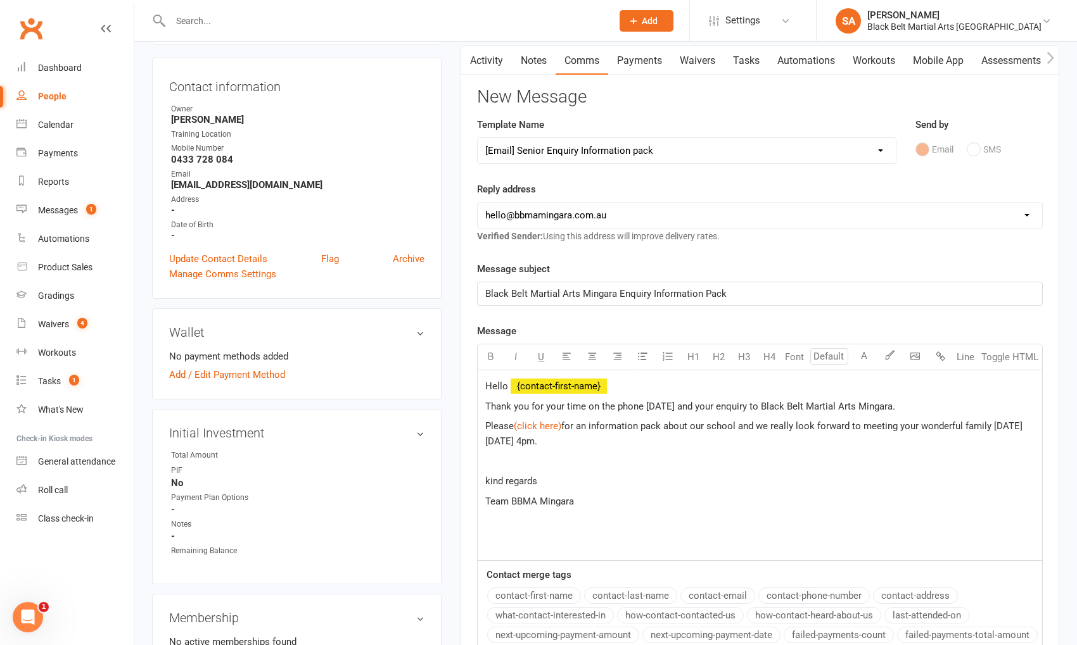
scroll to position [115, 0]
drag, startPoint x: 685, startPoint y: 403, endPoint x: 693, endPoint y: 403, distance: 7.6
click at [685, 403] on span "Thank you for your time on the phone [DATE] and your enquiry to Black Belt Mart…" at bounding box center [690, 407] width 410 height 11
click at [525, 455] on p at bounding box center [759, 462] width 549 height 15
click at [507, 476] on span "kind regards" at bounding box center [511, 481] width 52 height 11
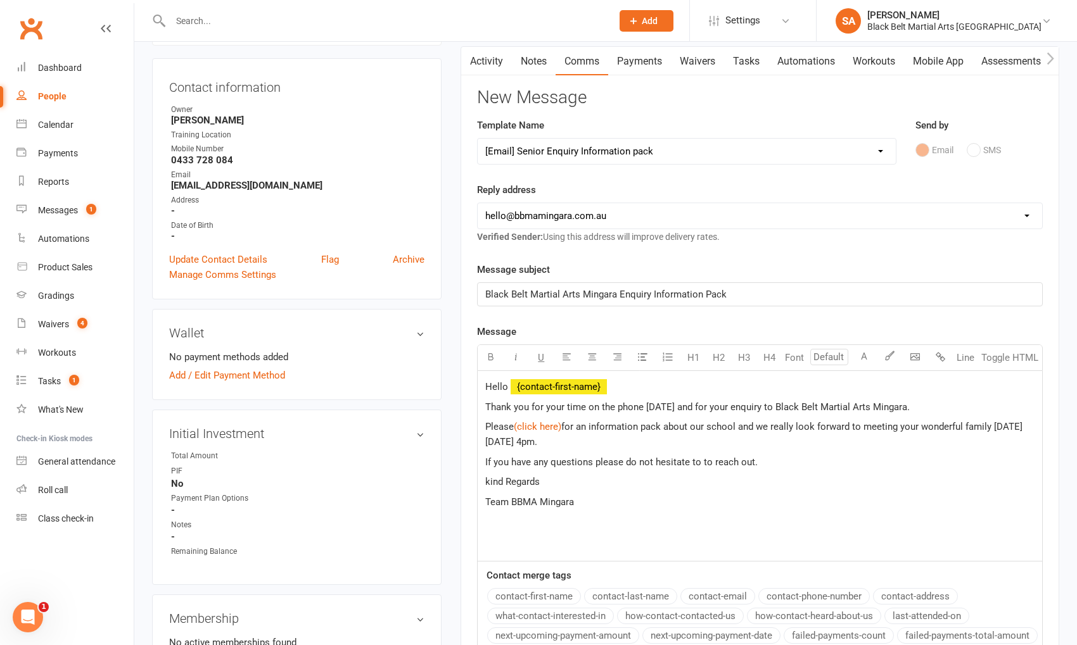
click at [488, 479] on span "kind Regards" at bounding box center [512, 481] width 54 height 11
click at [483, 500] on div "Hello ﻿ {contact-first-name} Thank you for your time on the phone [DATE] and fo…" at bounding box center [760, 466] width 564 height 190
click at [572, 499] on span "Sensei [PERSON_NAME] & Team BBMA Mingara" at bounding box center [586, 502] width 203 height 11
click at [675, 503] on p "Sensei [PERSON_NAME] & All BBMA Mingara" at bounding box center [759, 502] width 549 height 15
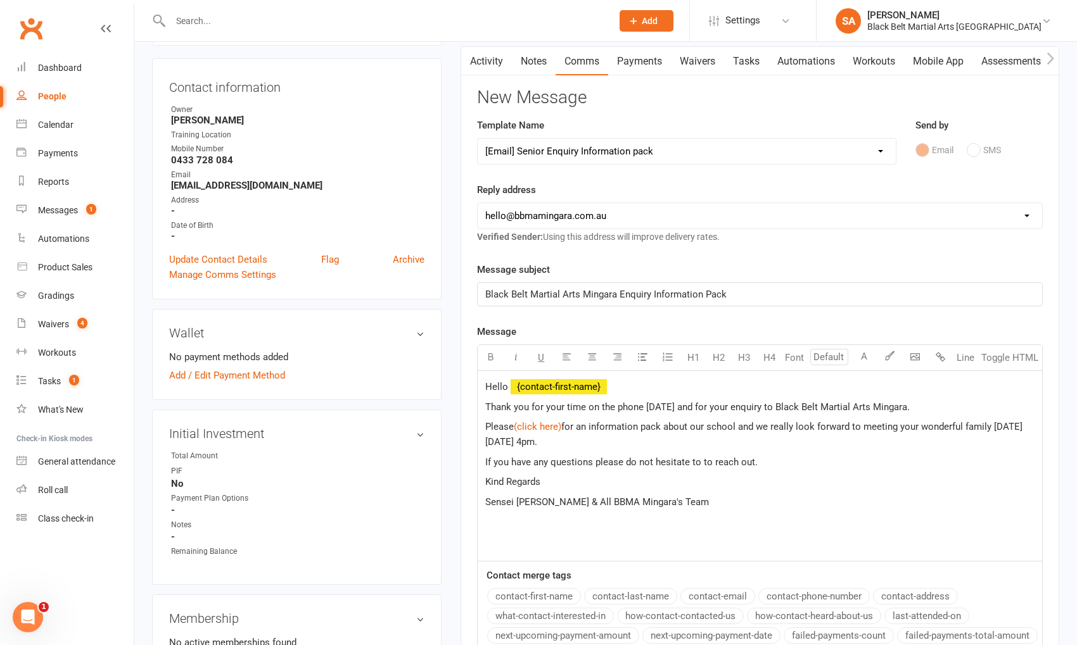
click at [547, 481] on p "Kind Regards" at bounding box center [759, 481] width 549 height 15
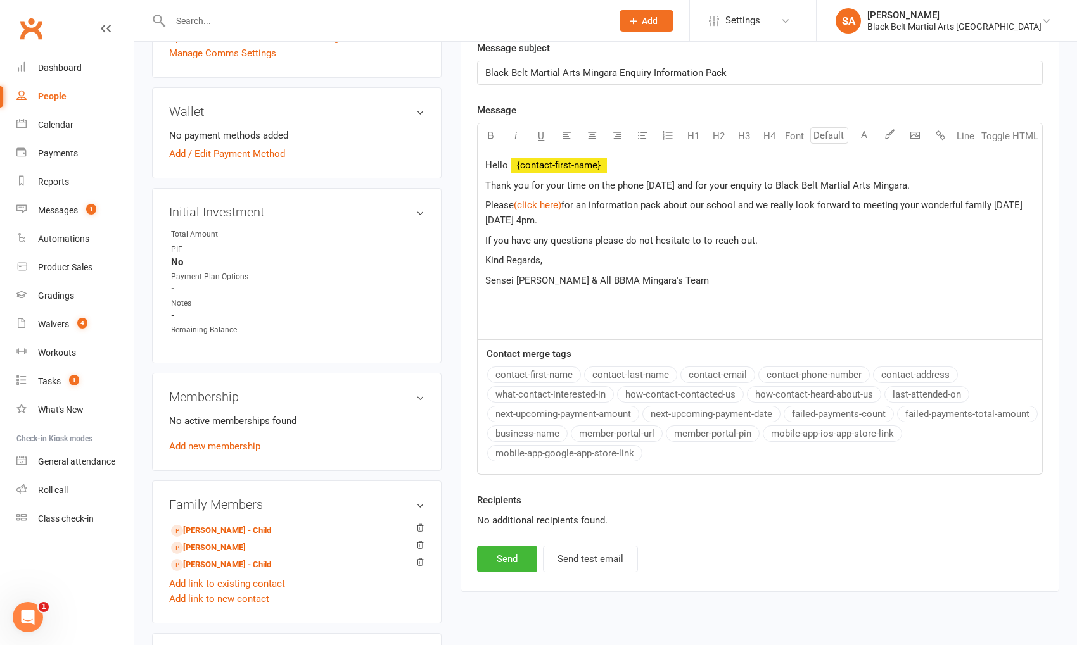
scroll to position [383, 0]
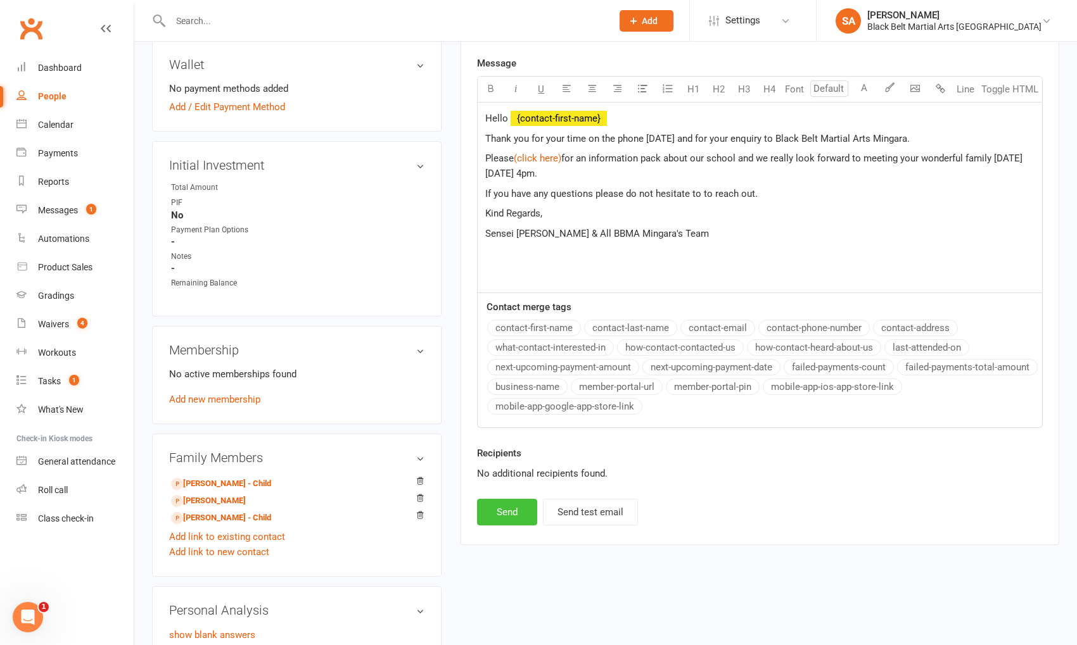
click at [504, 505] on button "Send" at bounding box center [507, 512] width 60 height 27
select select
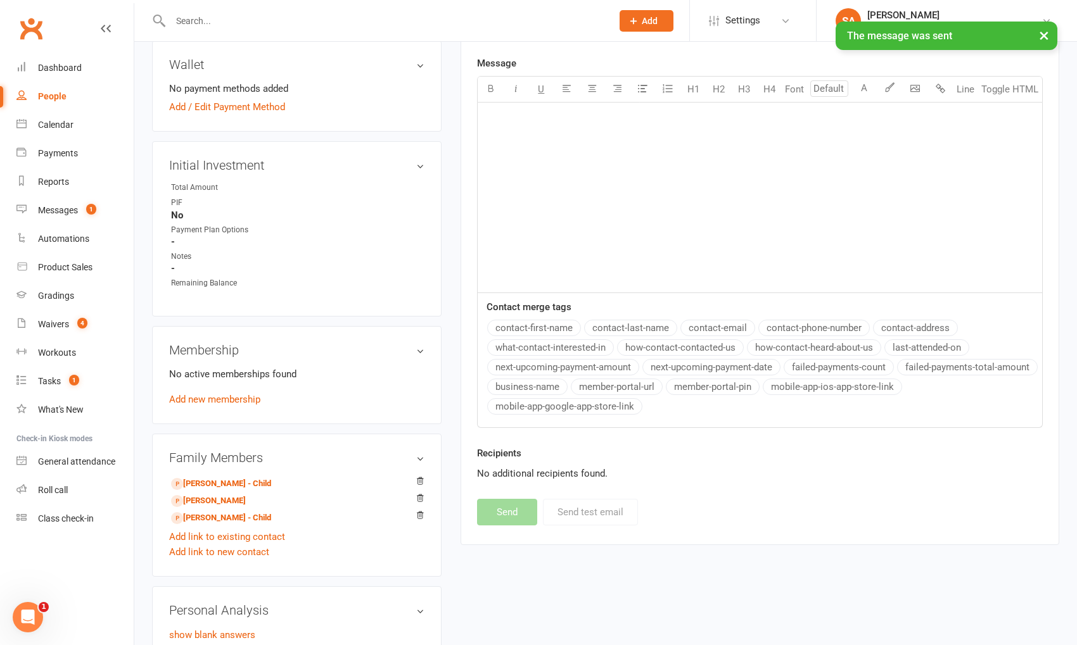
scroll to position [239, 0]
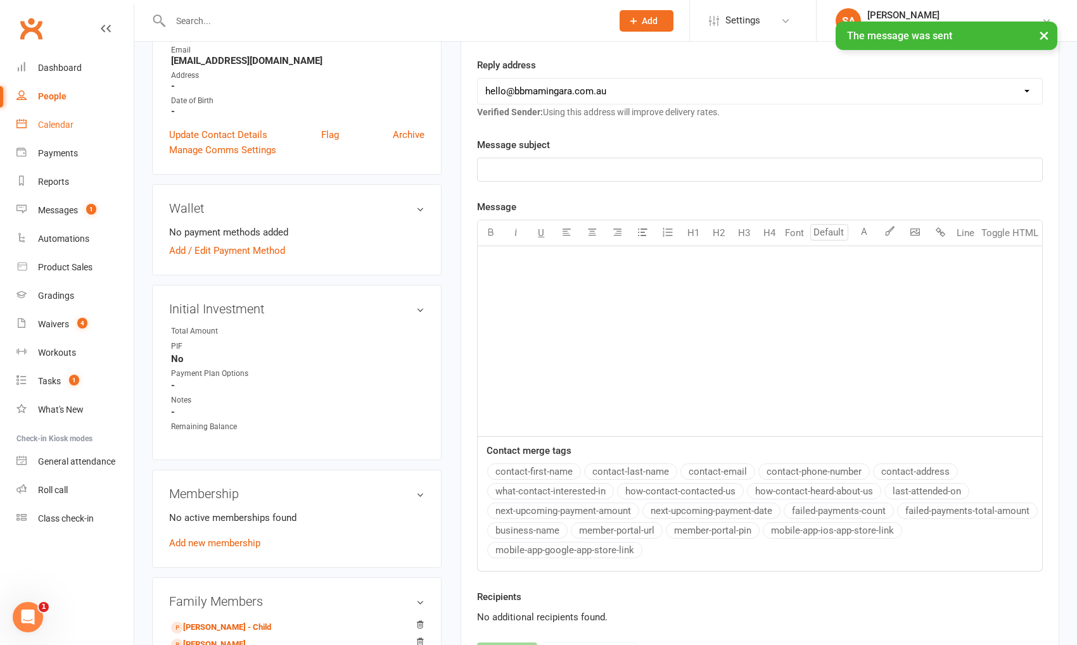
click at [50, 124] on div "Calendar" at bounding box center [55, 125] width 35 height 10
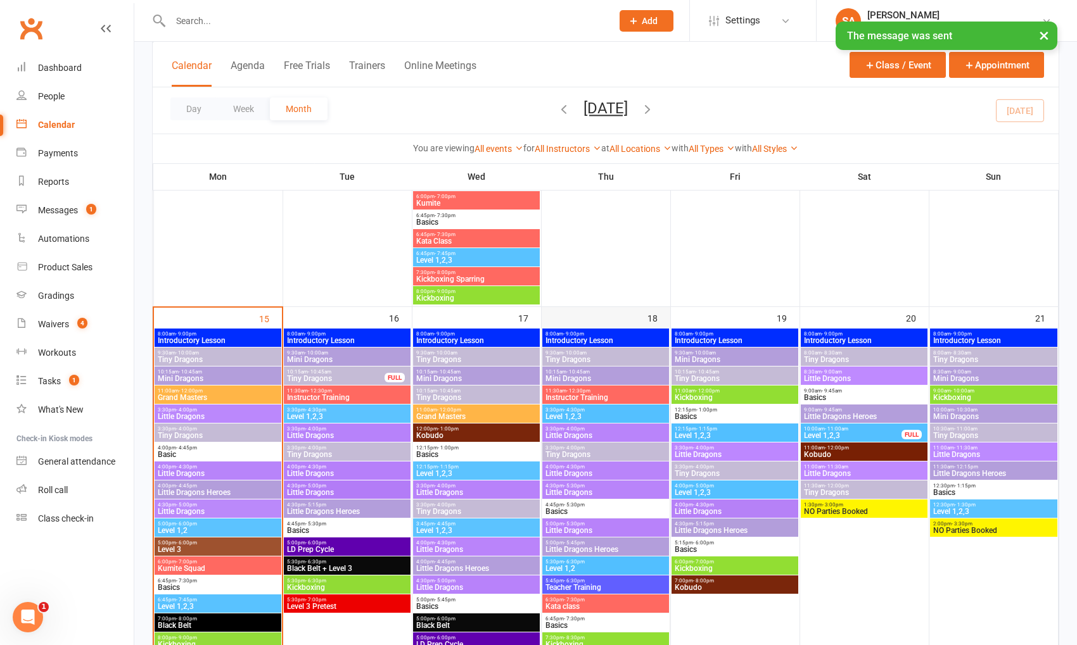
scroll to position [781, 0]
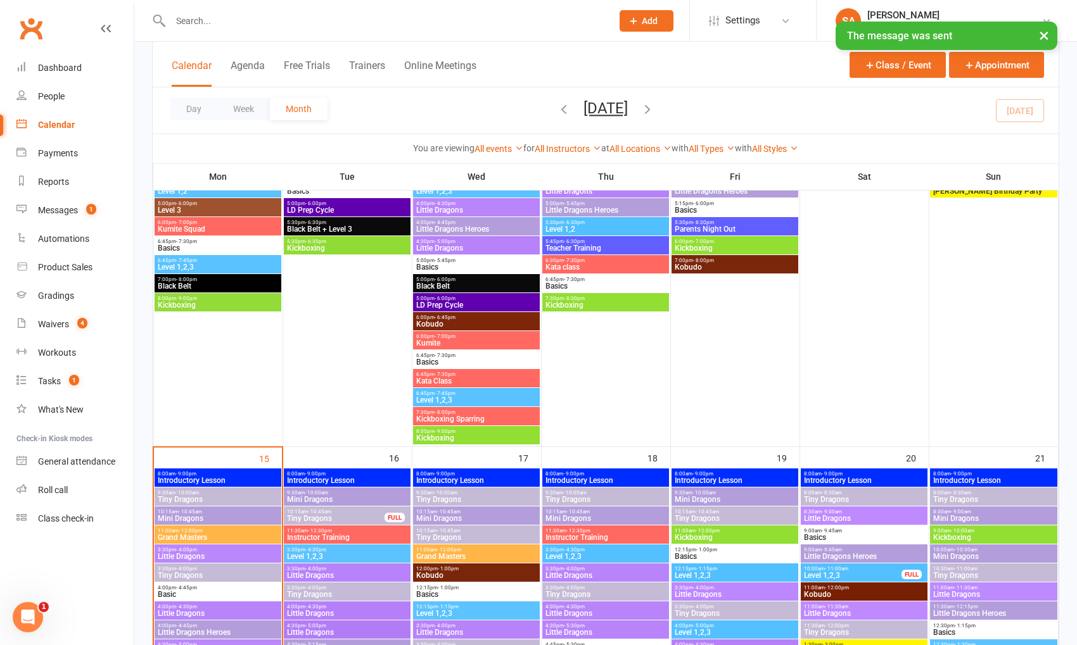
click at [466, 484] on span "Introductory Lesson" at bounding box center [475, 481] width 121 height 8
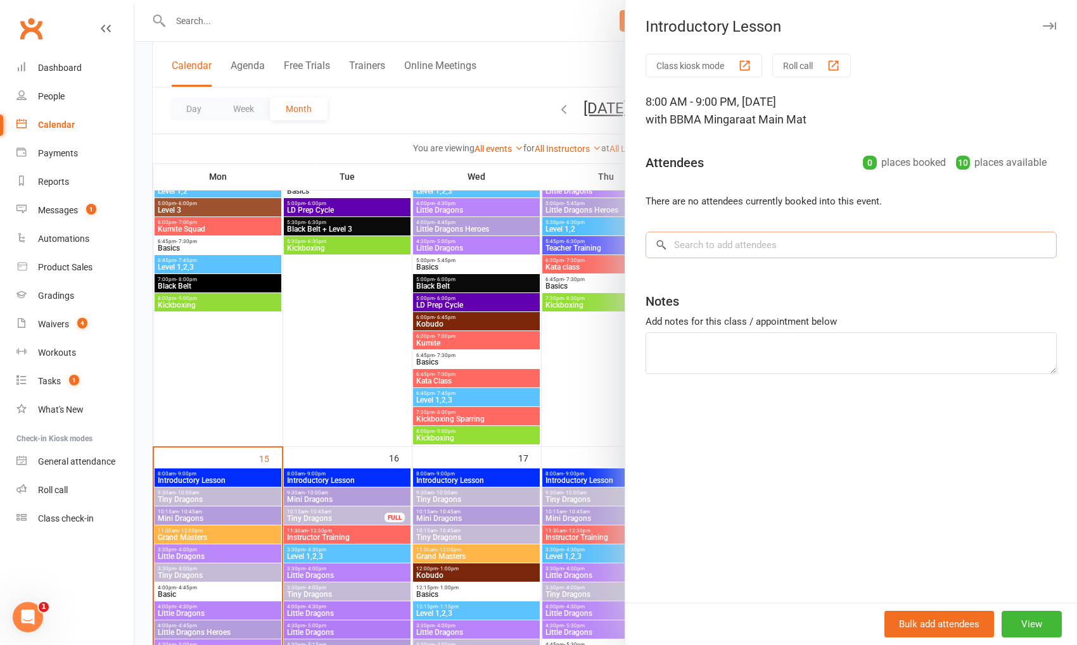
click at [740, 255] on input "search" at bounding box center [850, 245] width 411 height 27
paste input "Ouzan-[PERSON_NAME]"
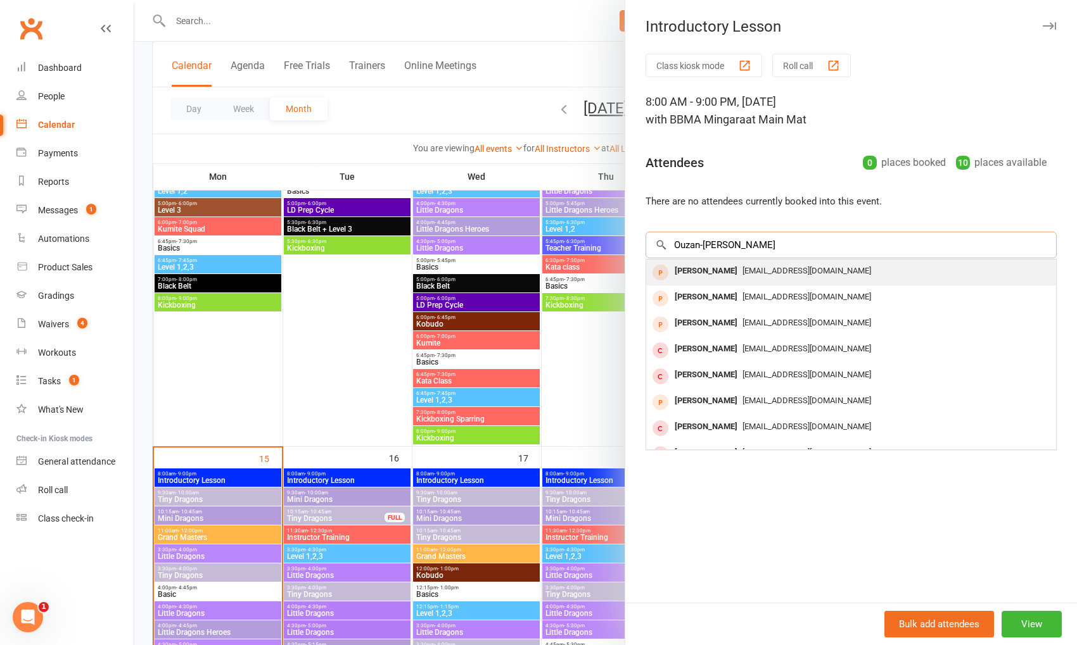
type input "Ouzan-[PERSON_NAME]"
click at [732, 275] on div "[PERSON_NAME]" at bounding box center [705, 271] width 73 height 18
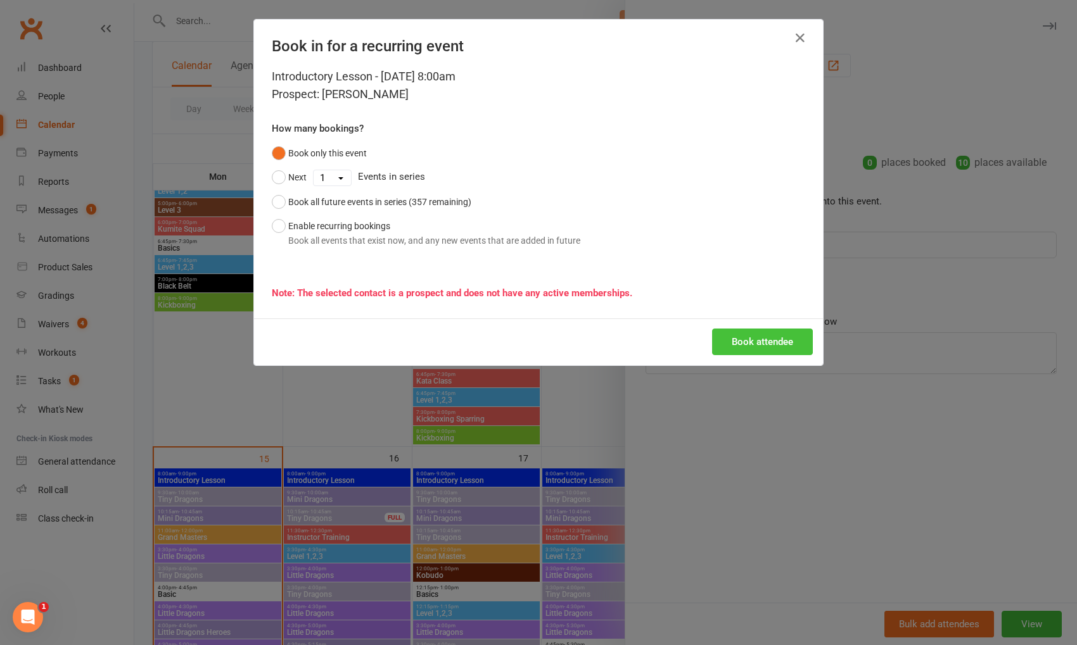
click at [760, 353] on button "Book attendee" at bounding box center [762, 342] width 101 height 27
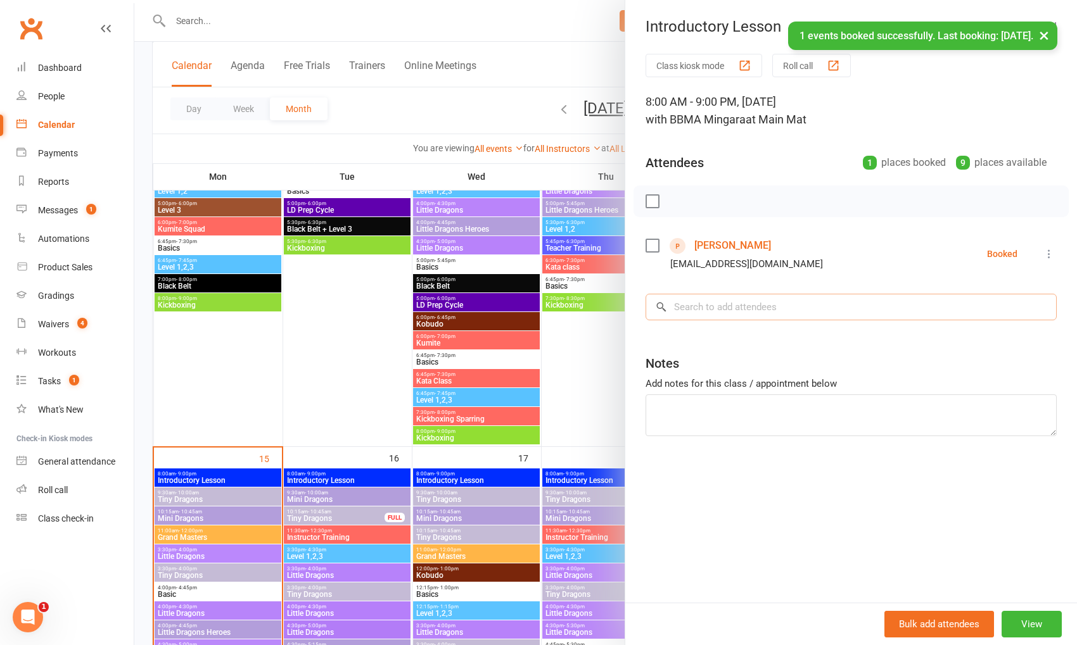
click at [745, 319] on input "search" at bounding box center [850, 307] width 411 height 27
paste input "Ouzan-[PERSON_NAME]"
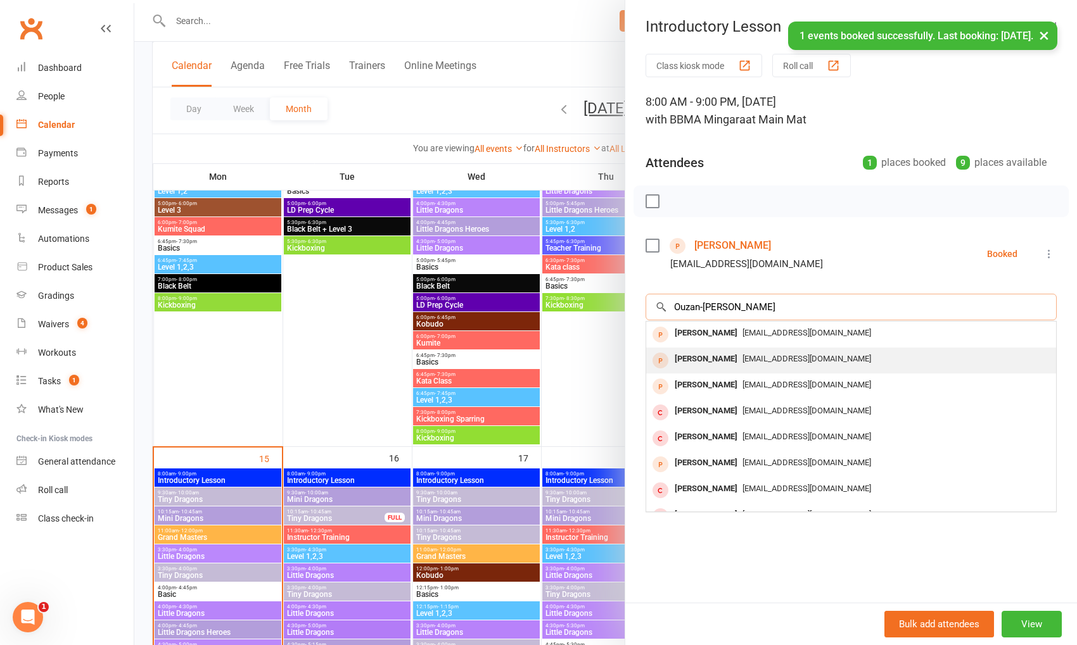
type input "Ouzan-[PERSON_NAME]"
click at [742, 355] on div "[PERSON_NAME]" at bounding box center [705, 359] width 73 height 18
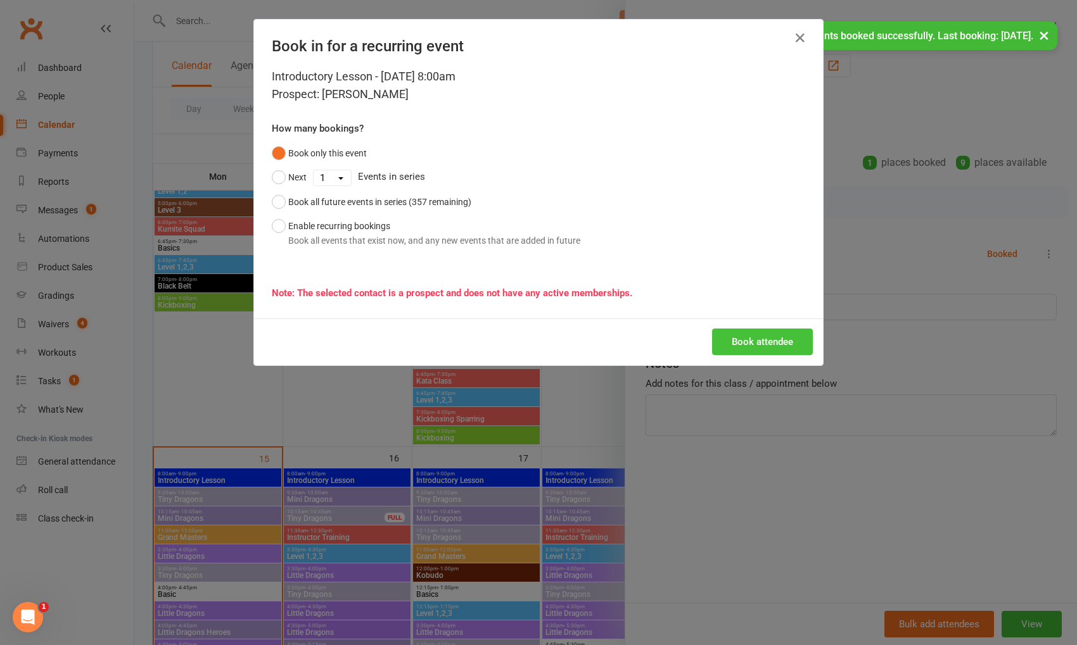
click at [745, 342] on button "Book attendee" at bounding box center [762, 342] width 101 height 27
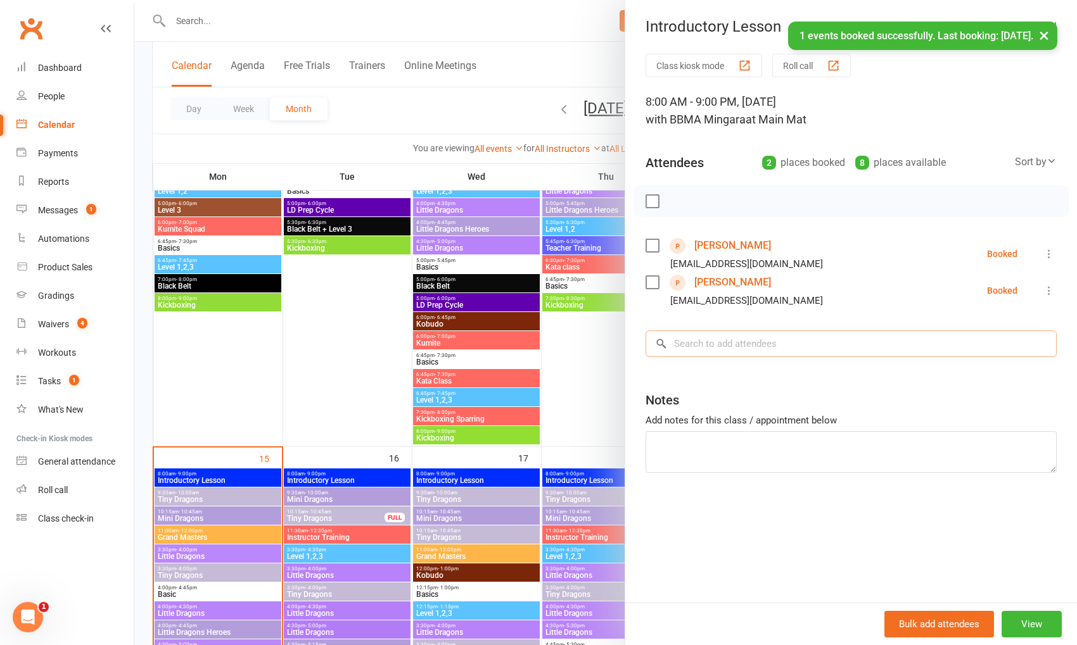
click at [742, 339] on input "search" at bounding box center [850, 344] width 411 height 27
paste input "Ouzan-[PERSON_NAME]"
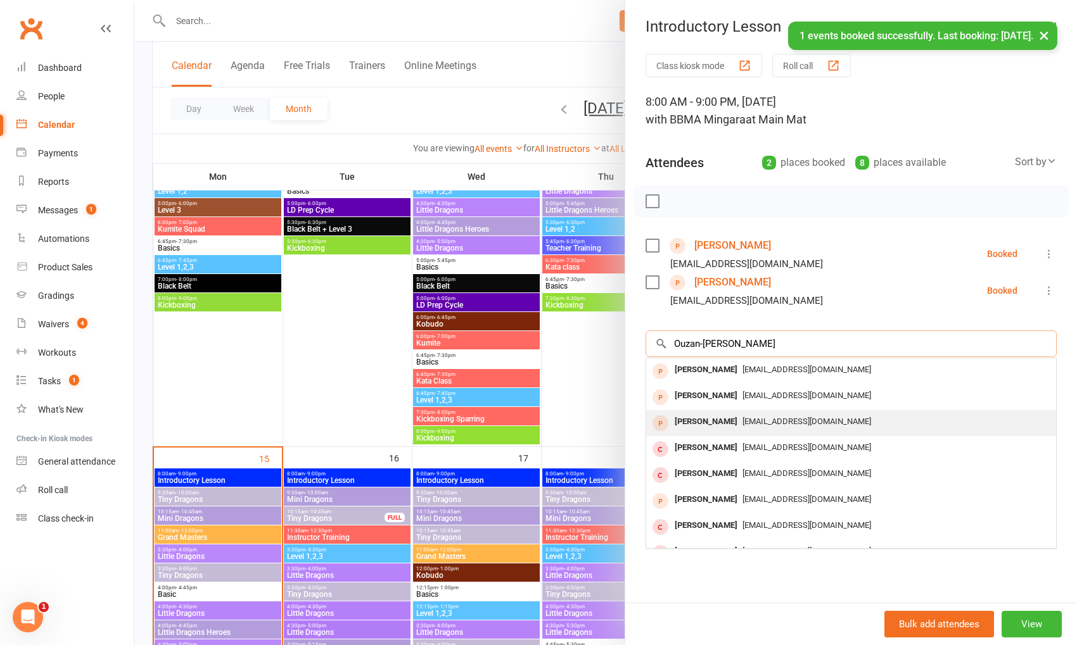
type input "Ouzan-[PERSON_NAME]"
click at [740, 413] on div "[PERSON_NAME]" at bounding box center [705, 422] width 73 height 18
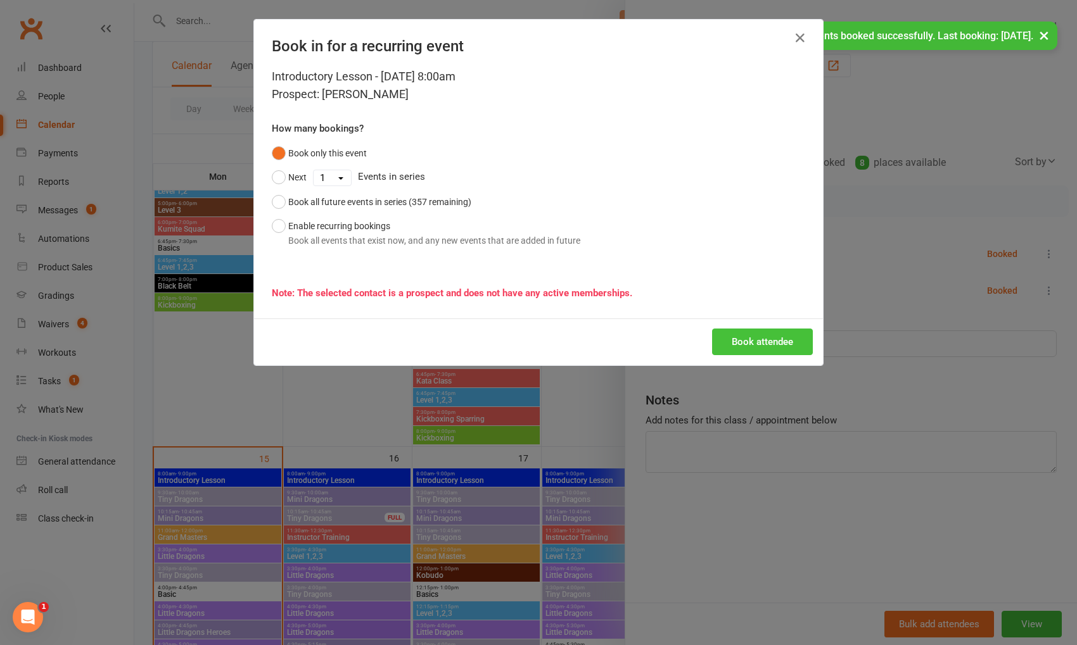
click at [758, 348] on button "Book attendee" at bounding box center [762, 342] width 101 height 27
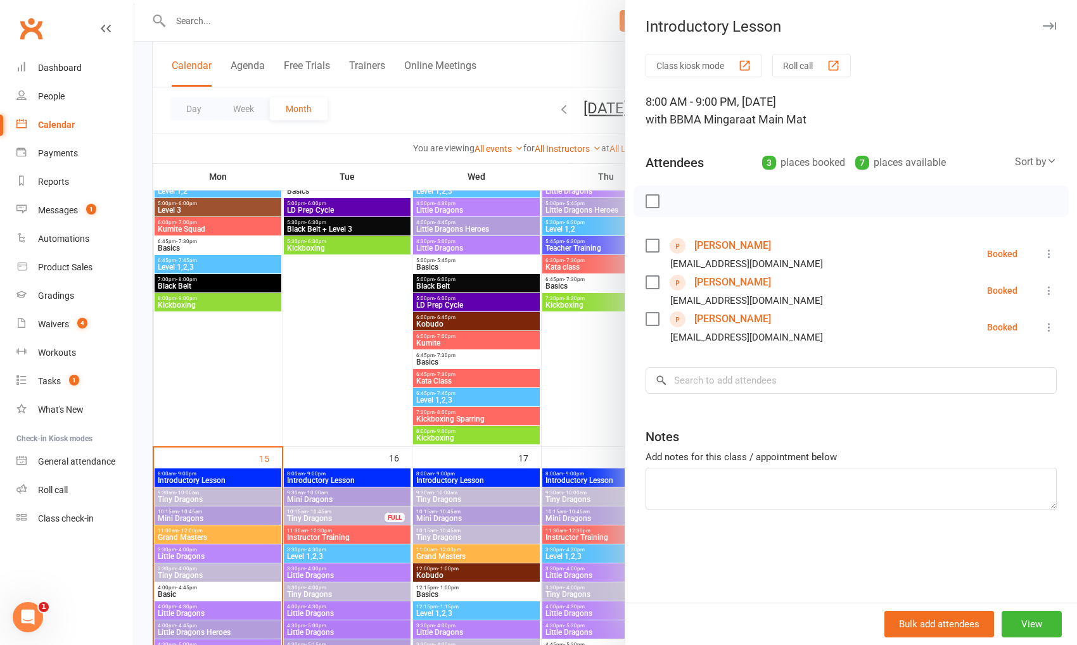
click at [452, 378] on div at bounding box center [605, 322] width 942 height 645
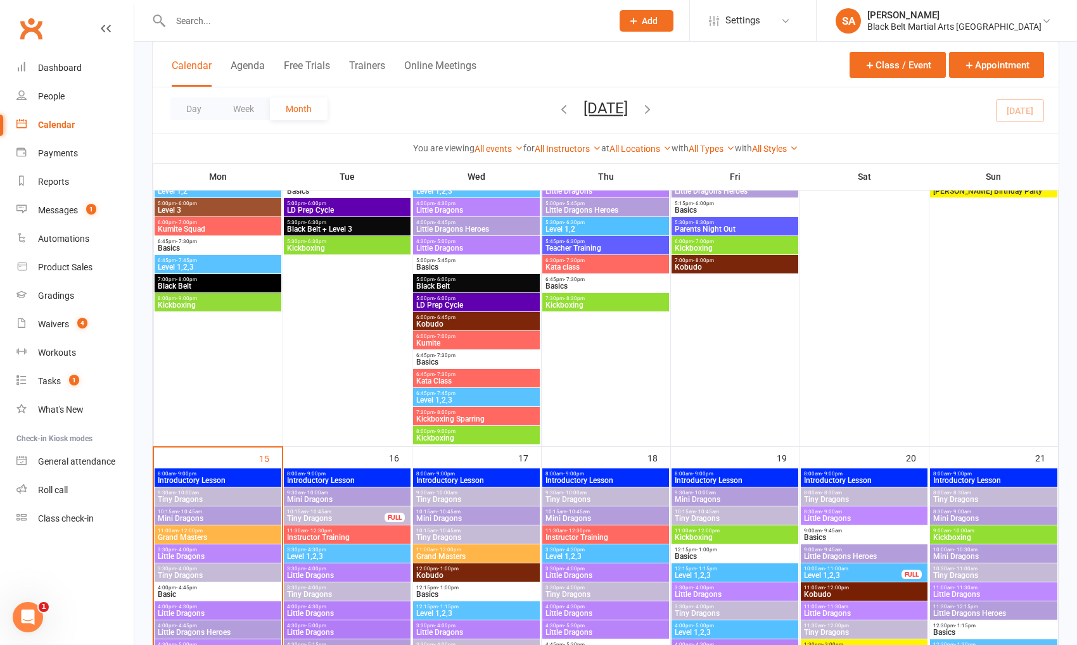
click at [213, 477] on span "Introductory Lesson" at bounding box center [217, 481] width 121 height 8
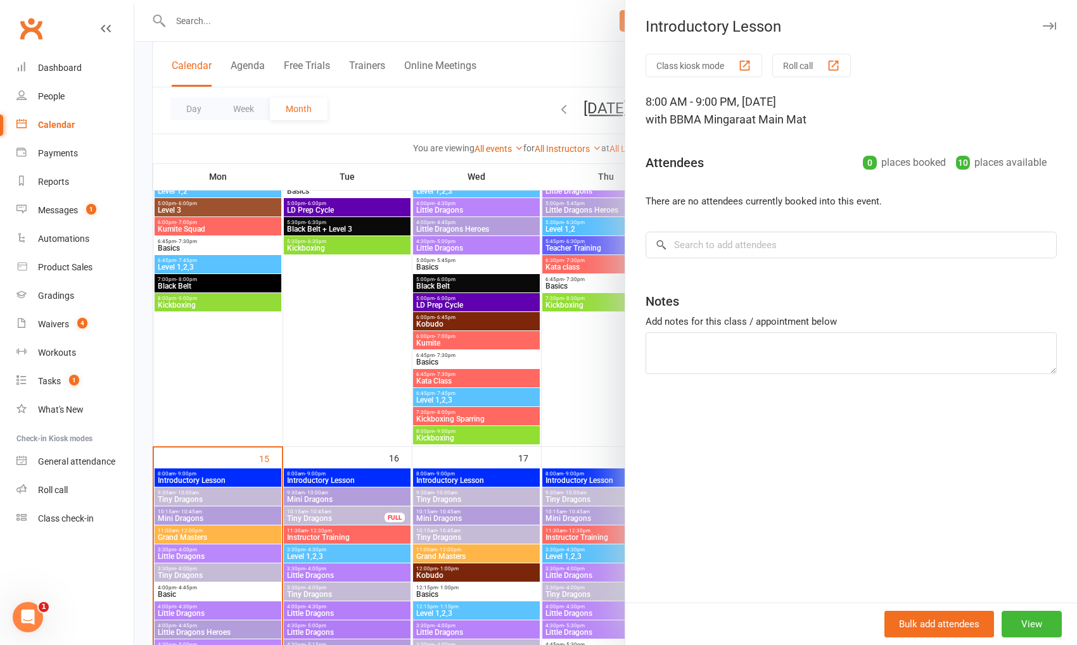
click at [215, 473] on div at bounding box center [605, 322] width 942 height 645
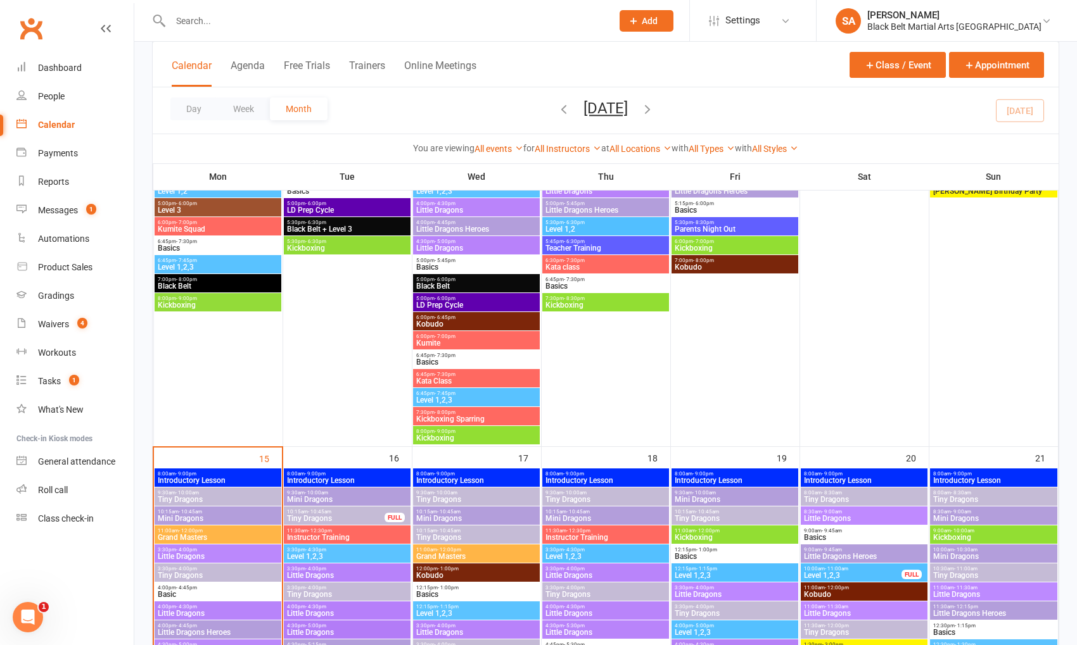
click at [218, 497] on span "Tiny Dragons" at bounding box center [217, 500] width 121 height 8
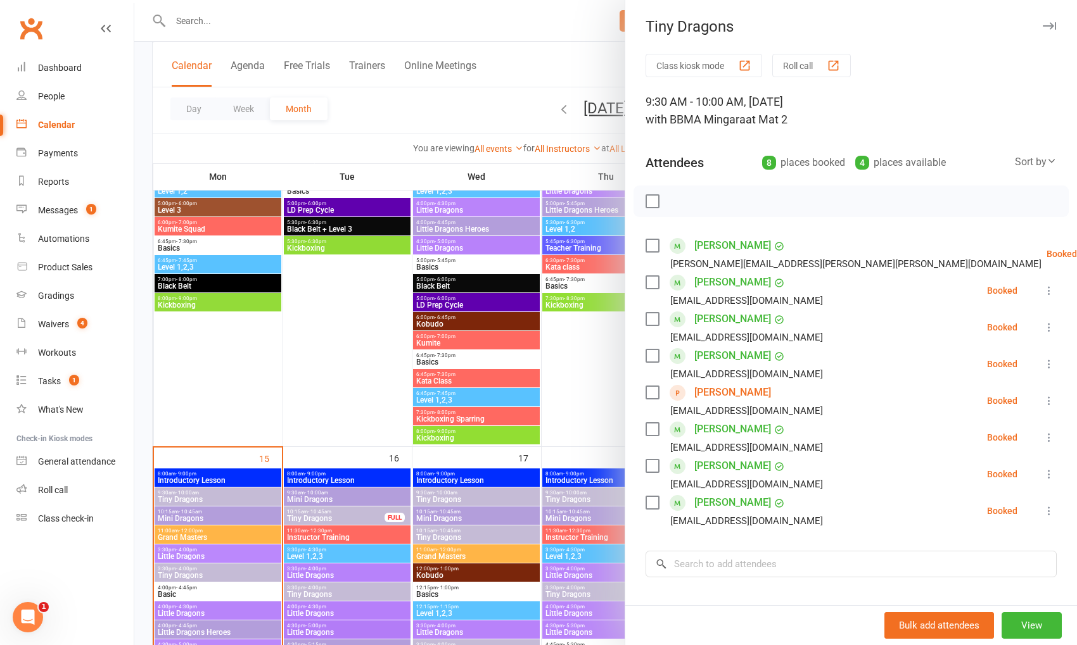
click at [649, 239] on label at bounding box center [651, 245] width 13 height 13
click at [650, 282] on label at bounding box center [651, 282] width 13 height 13
click at [654, 328] on div "[PERSON_NAME] [PERSON_NAME][EMAIL_ADDRESS][DOMAIN_NAME]" at bounding box center [736, 327] width 182 height 37
click at [652, 319] on label at bounding box center [651, 319] width 13 height 13
click at [652, 350] on label at bounding box center [651, 356] width 13 height 13
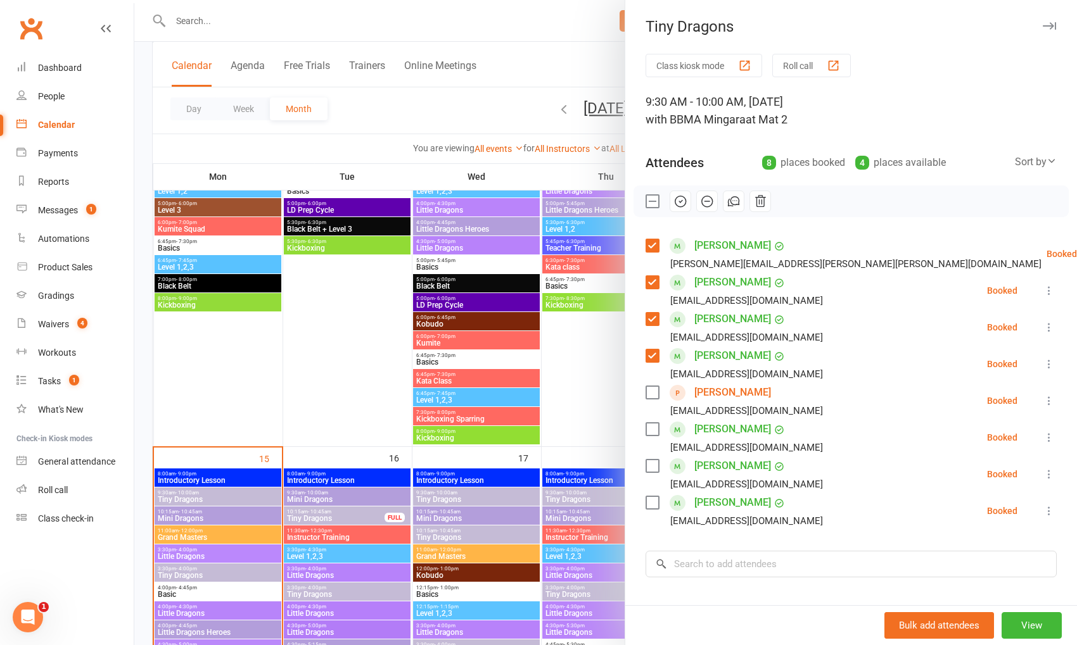
click at [645, 422] on div "[PERSON_NAME] [PERSON_NAME][EMAIL_ADDRESS][DOMAIN_NAME]" at bounding box center [736, 437] width 182 height 37
click at [651, 468] on label at bounding box center [651, 466] width 13 height 13
drag, startPoint x: 650, startPoint y: 429, endPoint x: 652, endPoint y: 436, distance: 6.5
click at [650, 431] on label at bounding box center [651, 429] width 13 height 13
click at [658, 506] on label at bounding box center [651, 503] width 13 height 13
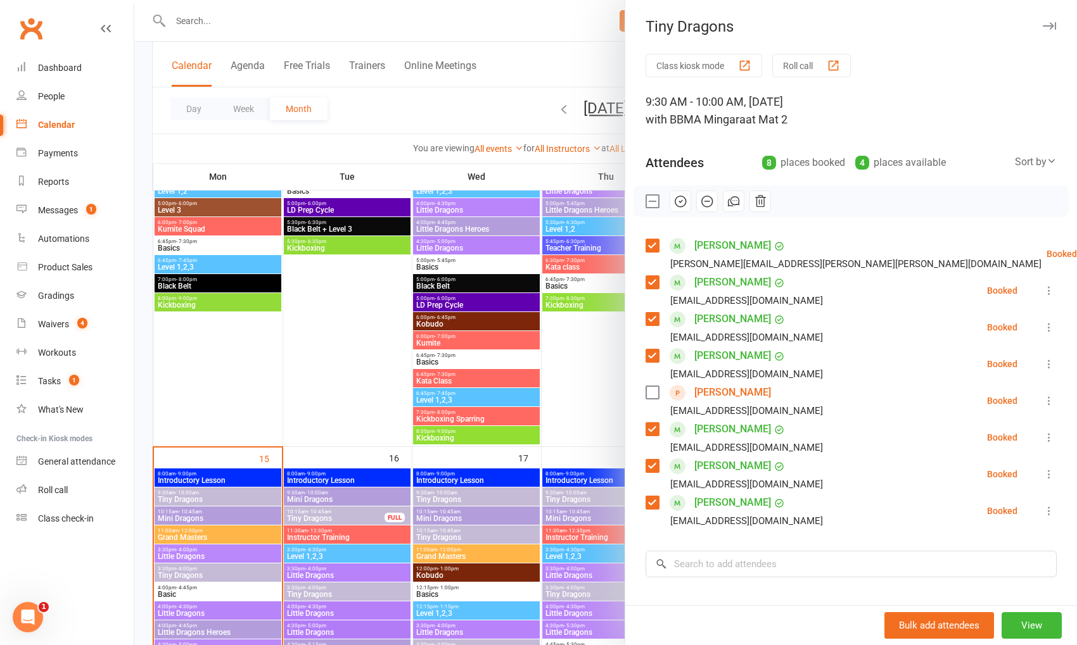
click at [654, 504] on label at bounding box center [651, 503] width 13 height 13
click at [655, 500] on label at bounding box center [651, 503] width 13 height 13
click at [671, 198] on button "button" at bounding box center [680, 202] width 22 height 22
drag, startPoint x: 319, startPoint y: 544, endPoint x: 291, endPoint y: 544, distance: 27.9
click at [318, 545] on div at bounding box center [605, 322] width 942 height 645
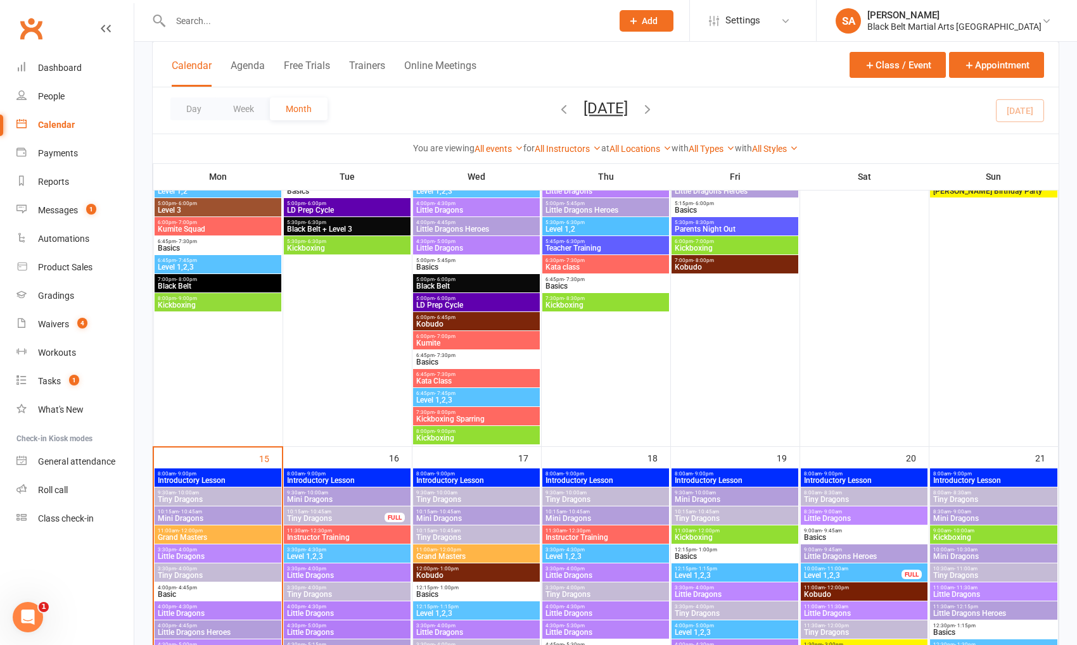
click at [204, 511] on span "10:15am - 10:45am" at bounding box center [217, 512] width 121 height 6
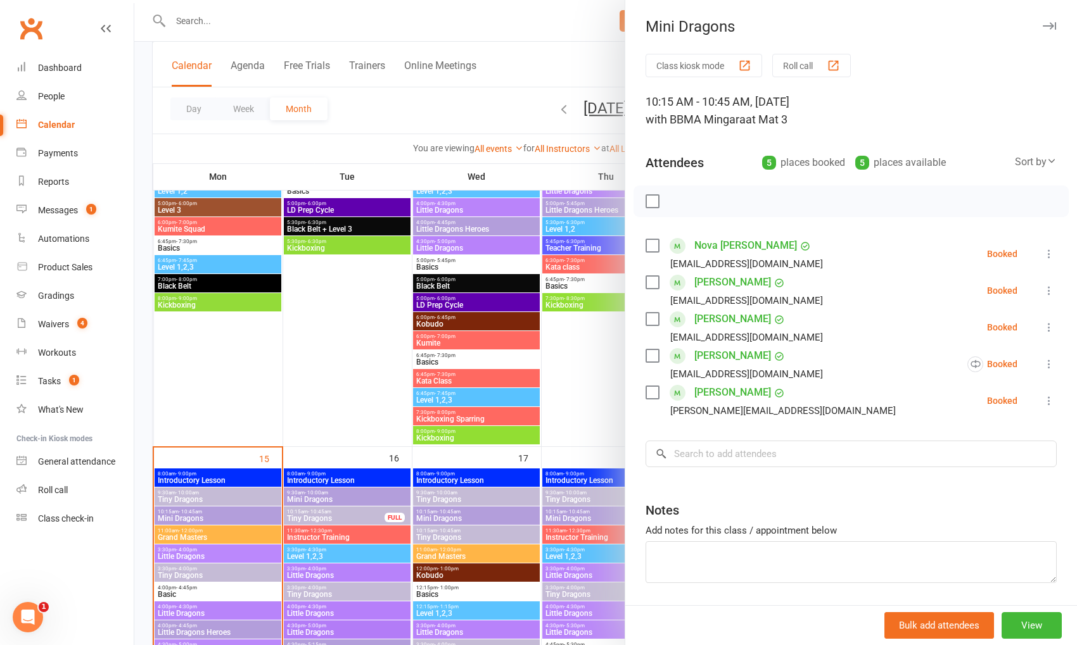
click at [647, 200] on label at bounding box center [651, 201] width 13 height 13
click at [655, 315] on label at bounding box center [651, 319] width 13 height 13
click at [646, 241] on label at bounding box center [651, 245] width 13 height 13
click at [682, 201] on icon "button" at bounding box center [680, 201] width 14 height 14
click at [462, 232] on div at bounding box center [605, 322] width 942 height 645
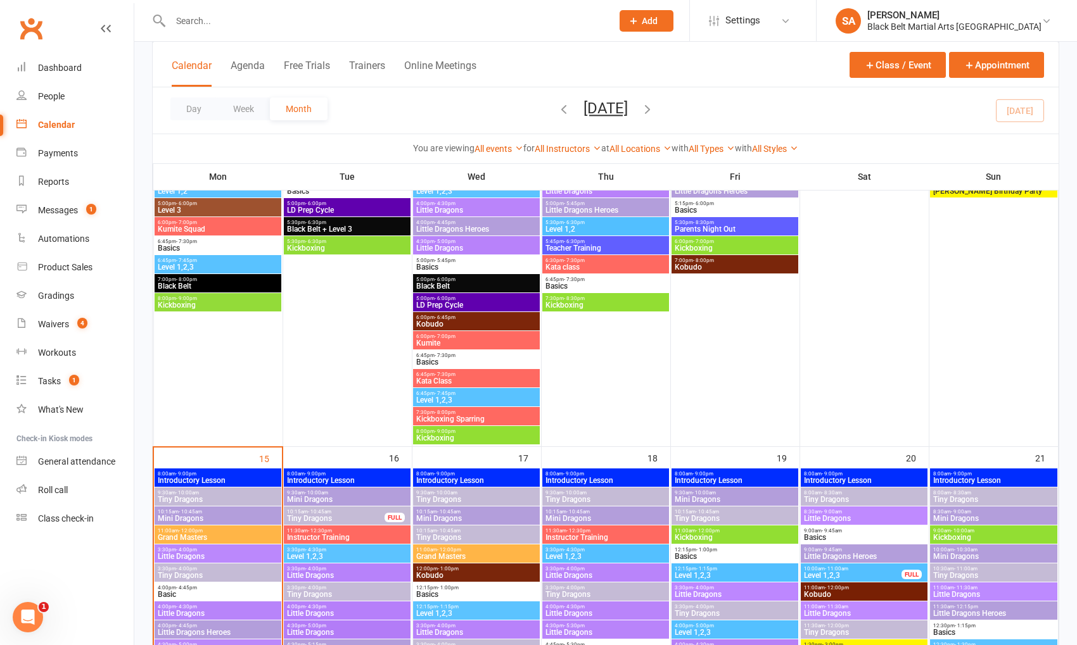
click at [341, 18] on input "text" at bounding box center [385, 21] width 436 height 18
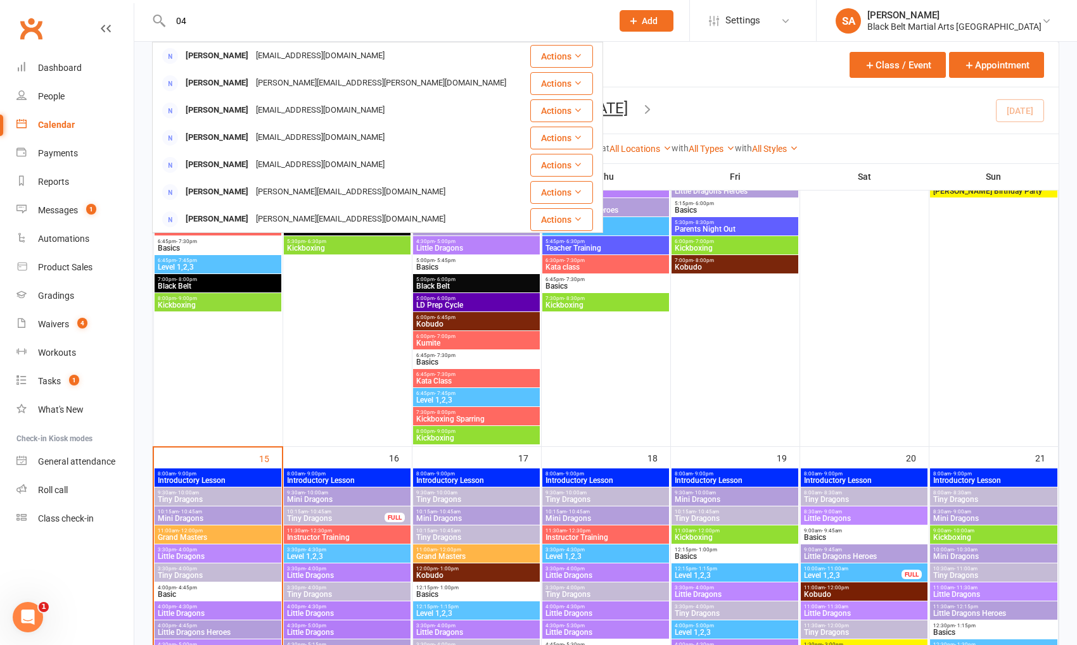
type input "0"
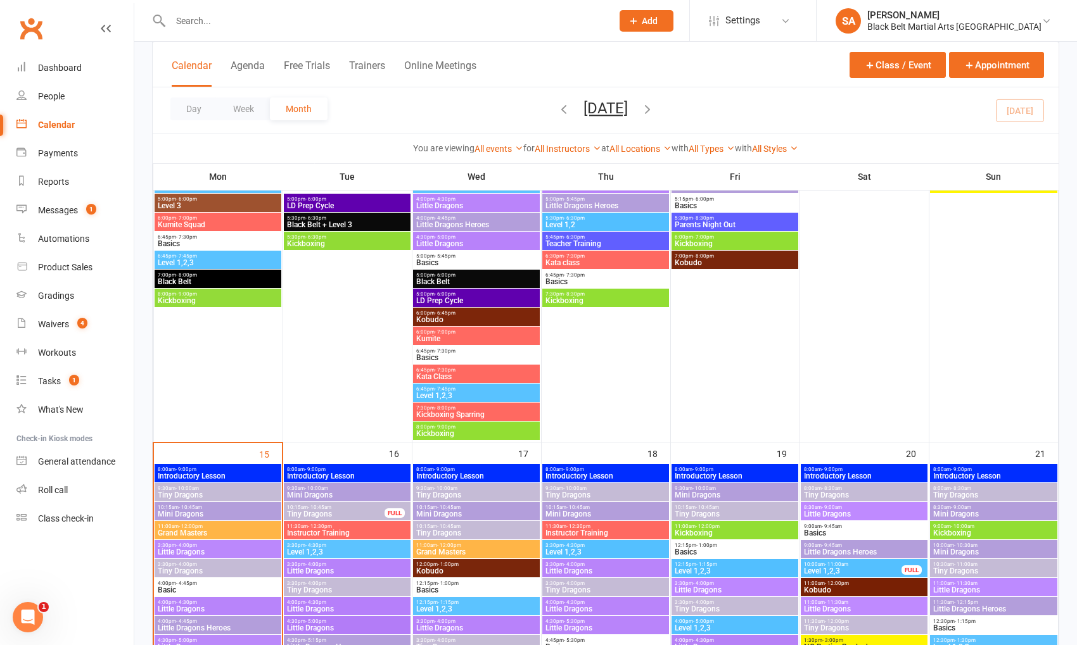
scroll to position [1104, 0]
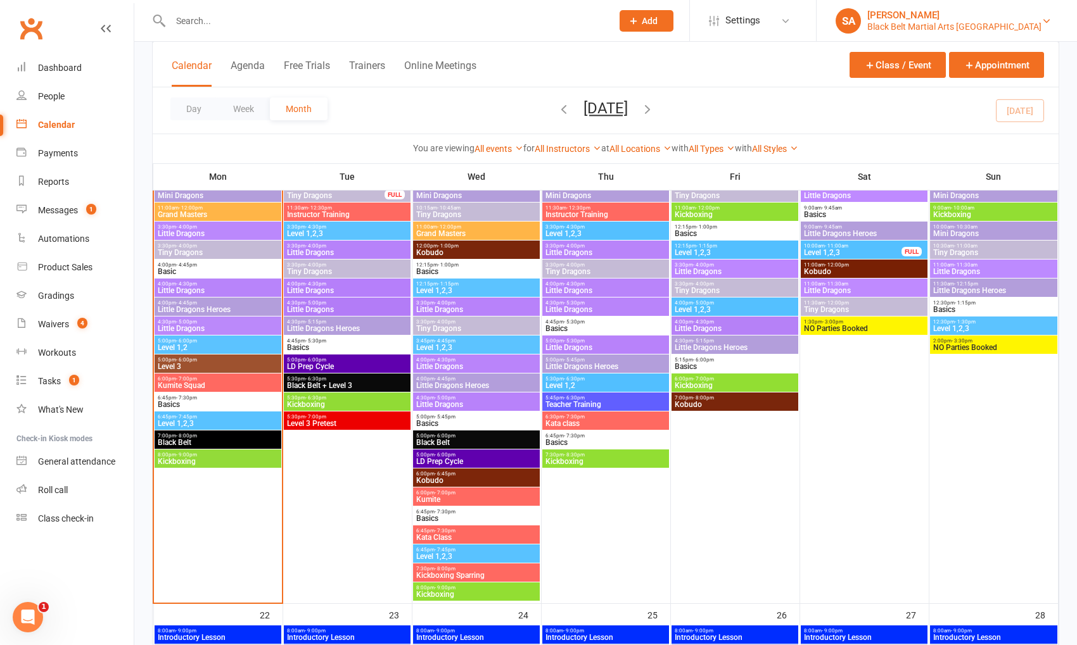
click at [1003, 30] on div "Black Belt Martial Arts Mingara" at bounding box center [954, 26] width 174 height 11
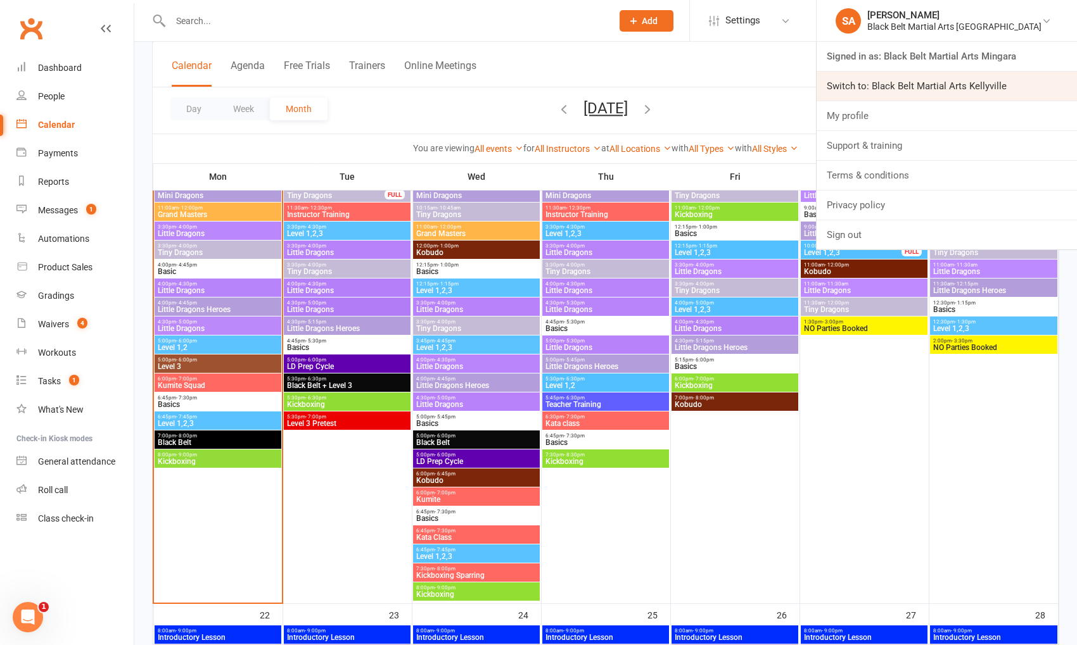
click at [987, 88] on link "Switch to: Black Belt Martial Arts Kellyville" at bounding box center [946, 86] width 260 height 29
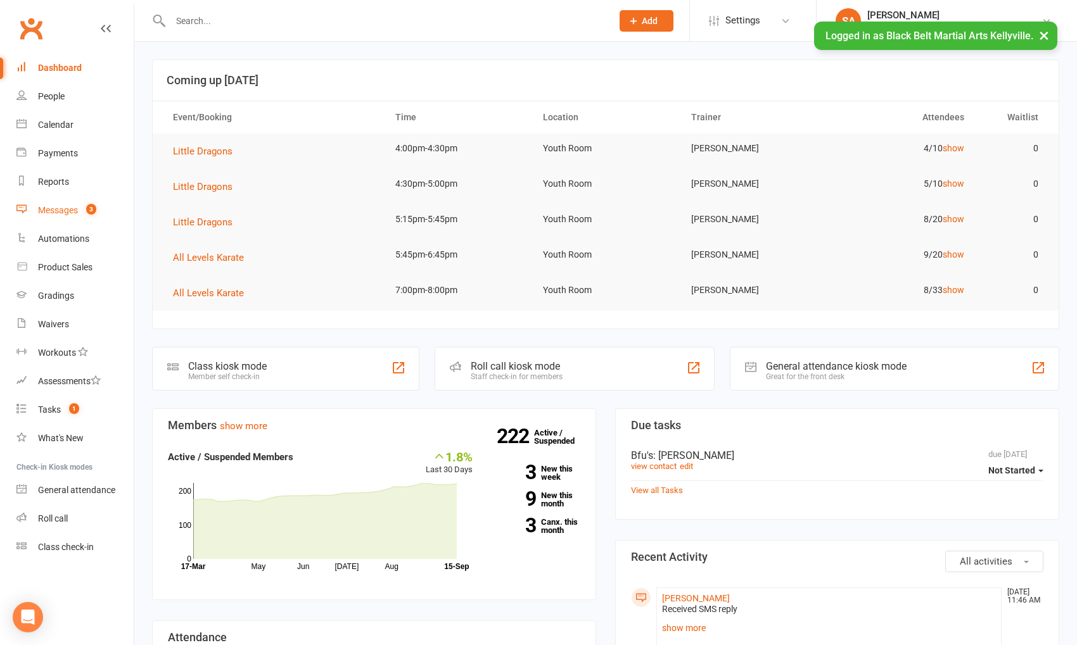
click at [74, 206] on div "Messages" at bounding box center [58, 210] width 40 height 10
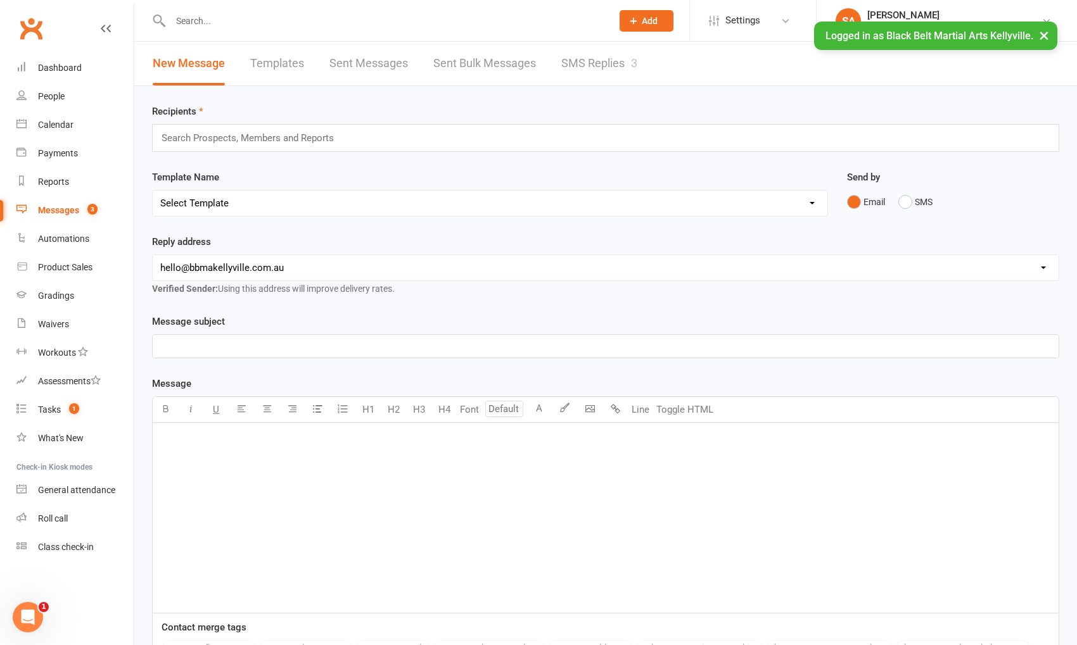
click at [569, 58] on link "SMS Replies 3" at bounding box center [599, 64] width 76 height 44
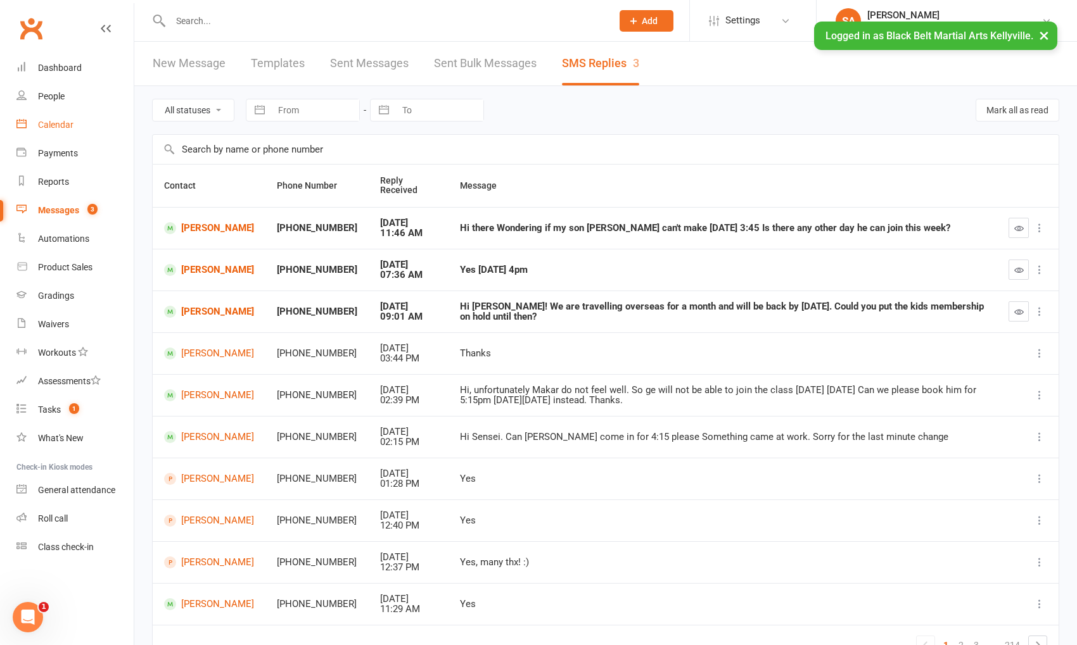
click at [52, 127] on div "Calendar" at bounding box center [55, 125] width 35 height 10
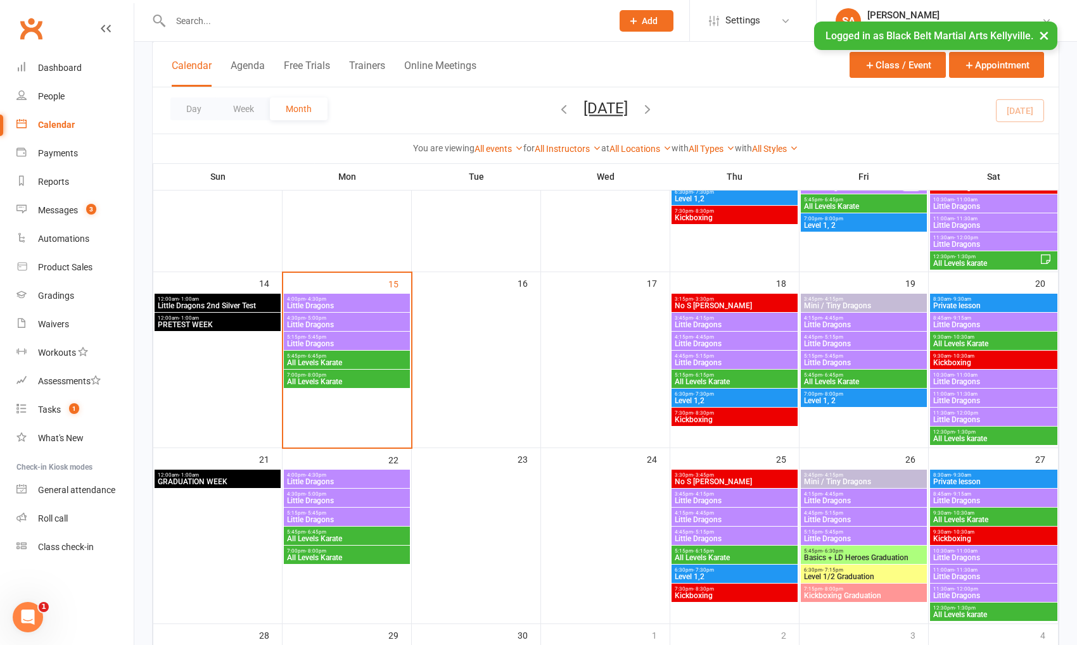
scroll to position [402, 0]
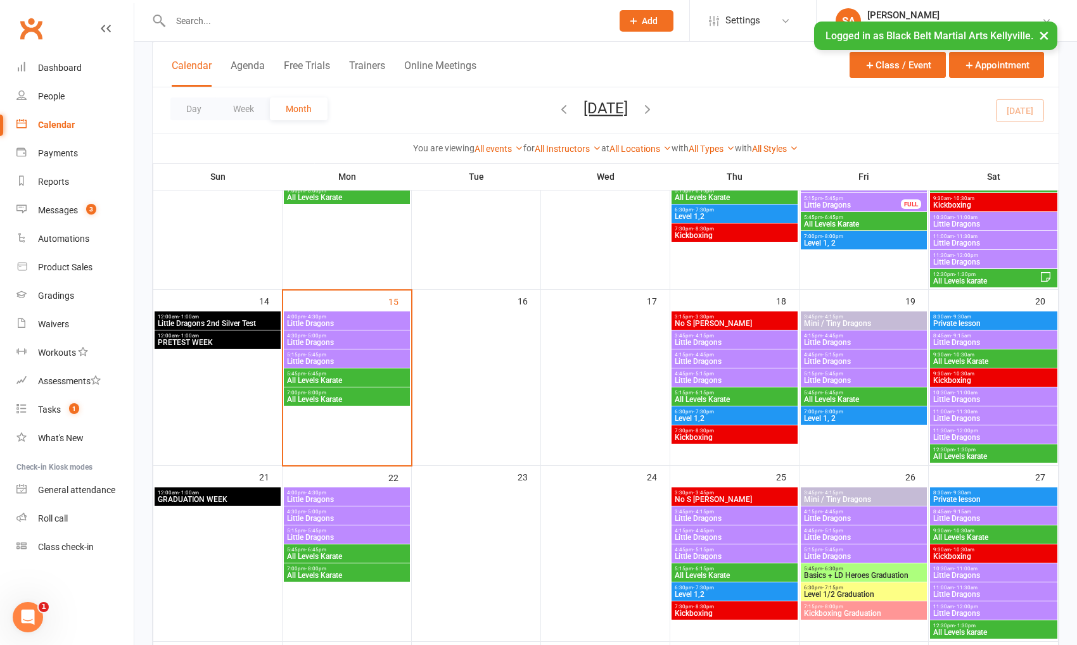
click at [339, 322] on span "Little Dragons" at bounding box center [346, 324] width 121 height 8
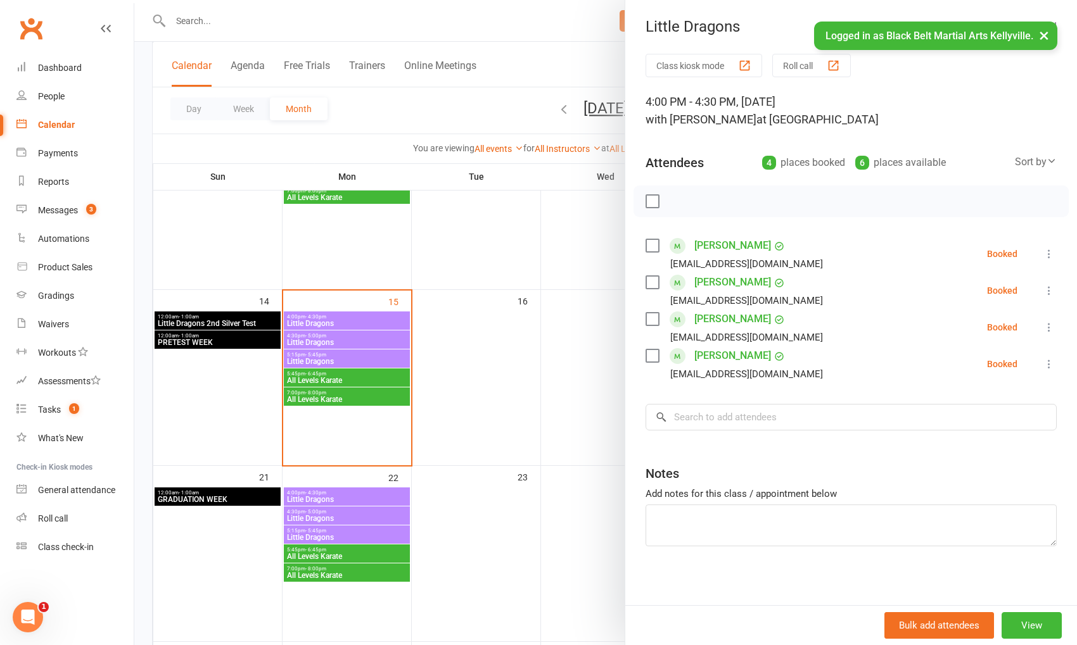
click at [339, 322] on div at bounding box center [605, 322] width 942 height 645
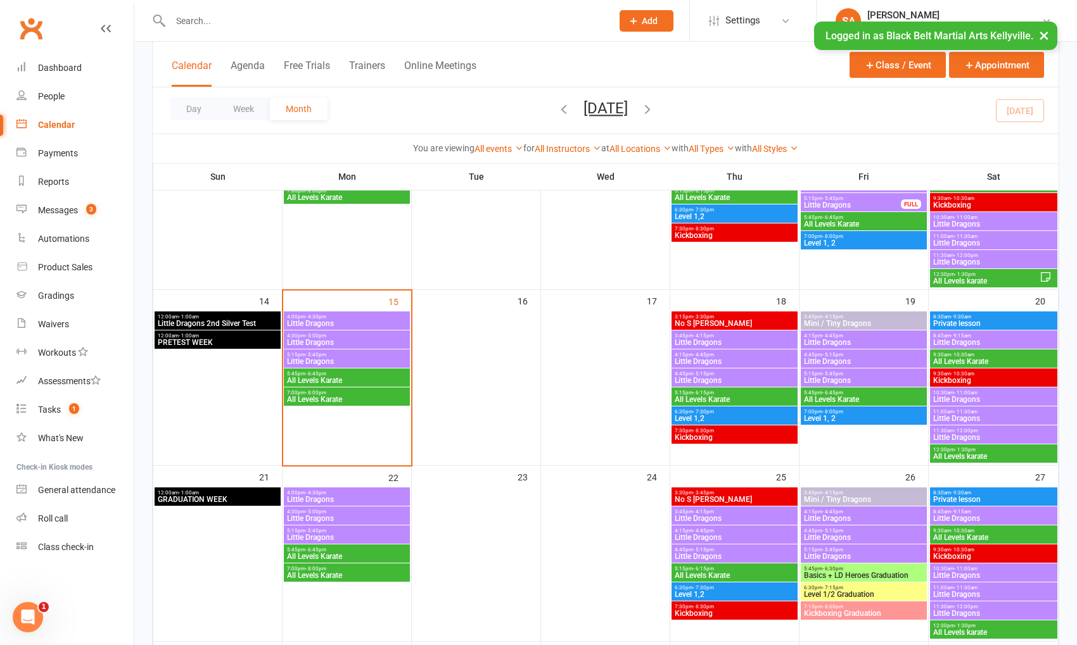
click at [335, 339] on span "Little Dragons" at bounding box center [346, 343] width 121 height 8
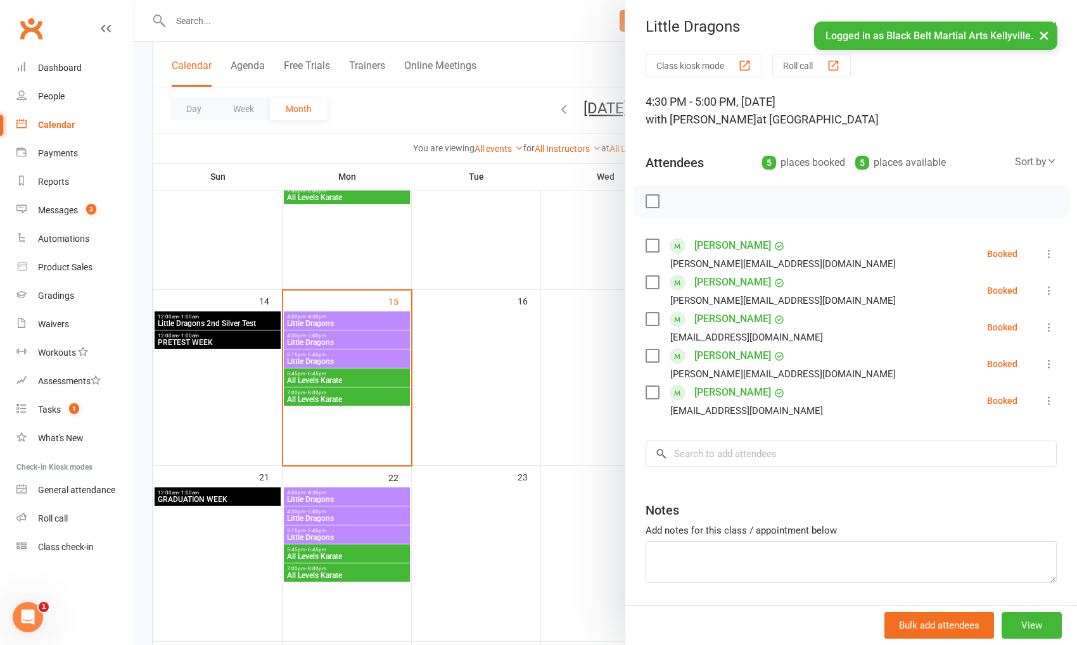
click at [335, 339] on div at bounding box center [605, 322] width 942 height 645
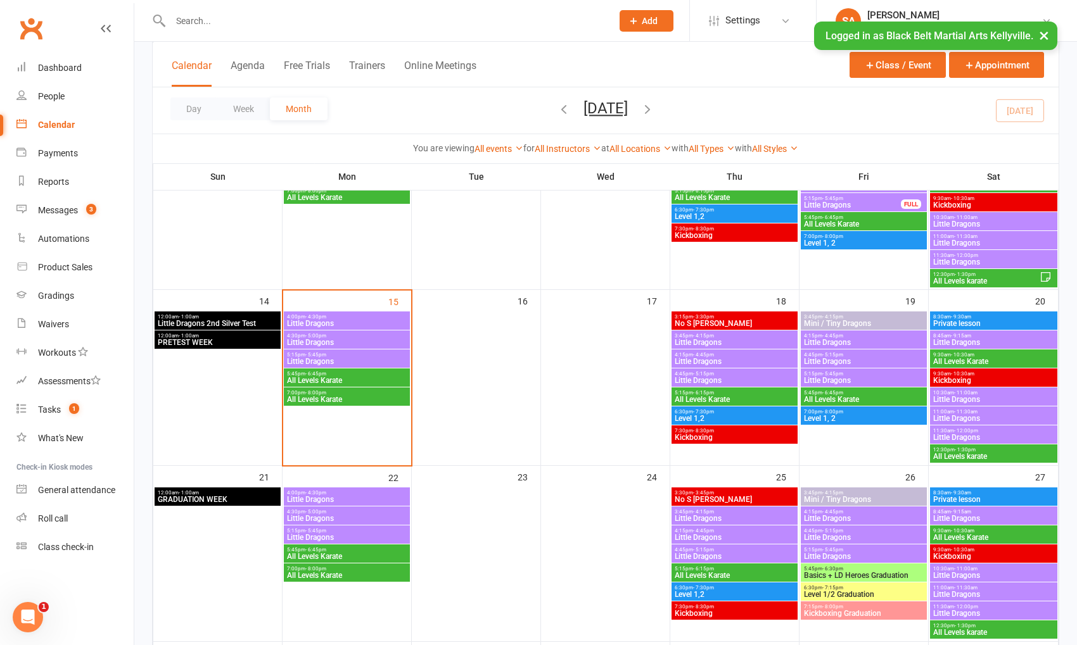
click at [329, 360] on span "Little Dragons" at bounding box center [346, 362] width 121 height 8
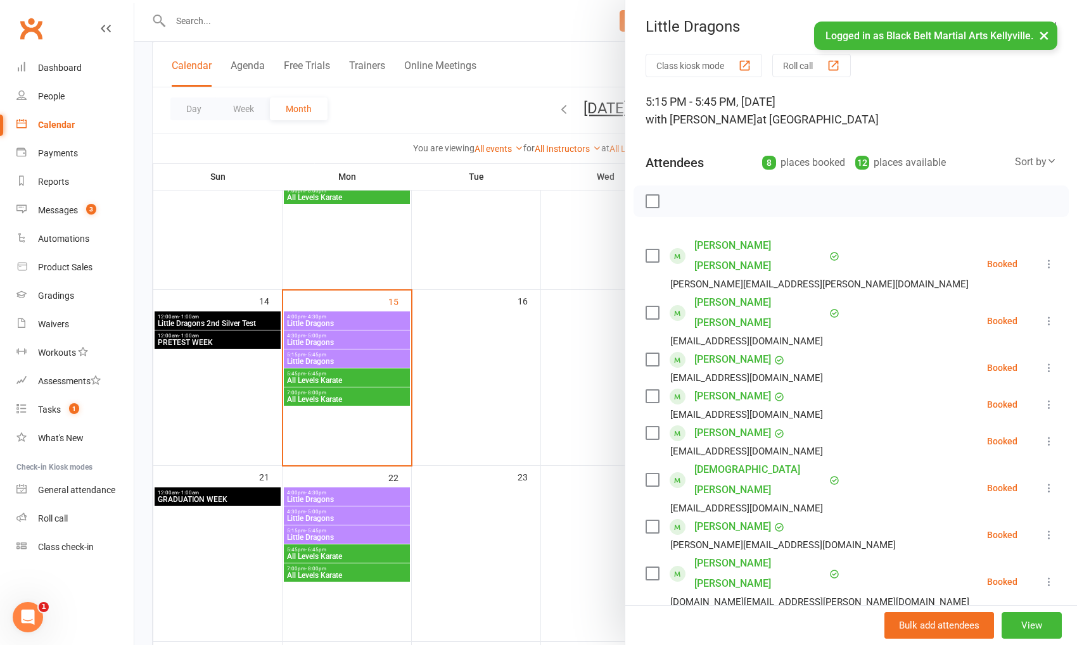
click at [346, 329] on div at bounding box center [605, 322] width 942 height 645
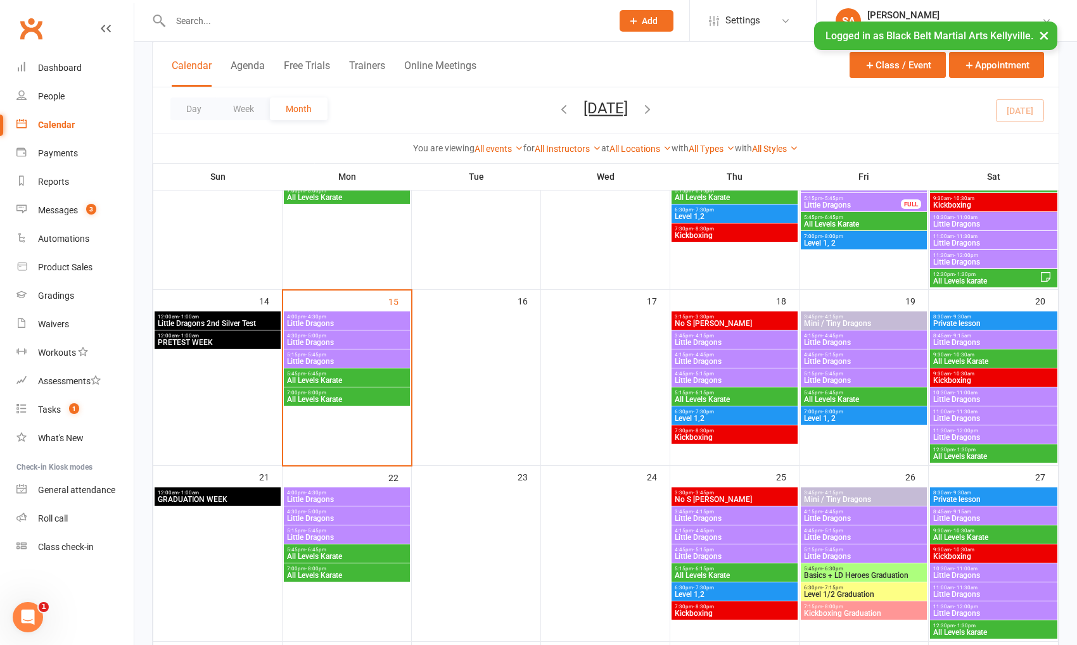
click at [331, 377] on span "All Levels Karate" at bounding box center [346, 381] width 121 height 8
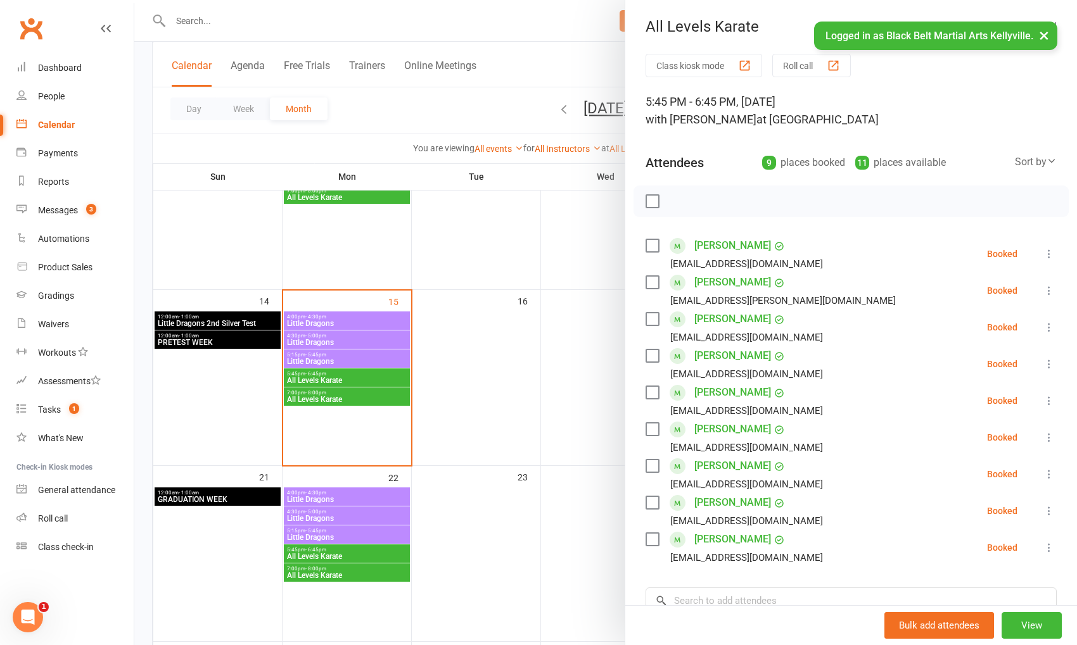
scroll to position [72, 0]
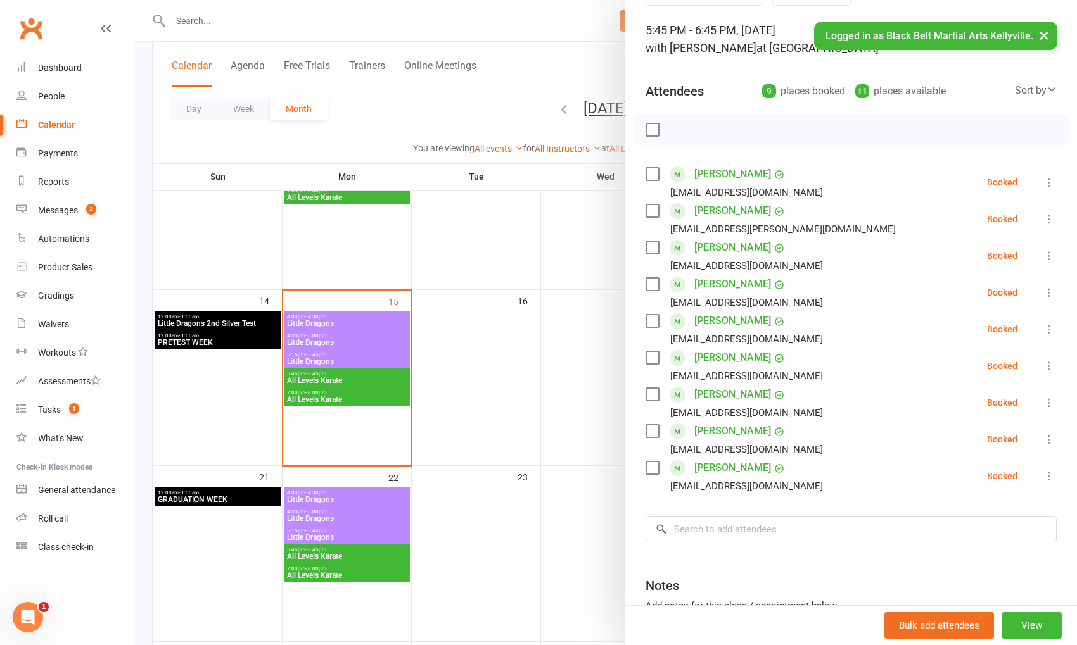
click at [347, 313] on div at bounding box center [605, 322] width 942 height 645
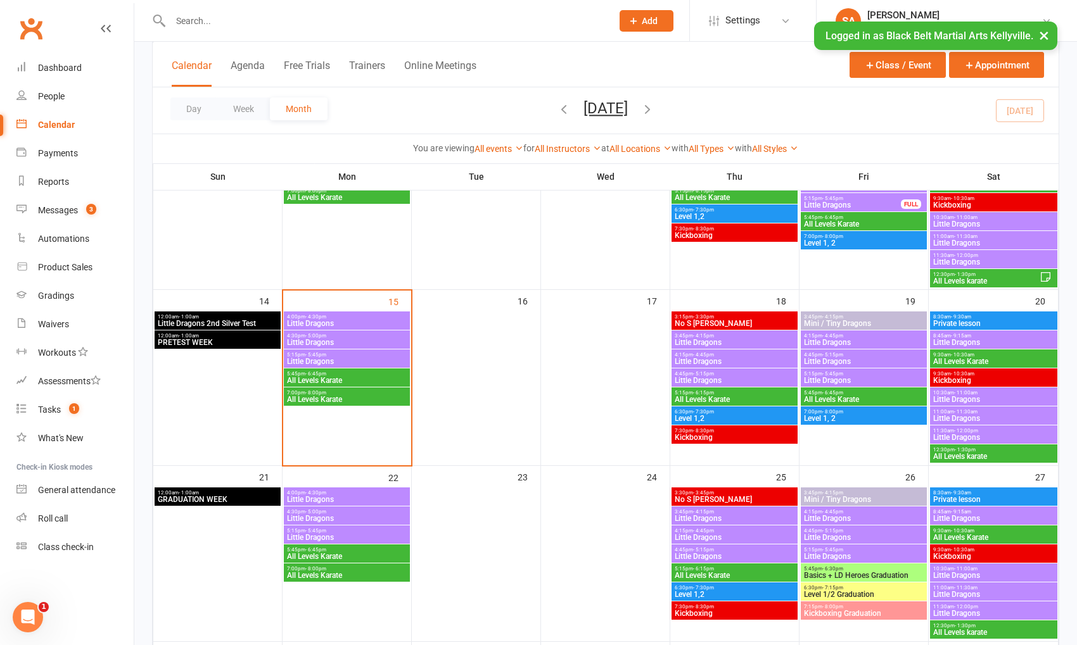
click at [319, 400] on span "All Levels Karate" at bounding box center [346, 400] width 121 height 8
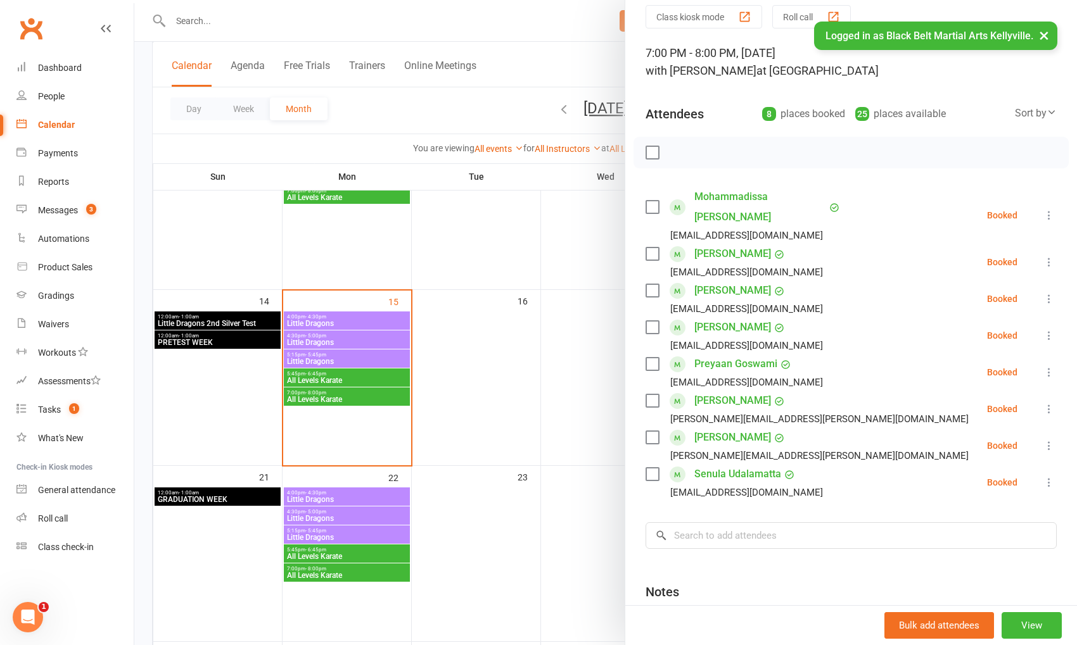
scroll to position [68, 0]
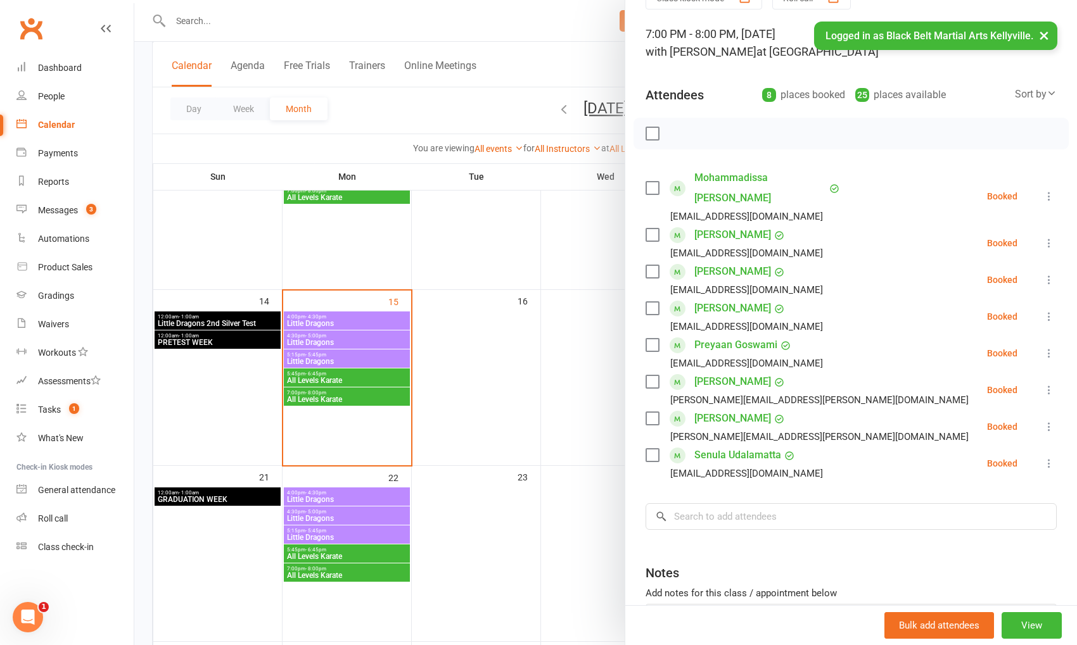
drag, startPoint x: 504, startPoint y: 68, endPoint x: 631, endPoint y: 67, distance: 128.0
click at [504, 68] on div at bounding box center [605, 322] width 942 height 645
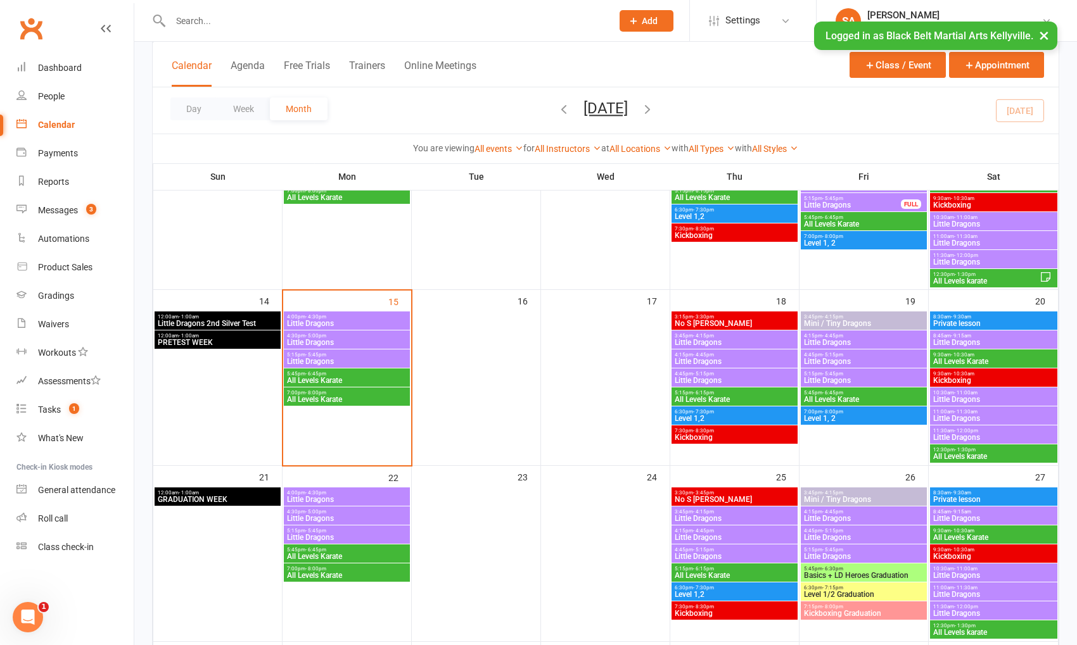
click at [1042, 32] on button "×" at bounding box center [1043, 35] width 23 height 27
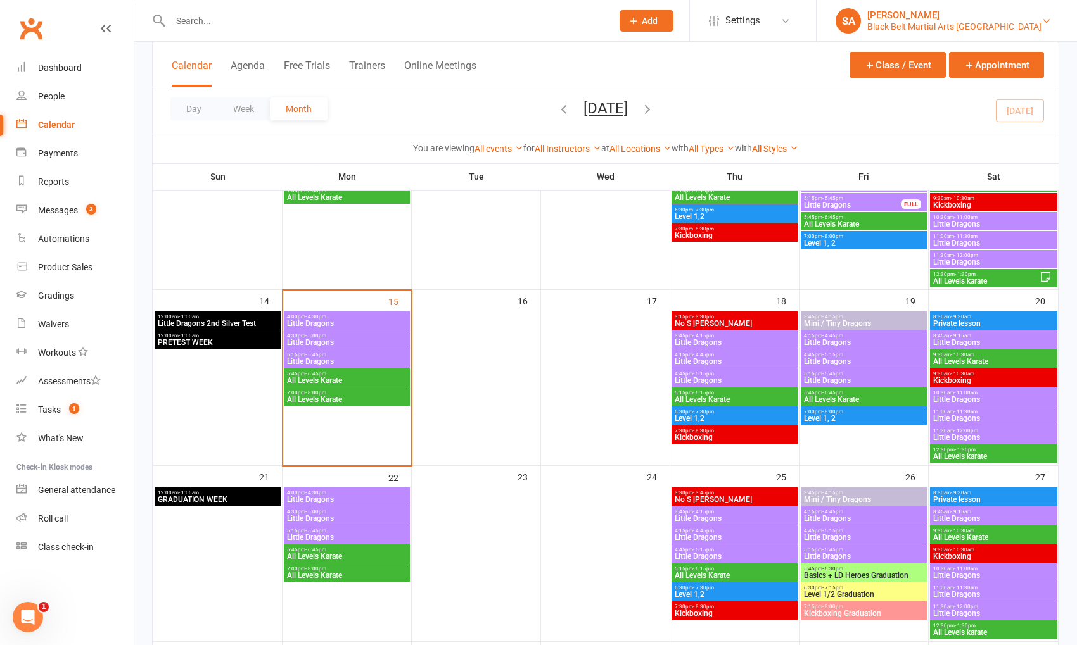
click at [1055, 17] on link "SA Sensei Anthony Black Belt Martial Arts Kellyville" at bounding box center [946, 20] width 222 height 25
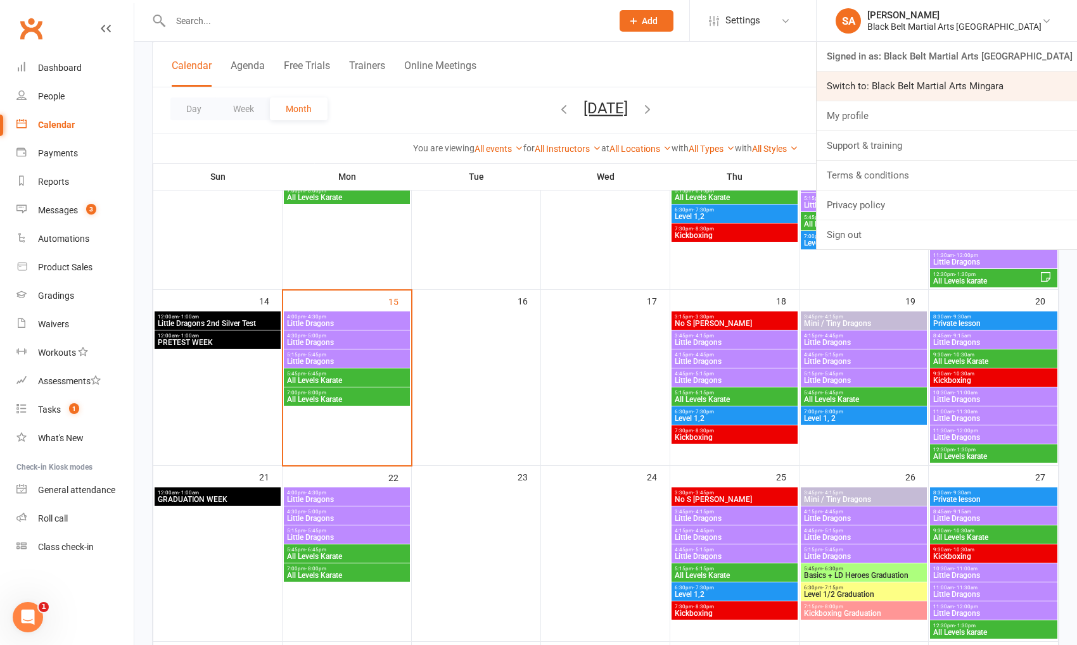
click at [975, 84] on link "Switch to: Black Belt Martial Arts Mingara" at bounding box center [946, 86] width 260 height 29
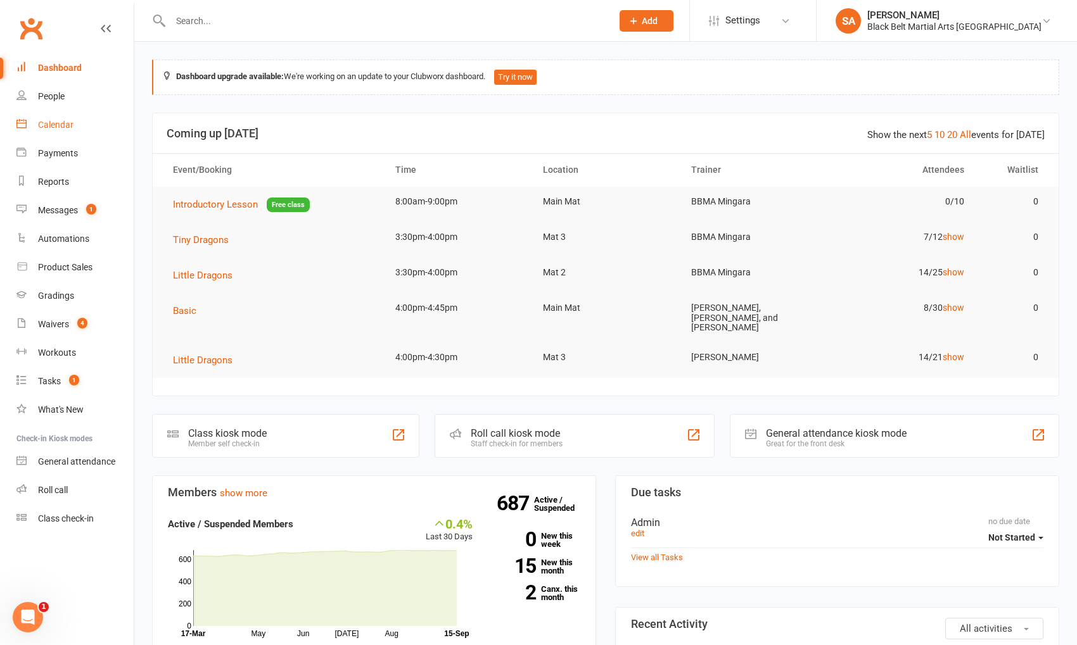
click at [61, 120] on div "Calendar" at bounding box center [55, 125] width 35 height 10
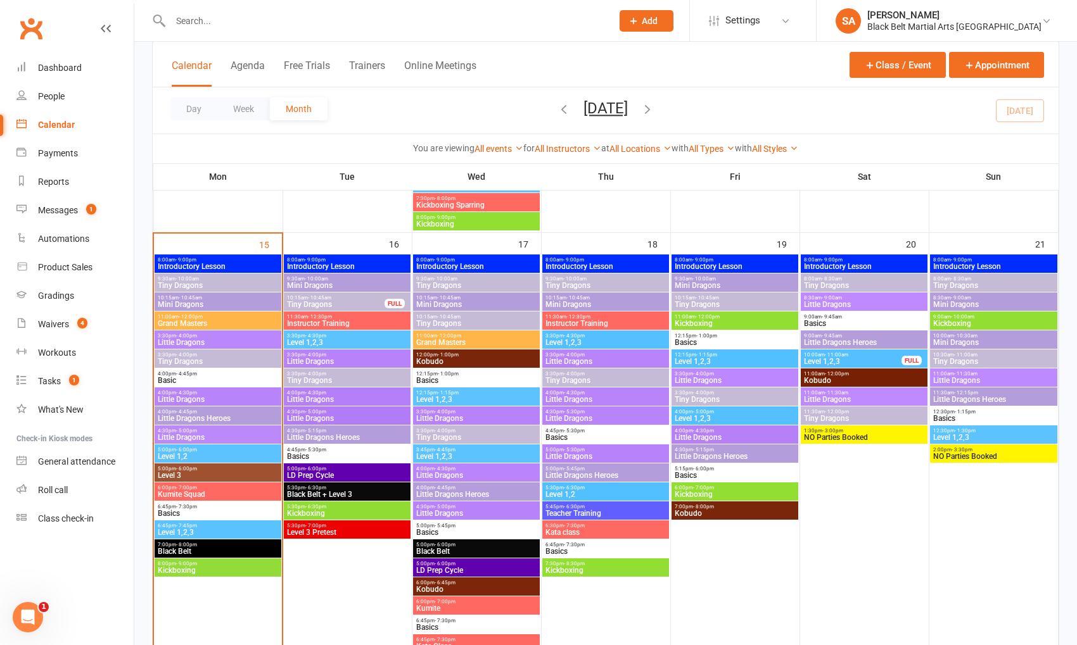
scroll to position [996, 0]
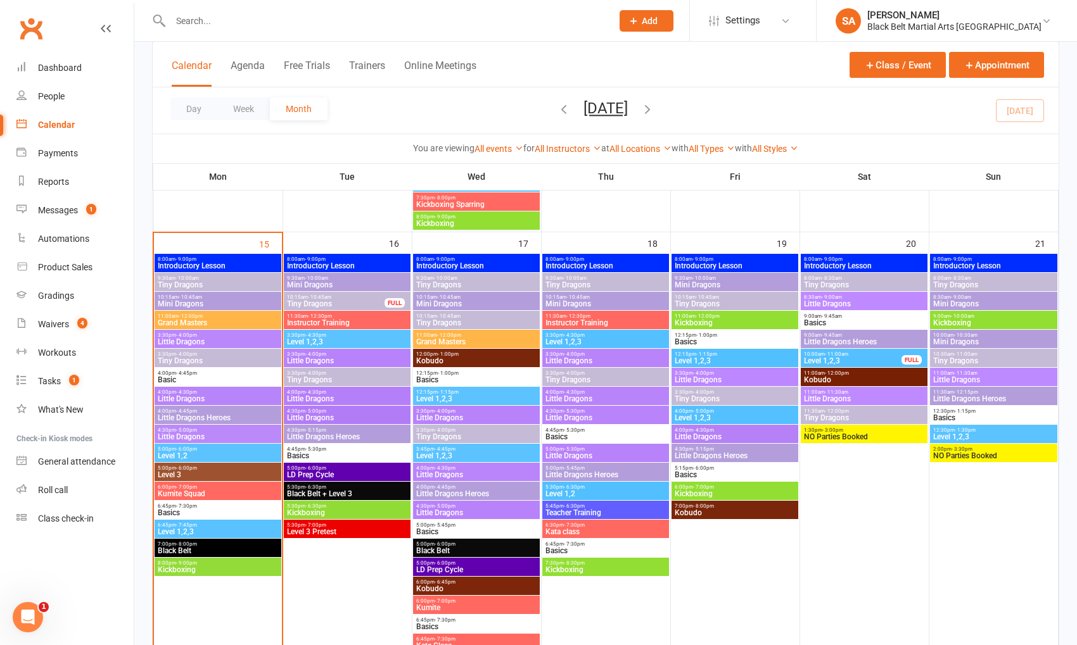
click at [222, 358] on span "Tiny Dragons" at bounding box center [217, 361] width 121 height 8
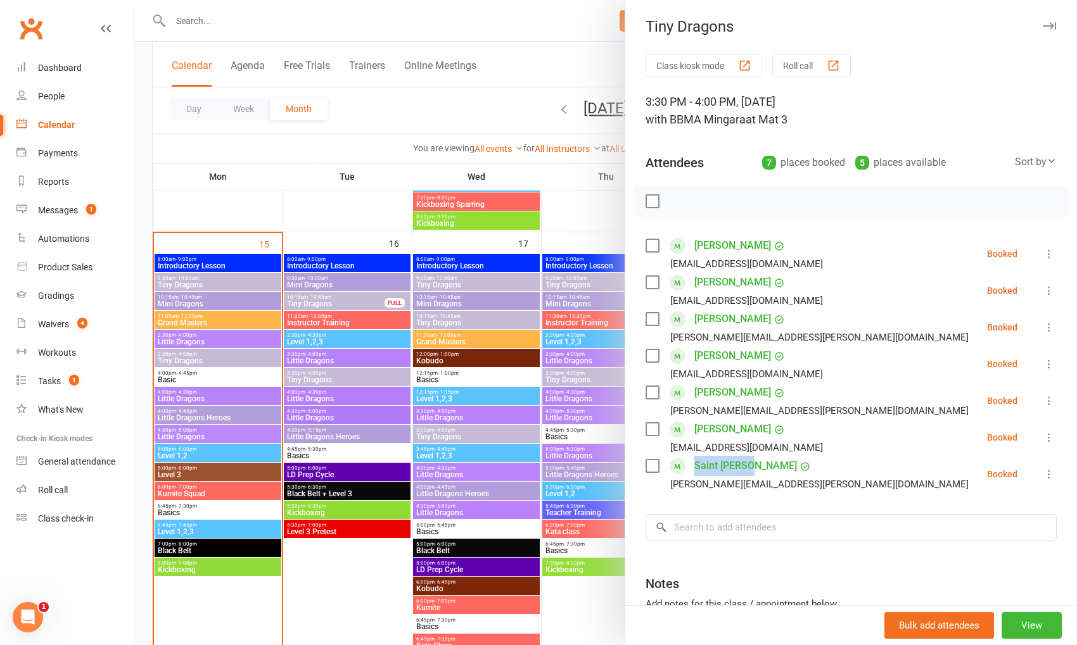
drag, startPoint x: 782, startPoint y: 466, endPoint x: 693, endPoint y: 462, distance: 88.8
click at [693, 462] on div "Saint Thomas Polly.thomas-priest@hotmail.com" at bounding box center [809, 474] width 328 height 37
copy link "Saint Thomas"
drag, startPoint x: 647, startPoint y: 462, endPoint x: 690, endPoint y: 358, distance: 112.4
click at [647, 462] on label at bounding box center [651, 466] width 13 height 13
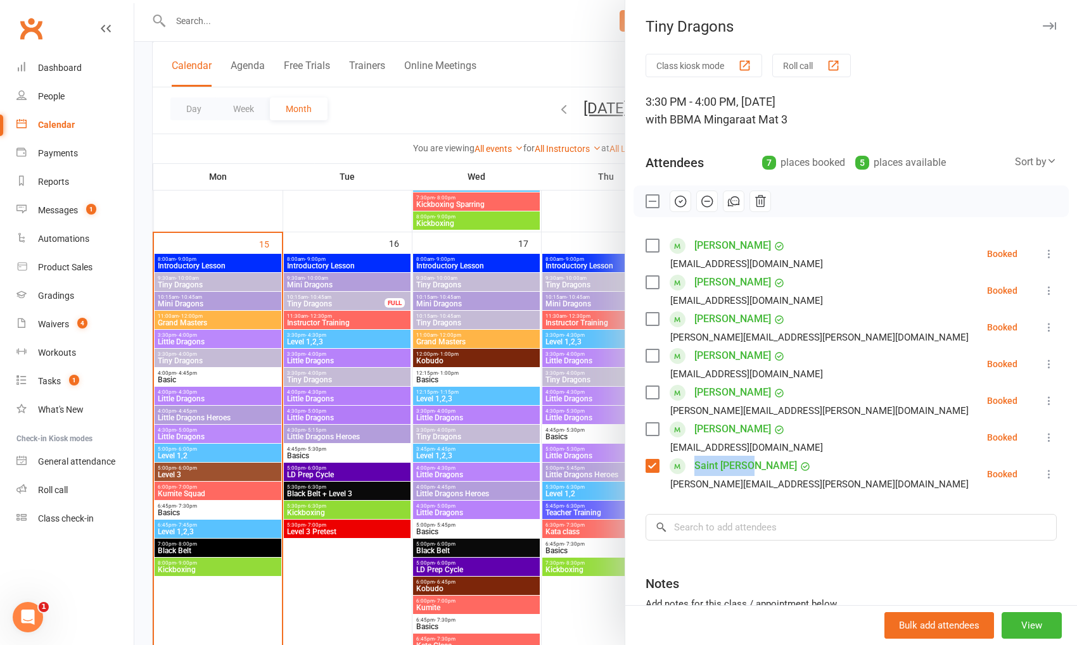
click at [756, 195] on icon "button" at bounding box center [760, 201] width 14 height 14
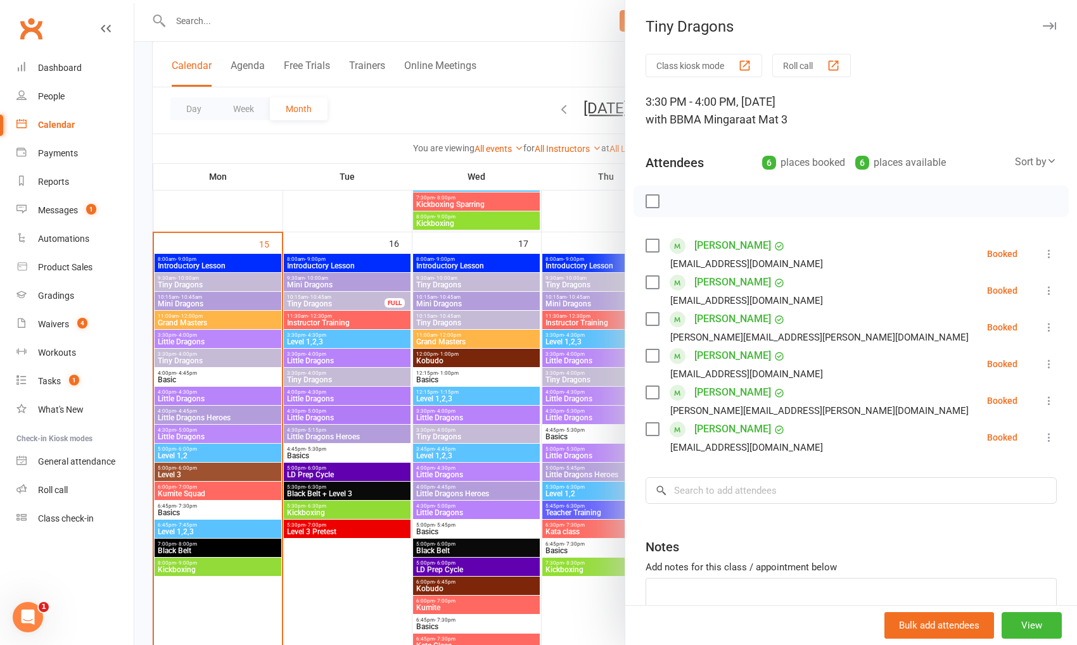
click at [366, 476] on div at bounding box center [605, 322] width 942 height 645
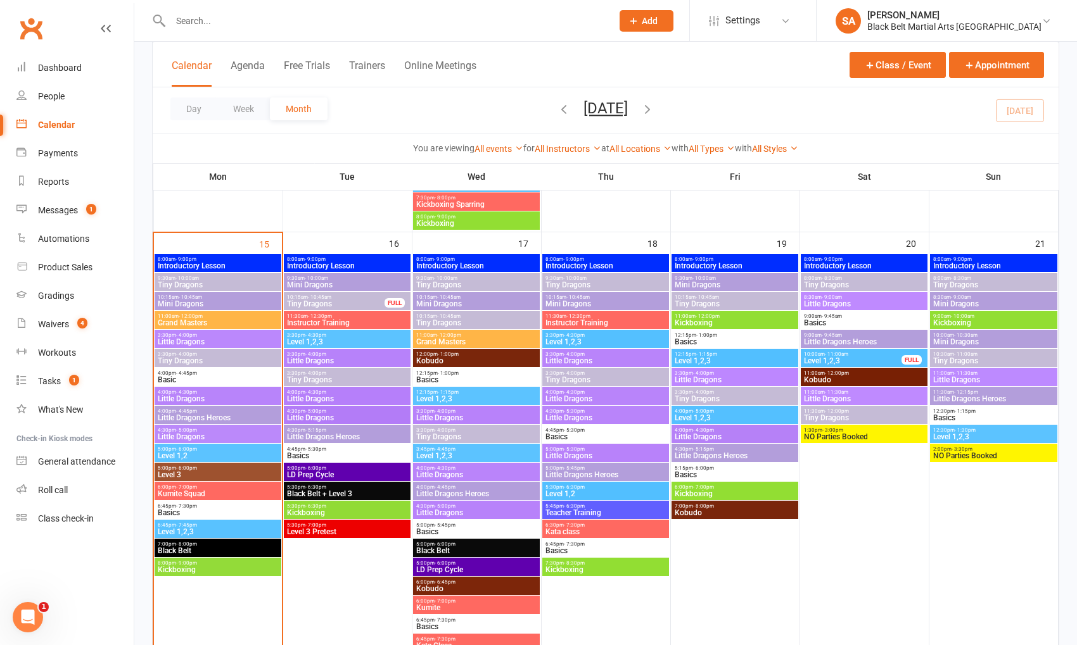
click at [842, 419] on span "Tiny Dragons" at bounding box center [863, 418] width 121 height 8
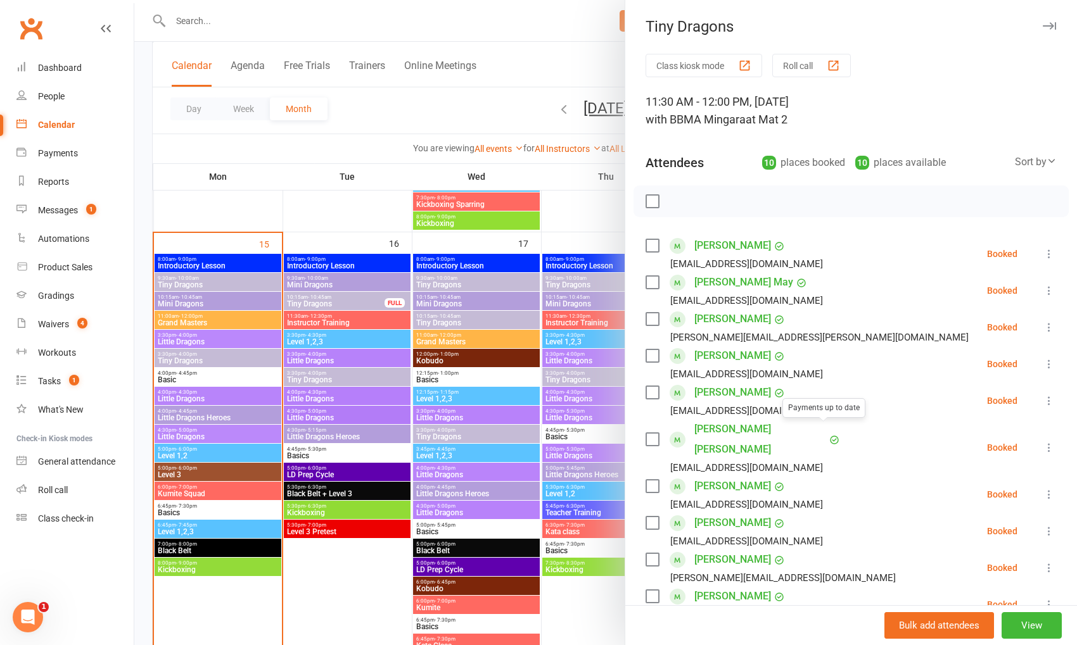
scroll to position [222, 0]
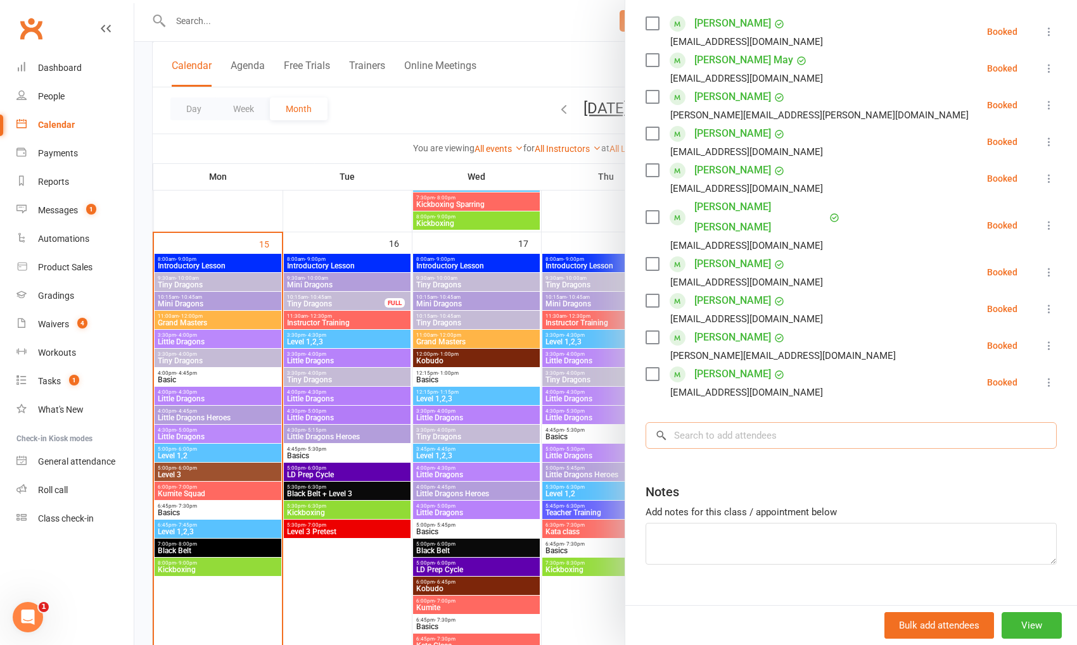
click at [752, 422] on input "search" at bounding box center [850, 435] width 411 height 27
paste input "Saint Thomas"
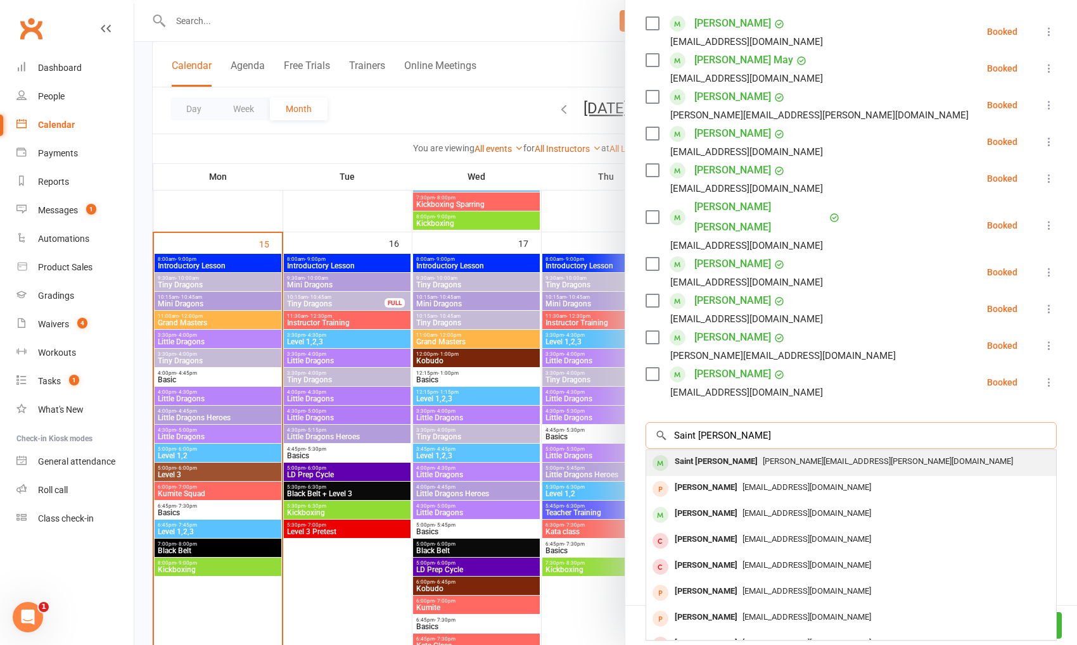
type input "Saint Thomas"
click at [763, 457] on span "Polly.thomas-priest@hotmail.com" at bounding box center [888, 462] width 250 height 10
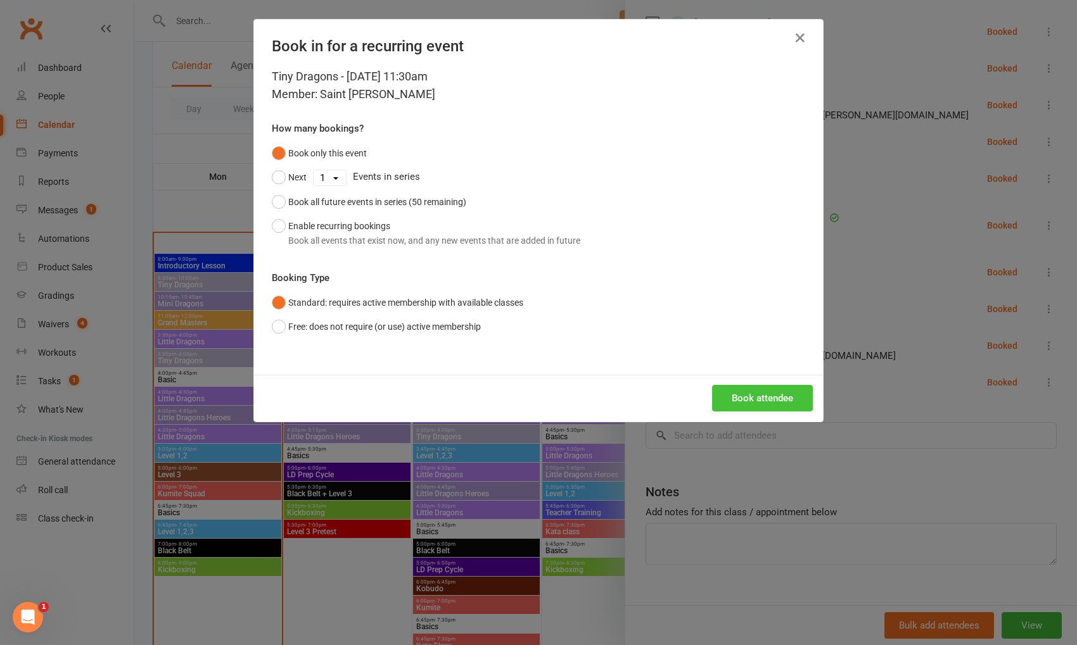
click at [772, 399] on button "Book attendee" at bounding box center [762, 398] width 101 height 27
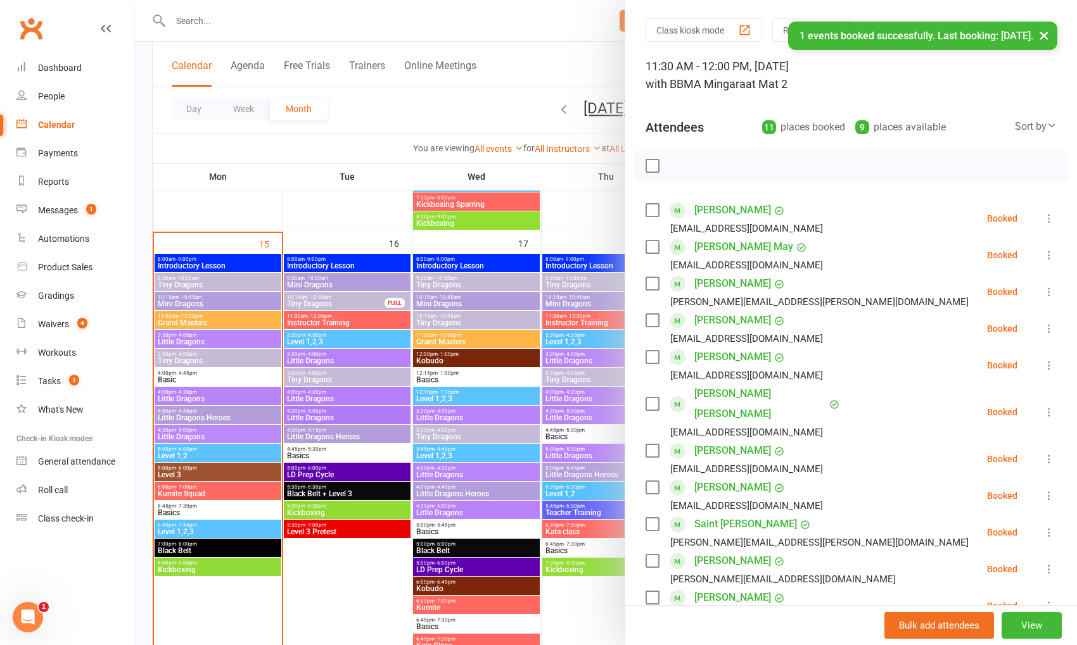
scroll to position [33, 0]
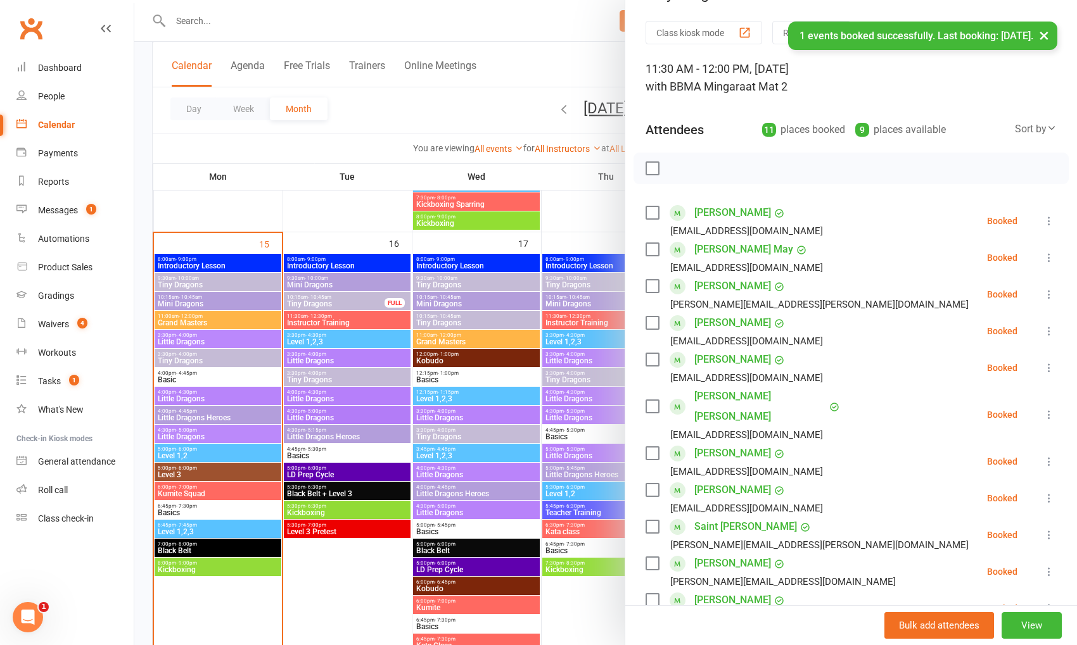
click at [503, 376] on div at bounding box center [605, 322] width 942 height 645
